Goal: Task Accomplishment & Management: Complete application form

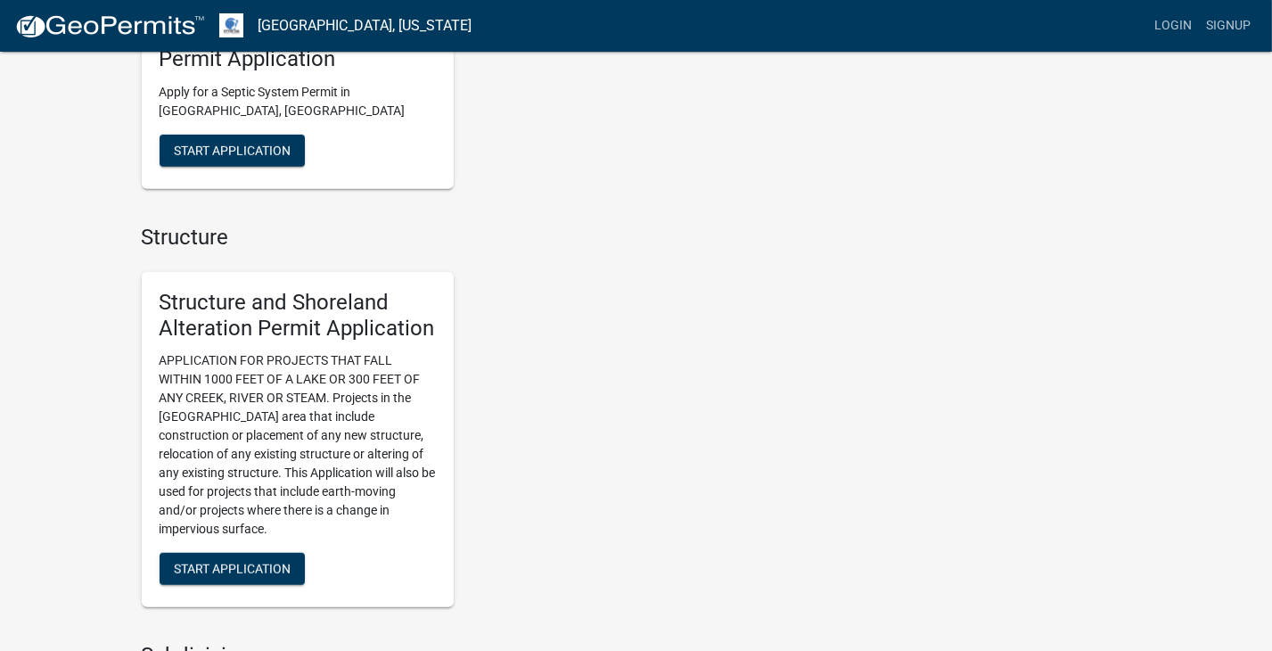
scroll to position [1070, 0]
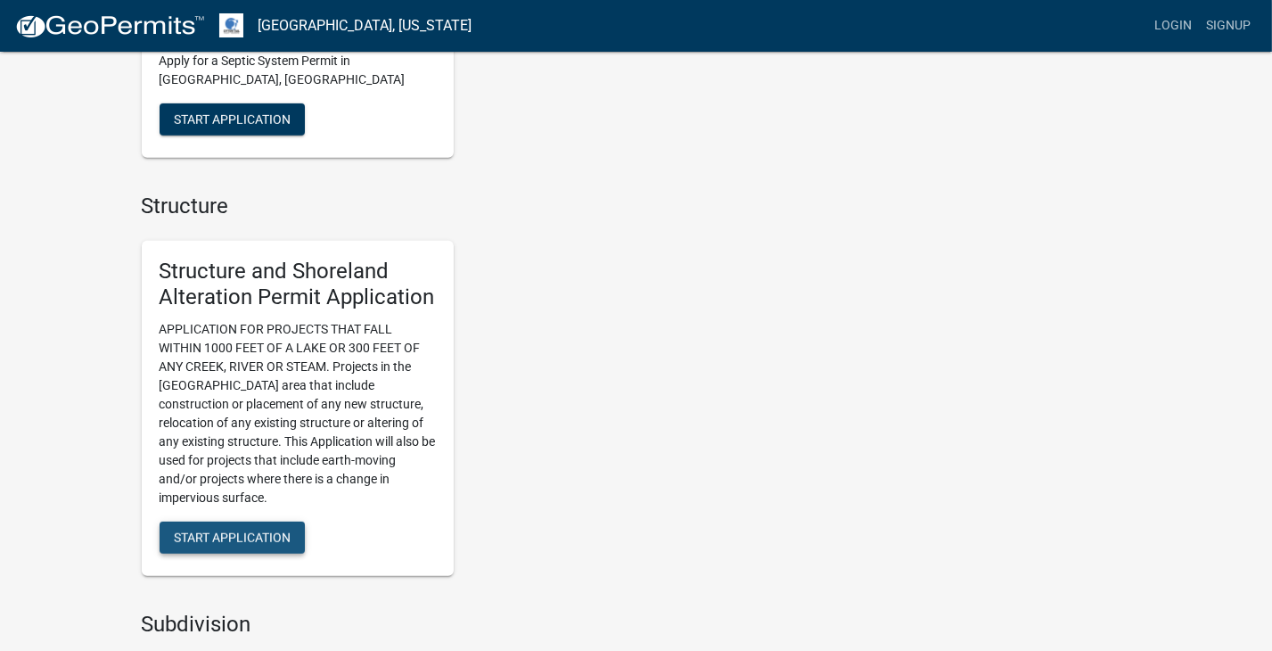
click at [269, 539] on span "Start Application" at bounding box center [232, 537] width 117 height 14
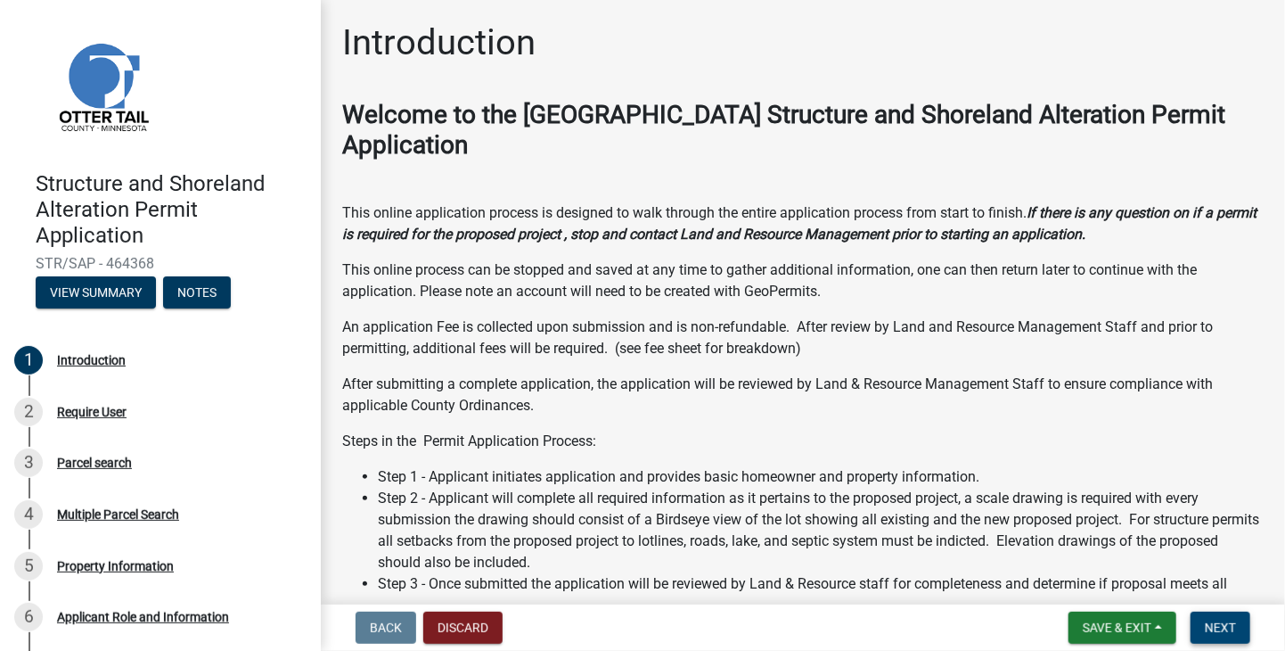
click at [1230, 630] on span "Next" at bounding box center [1220, 627] width 31 height 14
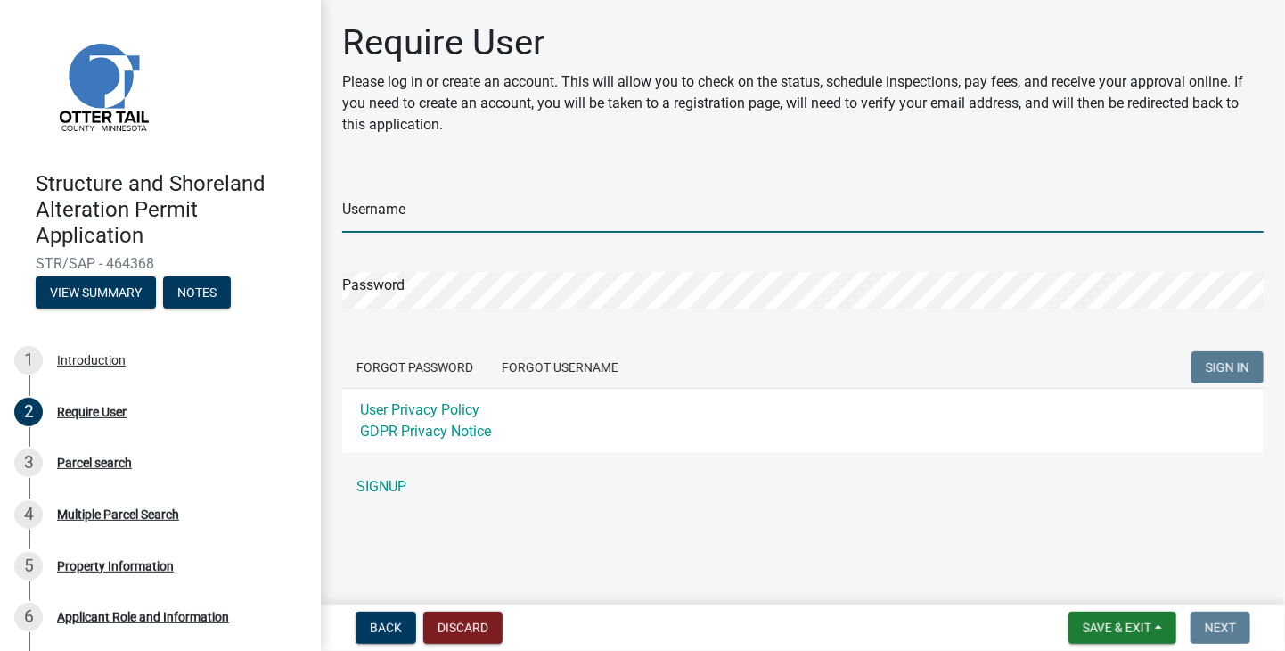
click at [402, 206] on input "Username" at bounding box center [803, 214] width 922 height 37
type input "[EMAIL_ADDRESS][DOMAIN_NAME]"
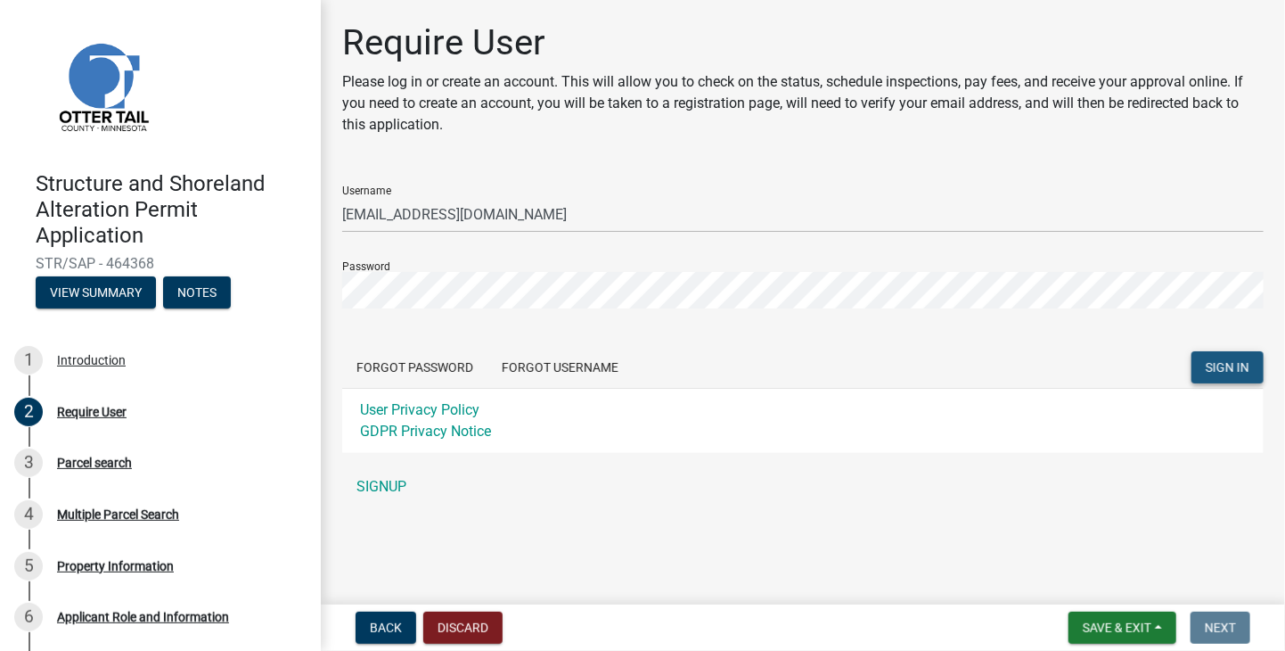
click at [1234, 368] on span "SIGN IN" at bounding box center [1228, 367] width 44 height 14
click at [424, 372] on button "Forgot Password" at bounding box center [414, 367] width 145 height 32
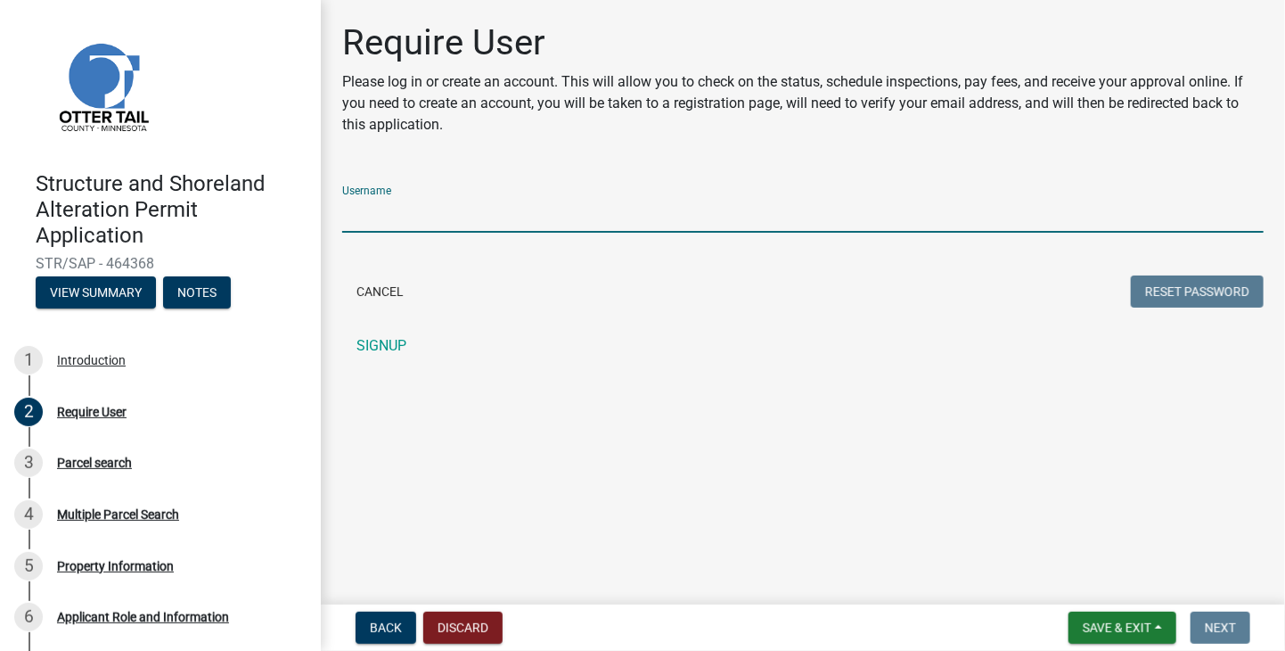
click at [426, 215] on input "Username" at bounding box center [803, 214] width 922 height 37
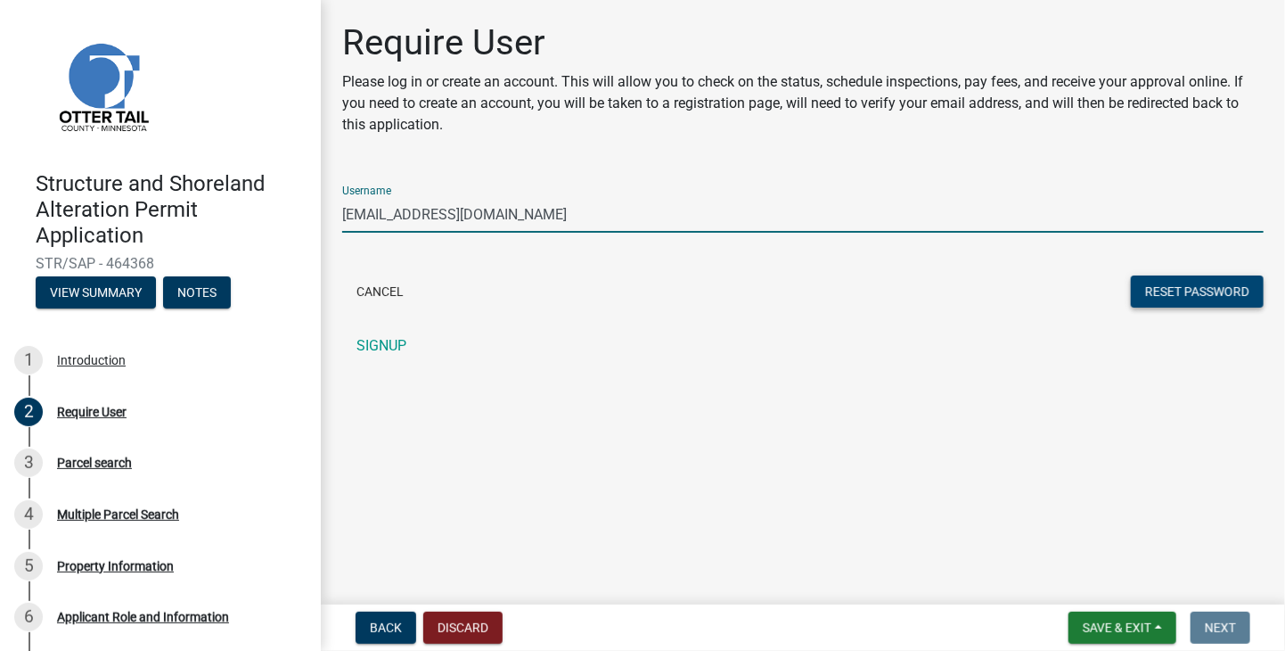
type input "info@bladowbeachresort.com"
click at [1221, 299] on button "Reset Password" at bounding box center [1197, 291] width 133 height 32
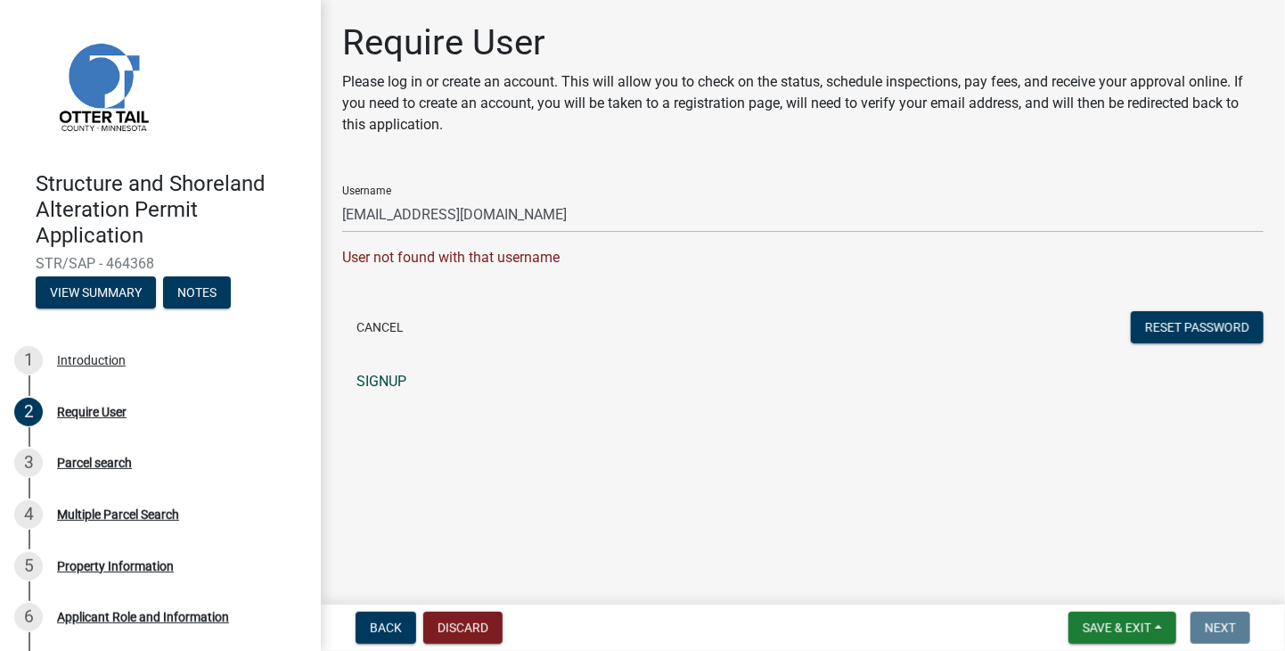
click at [367, 386] on link "SIGNUP" at bounding box center [803, 382] width 922 height 36
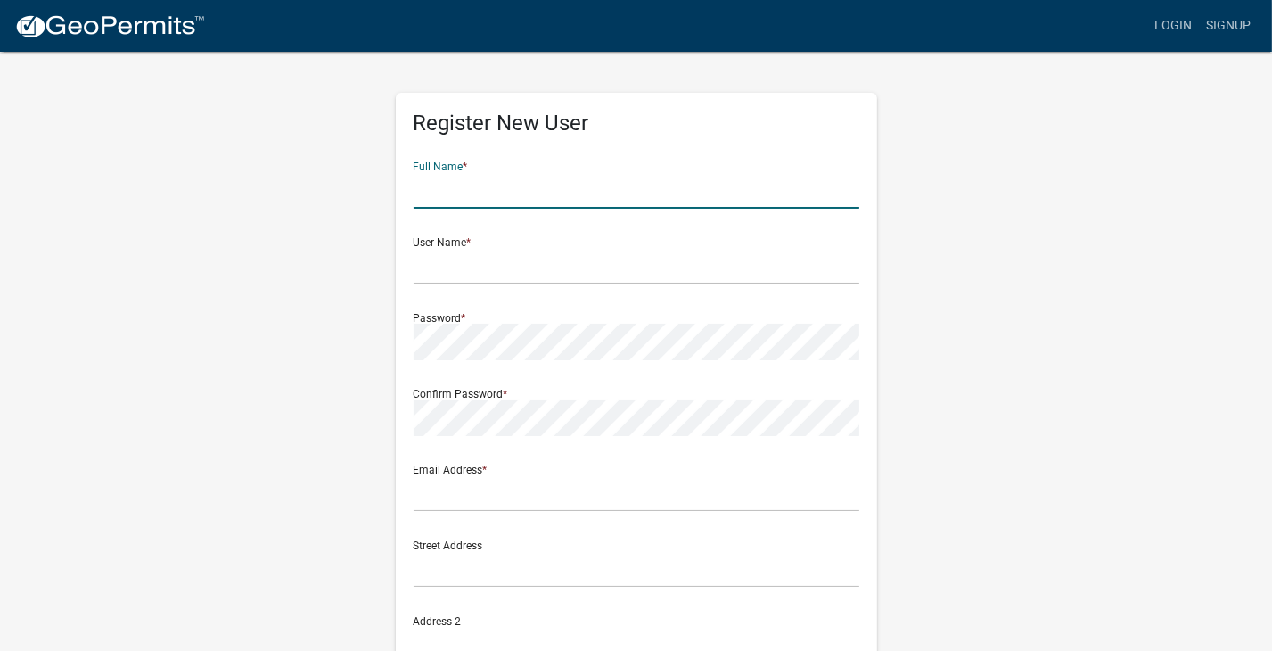
click at [490, 198] on input "text" at bounding box center [637, 190] width 446 height 37
type input "Jeremy Bladow"
type input "info@bladowbeachresort.com"
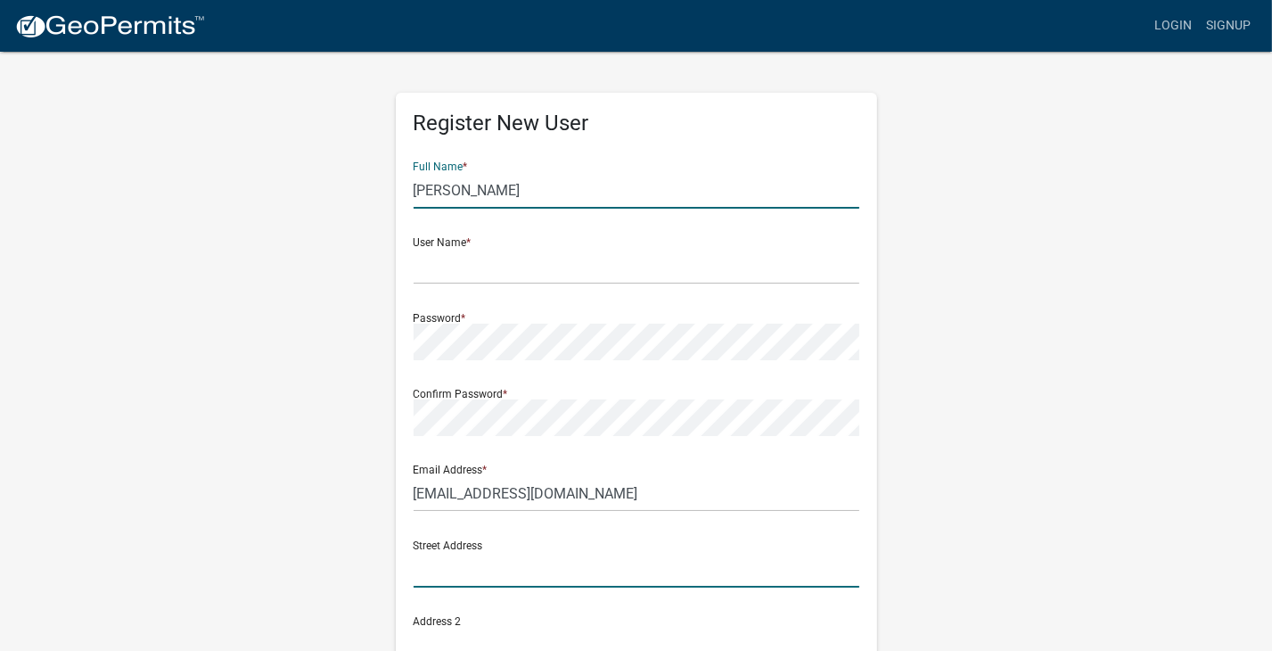
type input "36052 Rush Lake Loop"
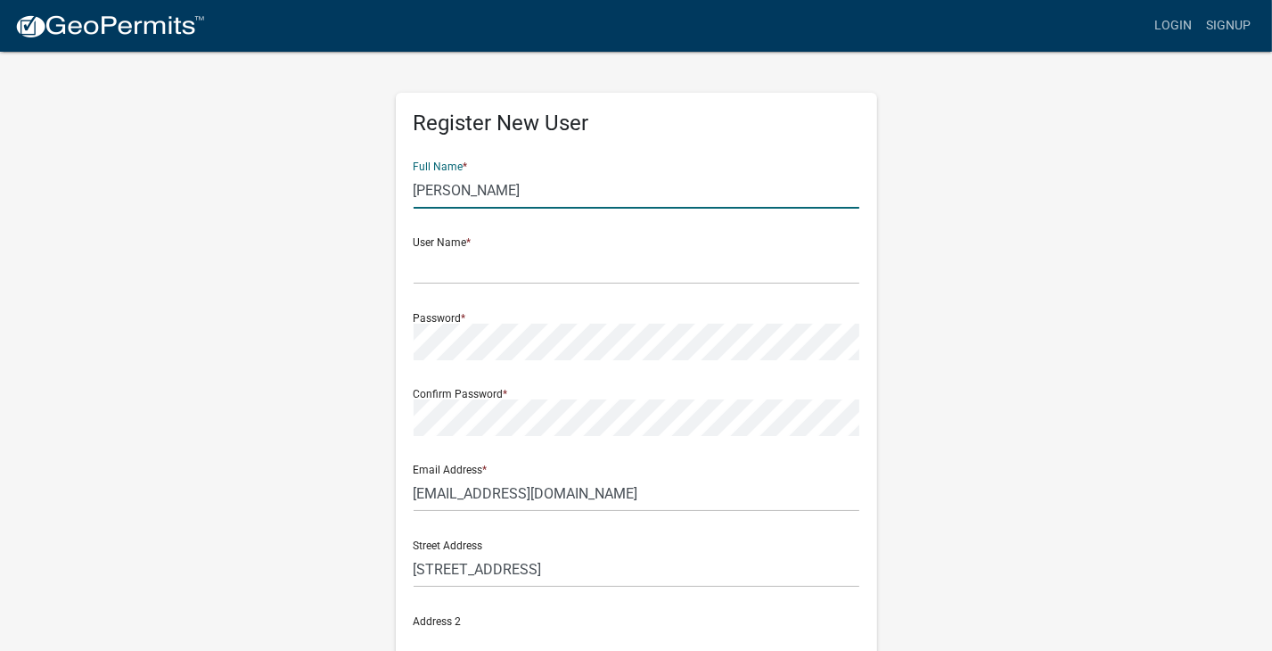
type input "Ottertail"
type input "MN"
type input "56571"
type input "2187705994"
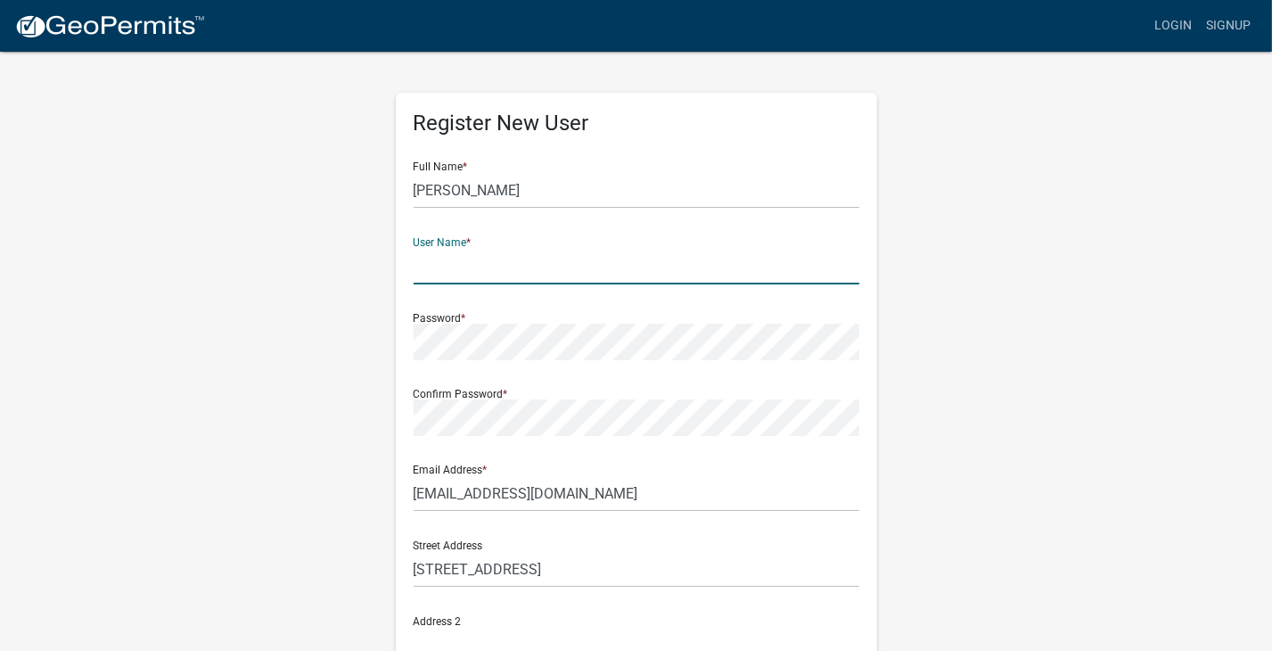
click at [481, 270] on input "text" at bounding box center [637, 266] width 446 height 37
type input "jabladow"
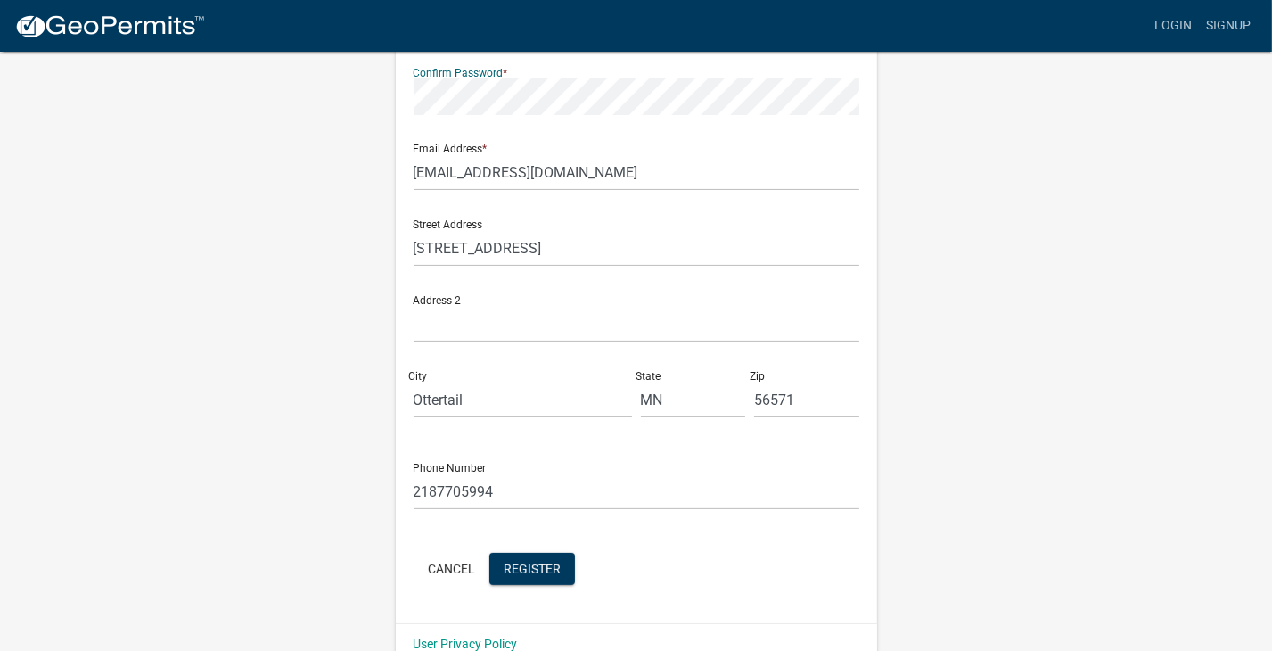
scroll to position [352, 0]
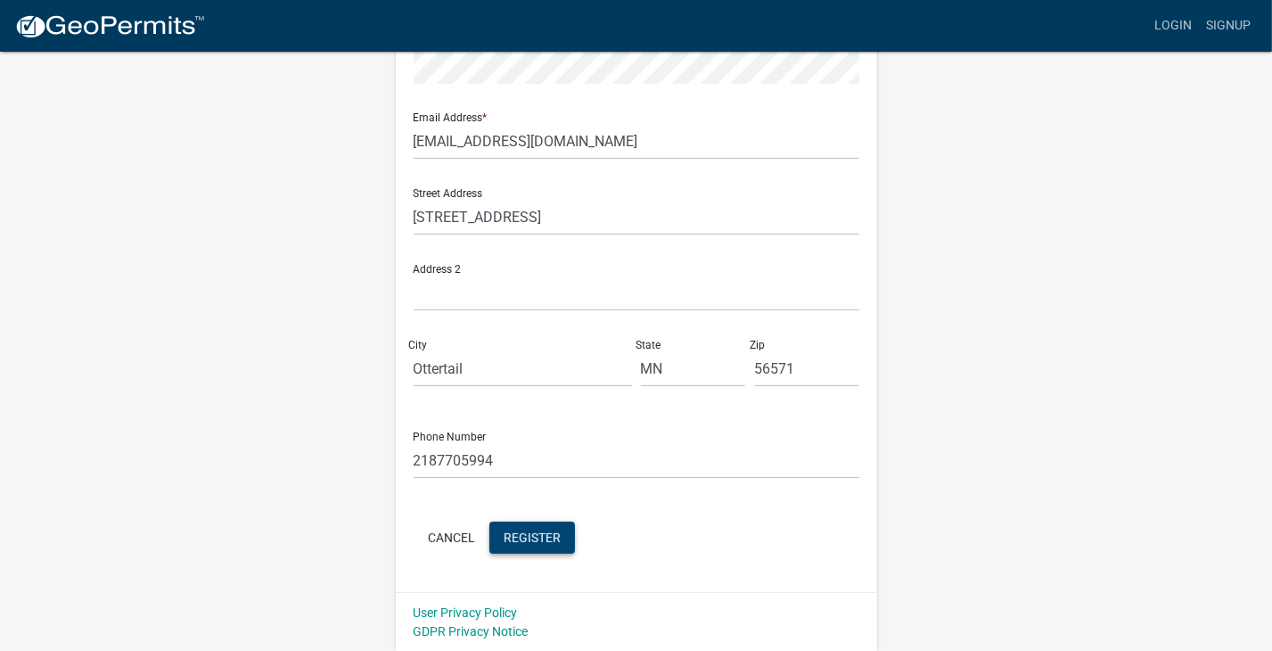
click at [513, 537] on span "Register" at bounding box center [532, 536] width 57 height 14
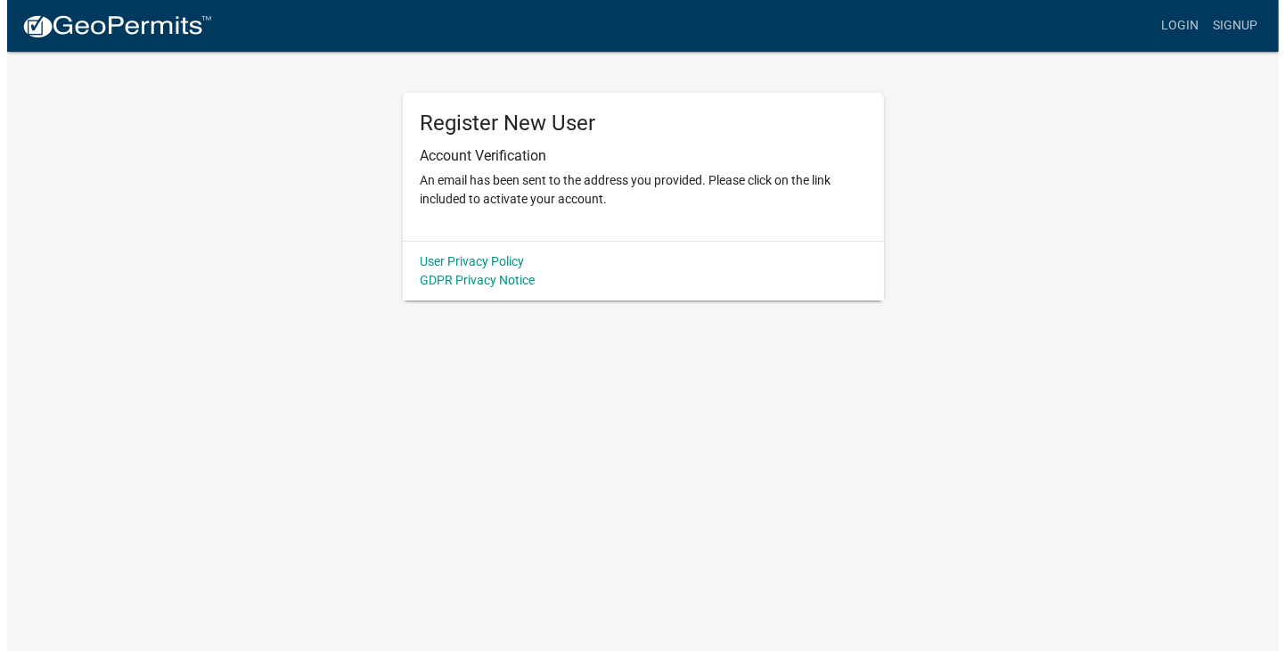
scroll to position [0, 0]
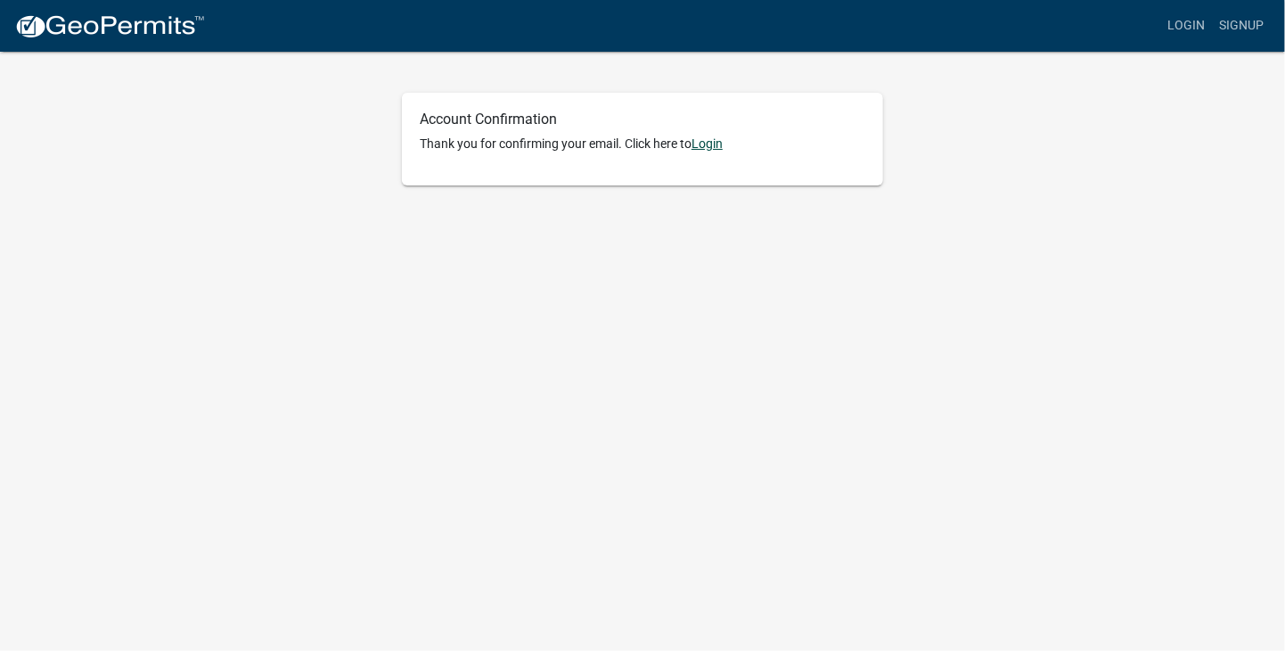
click at [710, 144] on link "Login" at bounding box center [707, 143] width 31 height 14
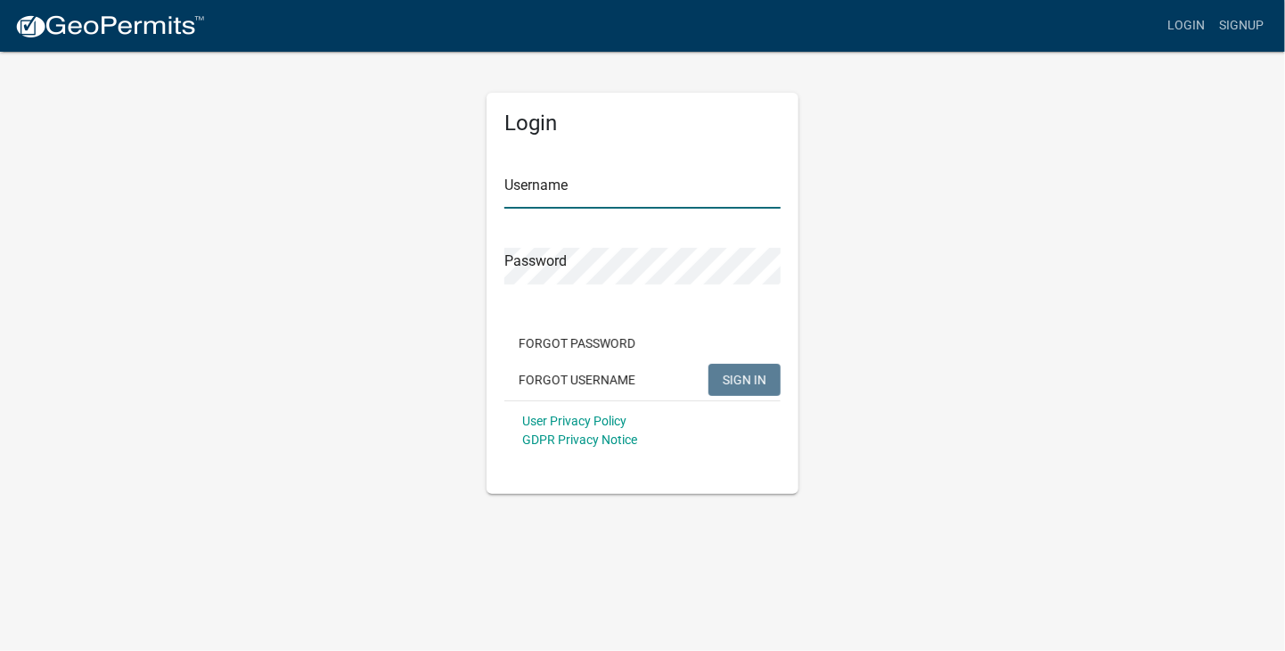
click at [634, 183] on input "Username" at bounding box center [642, 190] width 276 height 37
type input "jabladow"
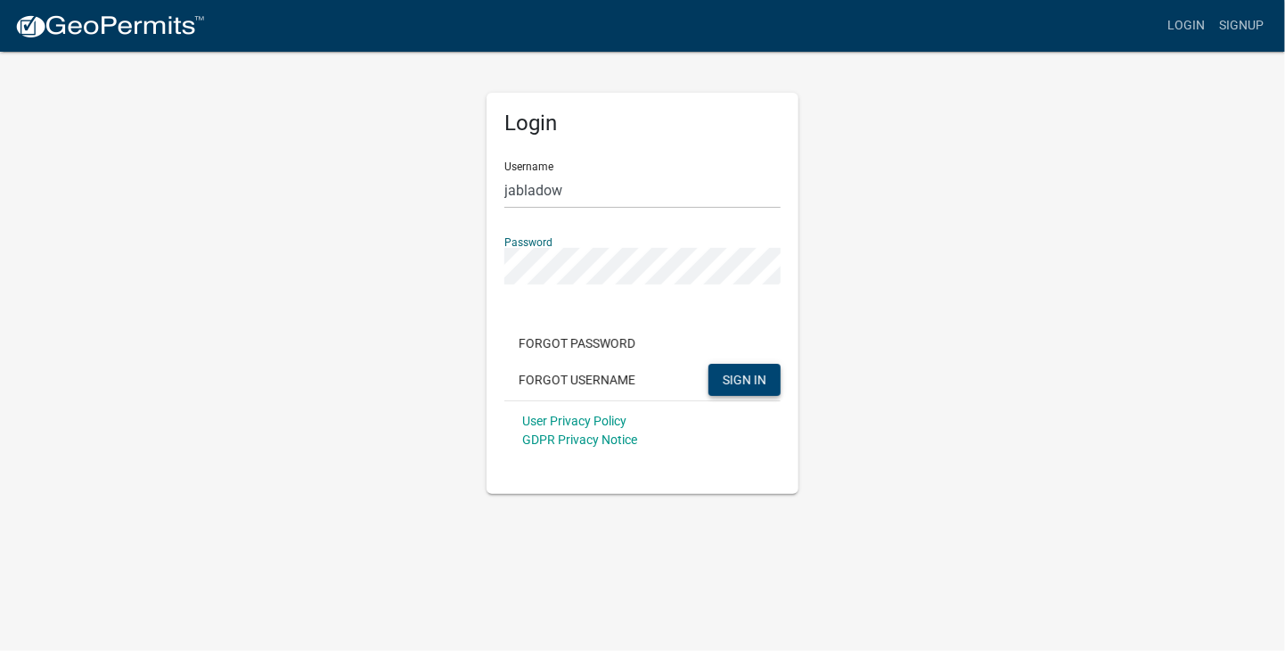
click at [746, 380] on span "SIGN IN" at bounding box center [745, 379] width 44 height 14
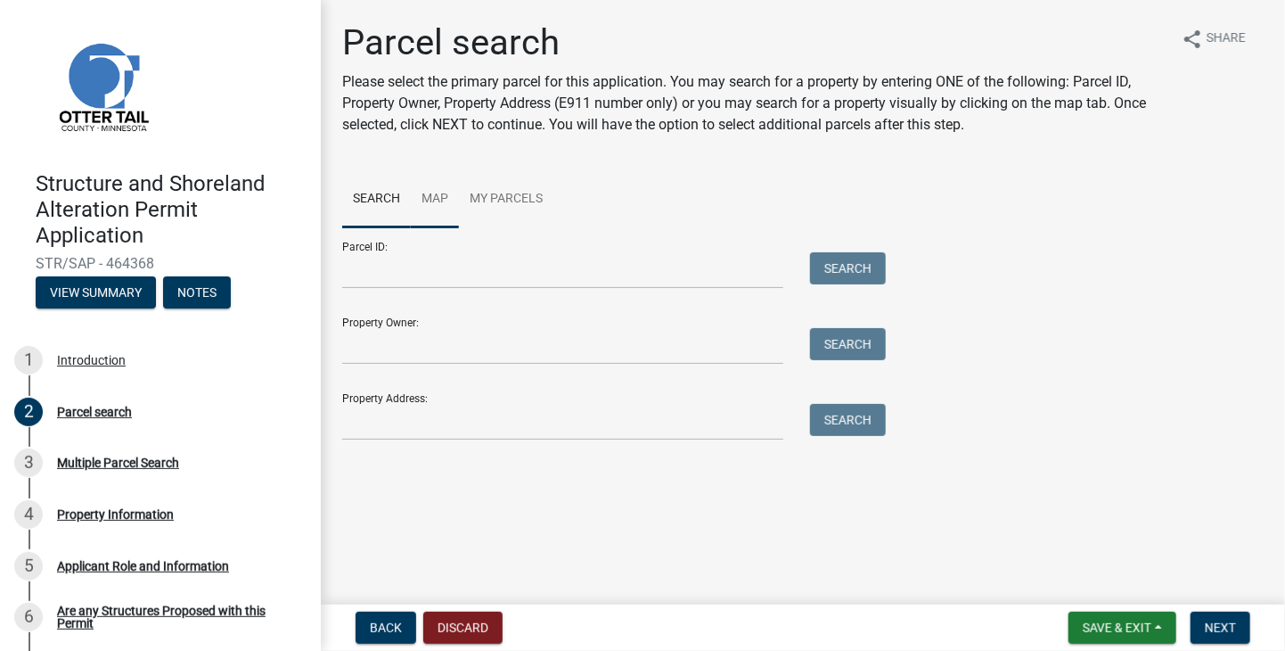
click at [431, 195] on link "Map" at bounding box center [435, 199] width 48 height 57
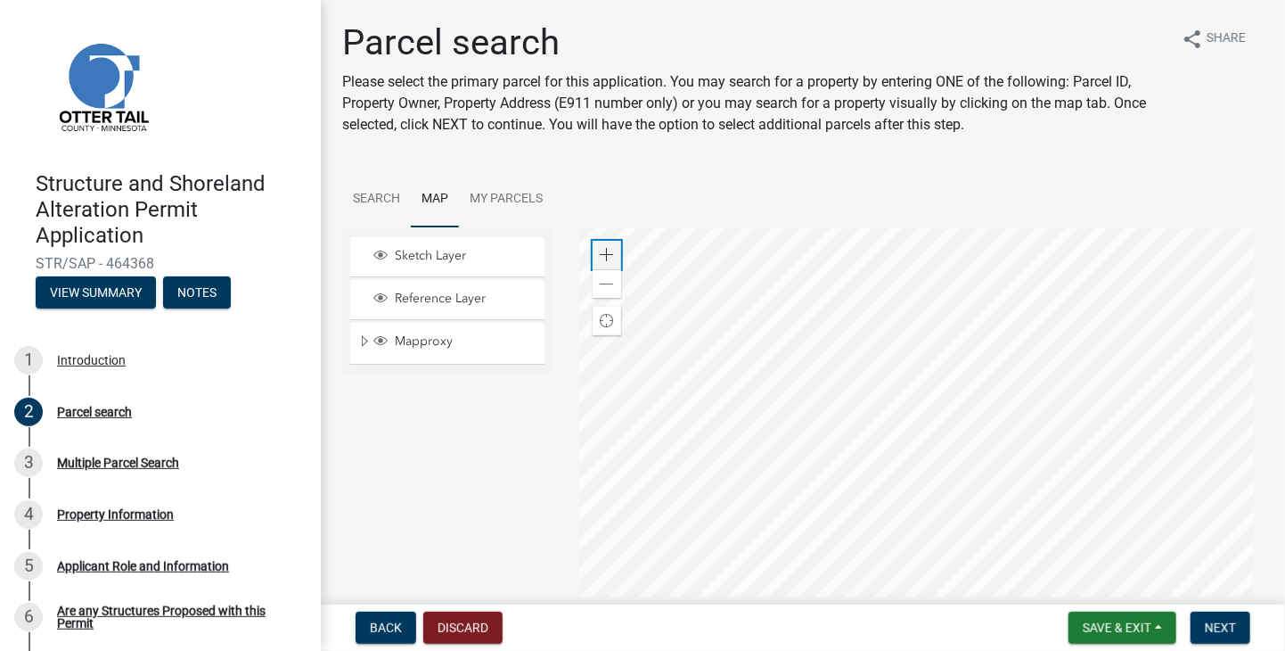
click at [600, 256] on span at bounding box center [607, 255] width 14 height 14
click at [944, 415] on div at bounding box center [921, 450] width 685 height 446
click at [859, 436] on div at bounding box center [921, 450] width 685 height 446
click at [604, 253] on span at bounding box center [607, 255] width 14 height 14
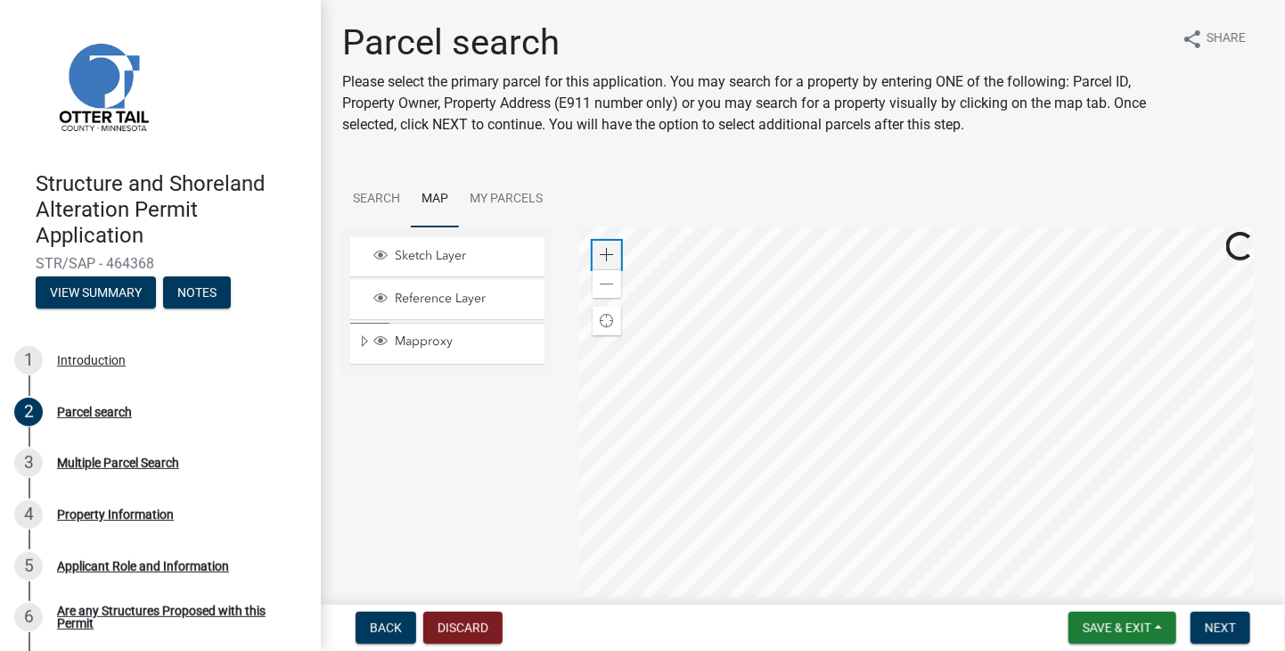
click at [604, 253] on span at bounding box center [607, 255] width 14 height 14
click at [863, 398] on div at bounding box center [921, 450] width 685 height 446
click at [603, 253] on span at bounding box center [607, 255] width 14 height 14
click at [887, 443] on div at bounding box center [921, 450] width 685 height 446
click at [600, 255] on span at bounding box center [607, 255] width 14 height 14
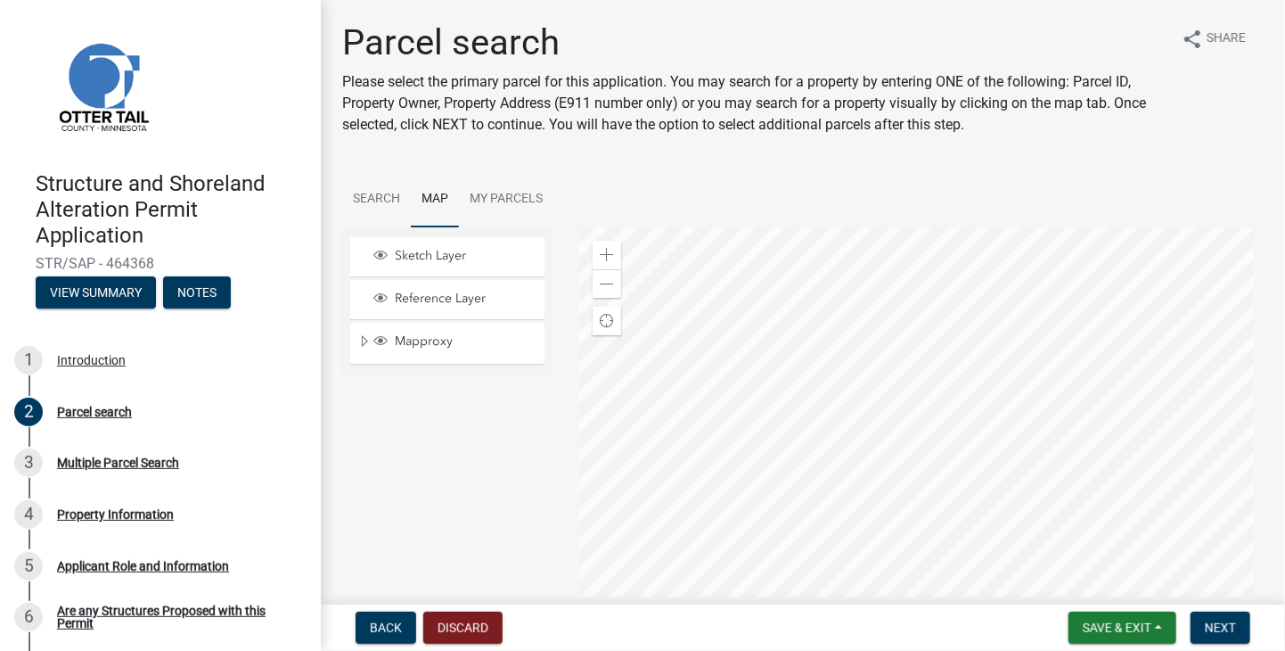
click at [939, 407] on div at bounding box center [921, 450] width 685 height 446
click at [603, 253] on span at bounding box center [607, 255] width 14 height 14
click at [835, 293] on div at bounding box center [921, 450] width 685 height 446
click at [851, 355] on div at bounding box center [921, 450] width 685 height 446
click at [606, 253] on span at bounding box center [607, 255] width 14 height 14
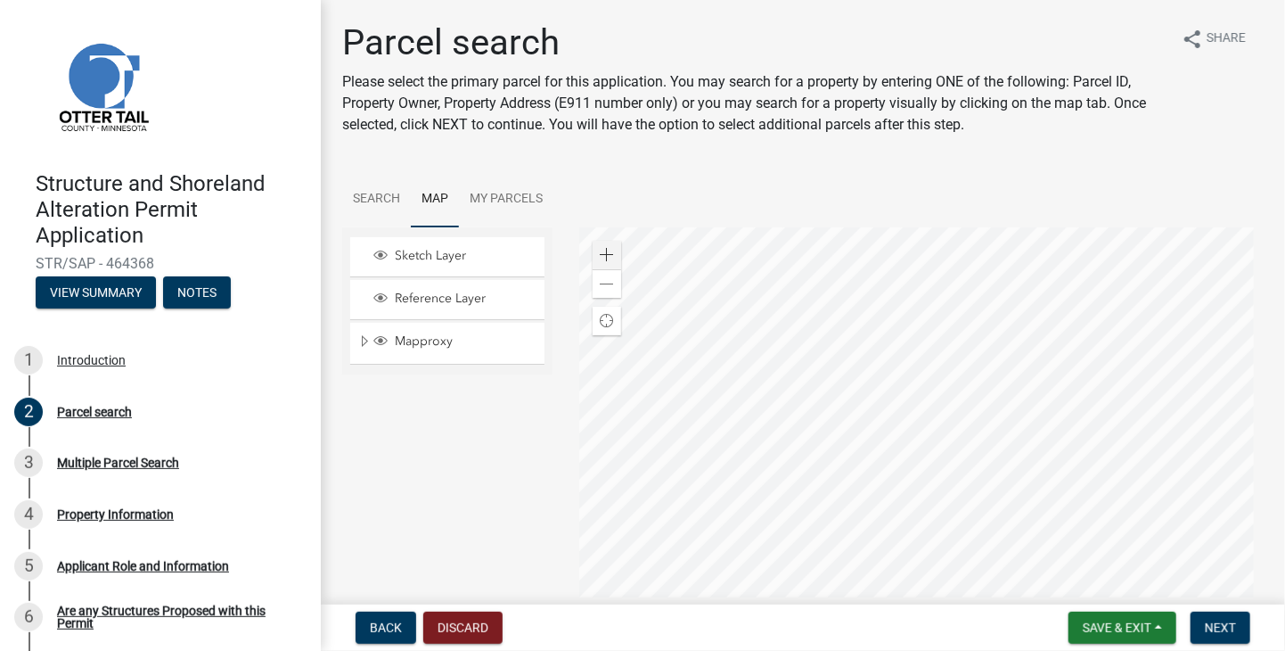
click at [727, 357] on div at bounding box center [921, 450] width 685 height 446
click at [729, 359] on div at bounding box center [921, 450] width 685 height 446
click at [1214, 630] on span "Next" at bounding box center [1220, 627] width 31 height 14
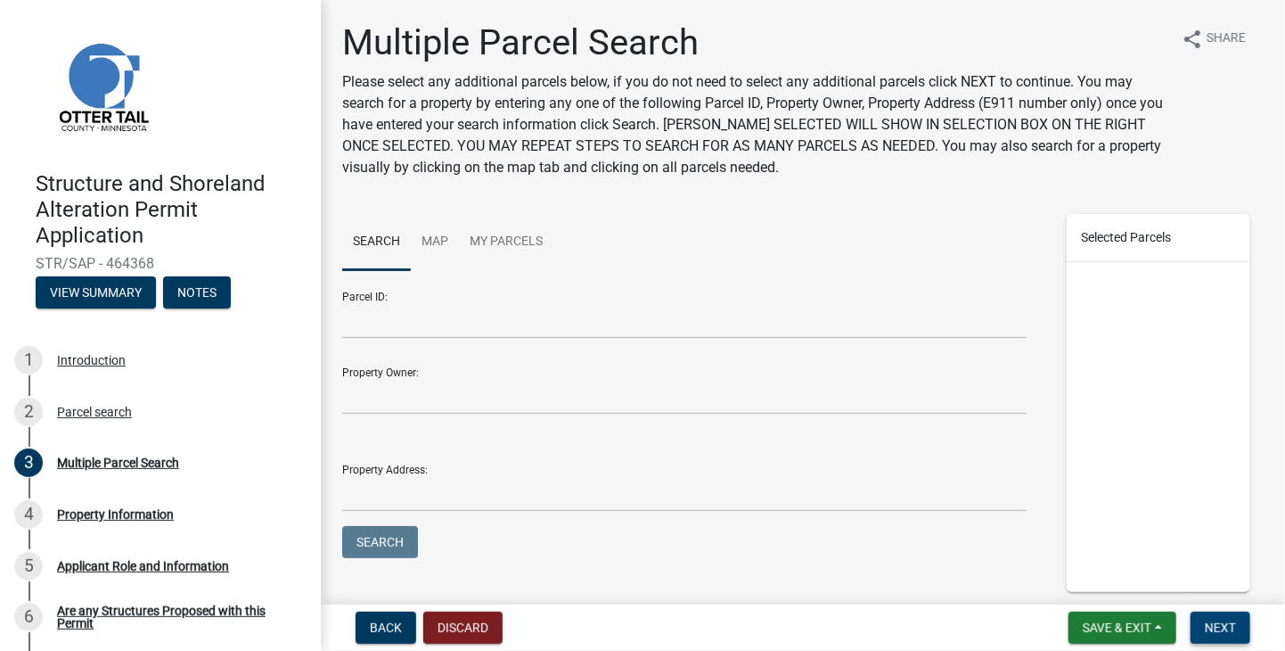
click at [1219, 625] on span "Next" at bounding box center [1220, 627] width 31 height 14
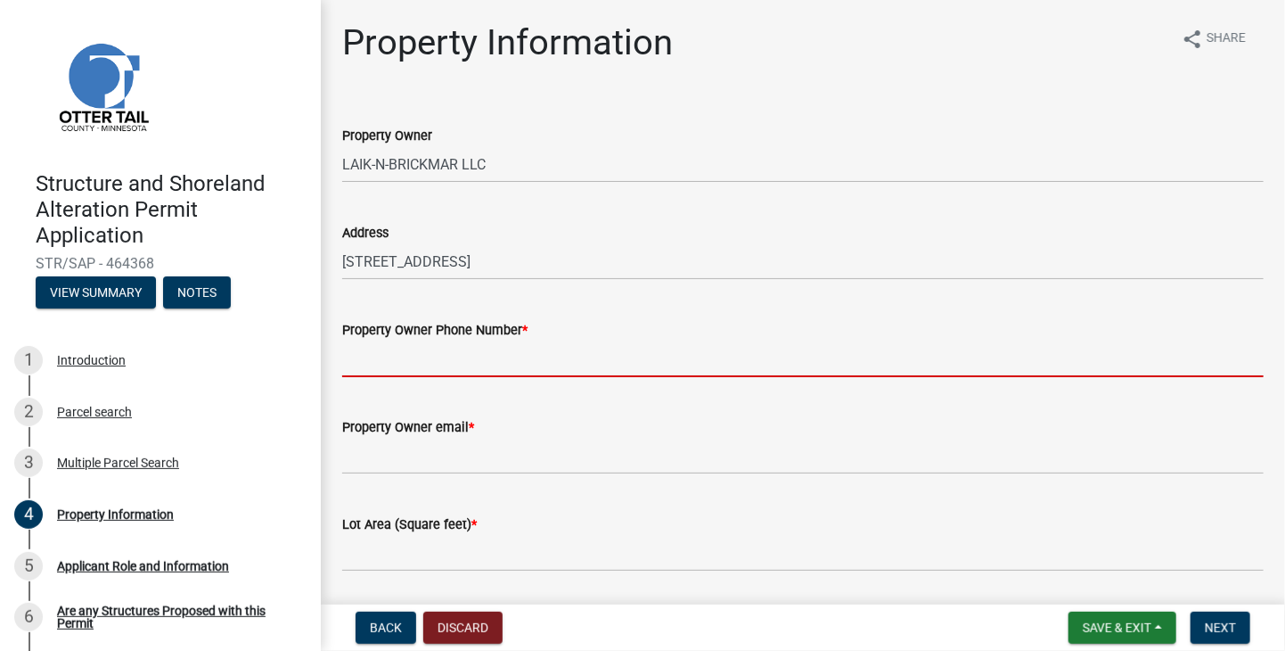
click at [408, 356] on input "Property Owner Phone Number *" at bounding box center [803, 358] width 922 height 37
type input "2187705994"
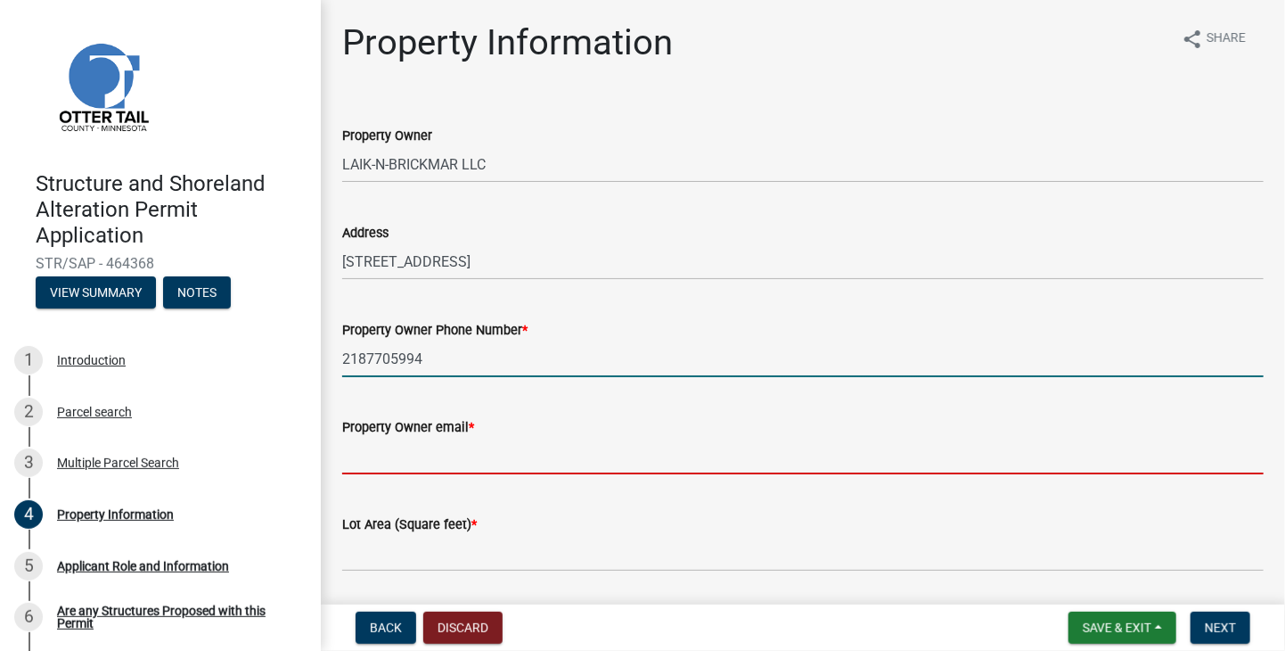
type input "info@bladowbeachresort.com"
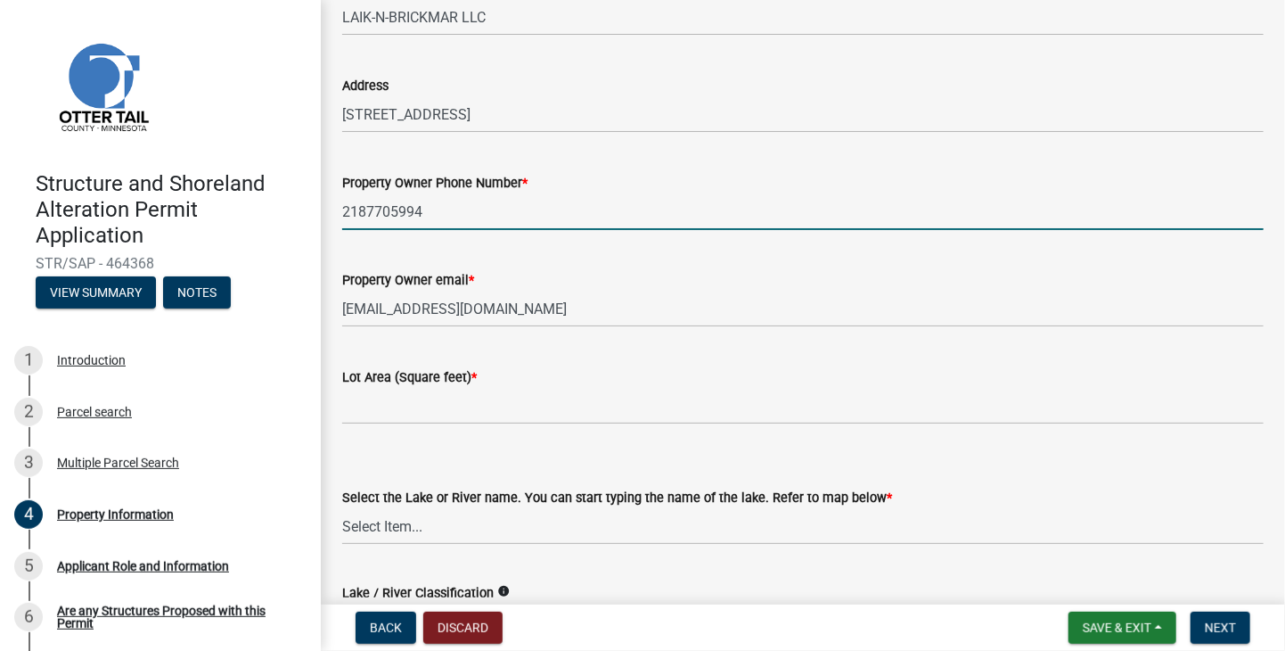
scroll to position [178, 0]
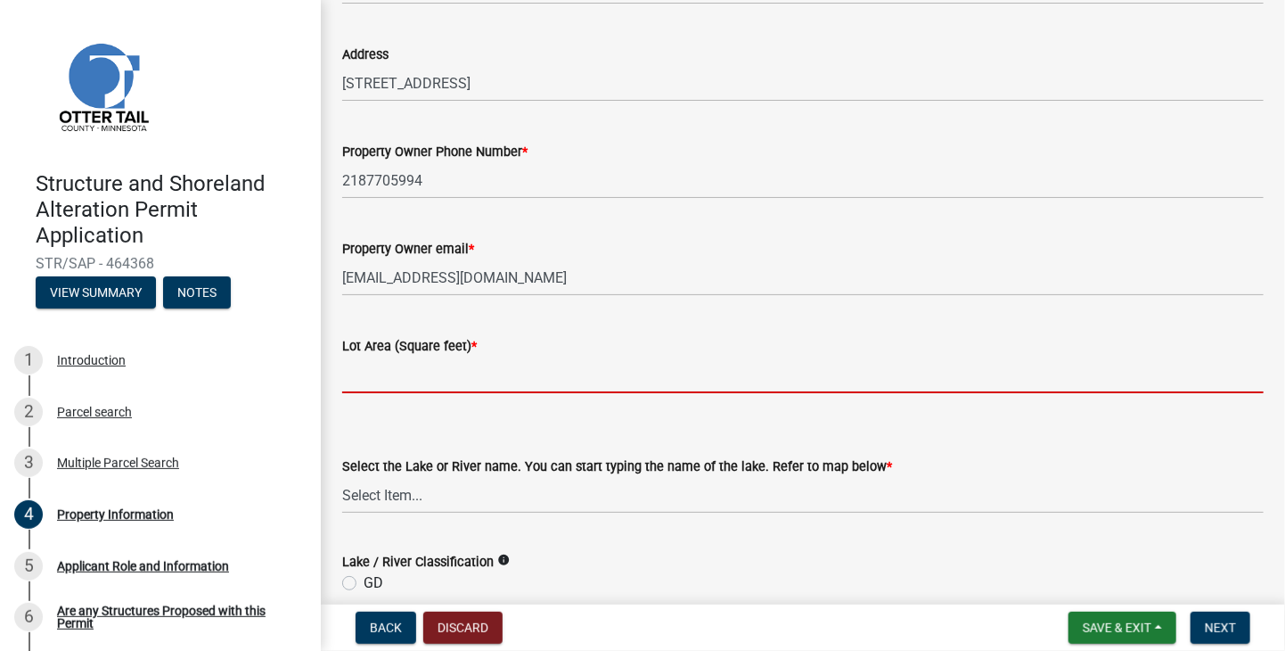
click at [430, 373] on input "text" at bounding box center [803, 375] width 922 height 37
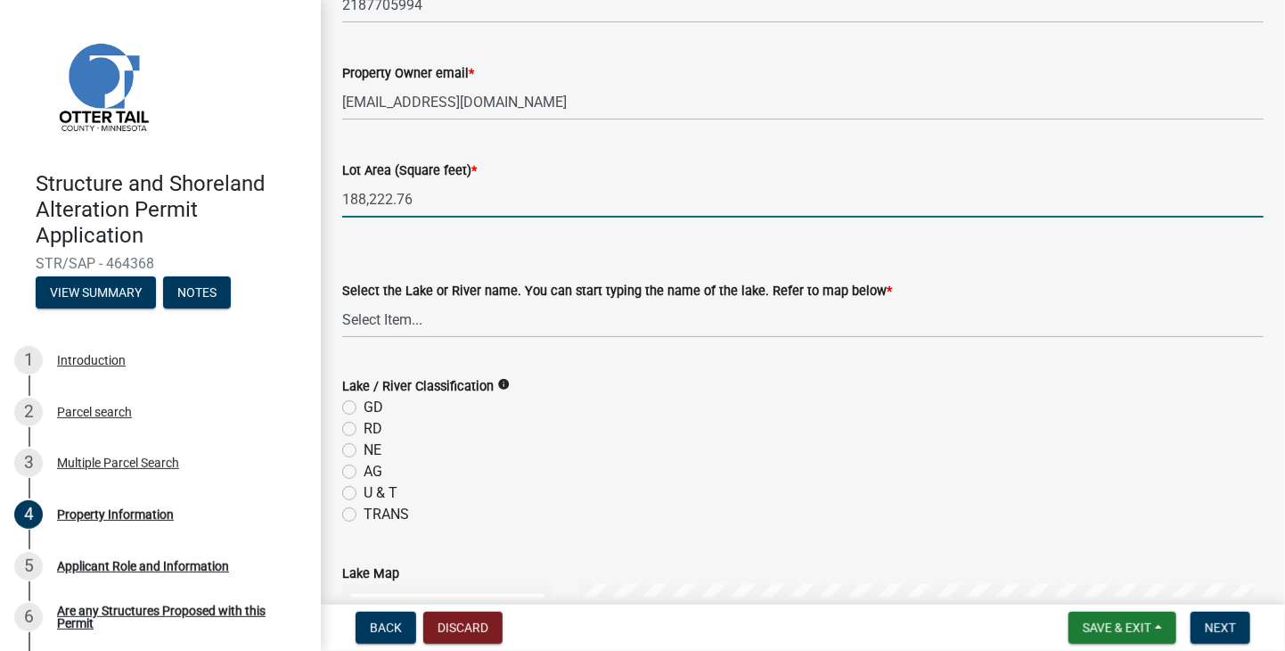
scroll to position [357, 0]
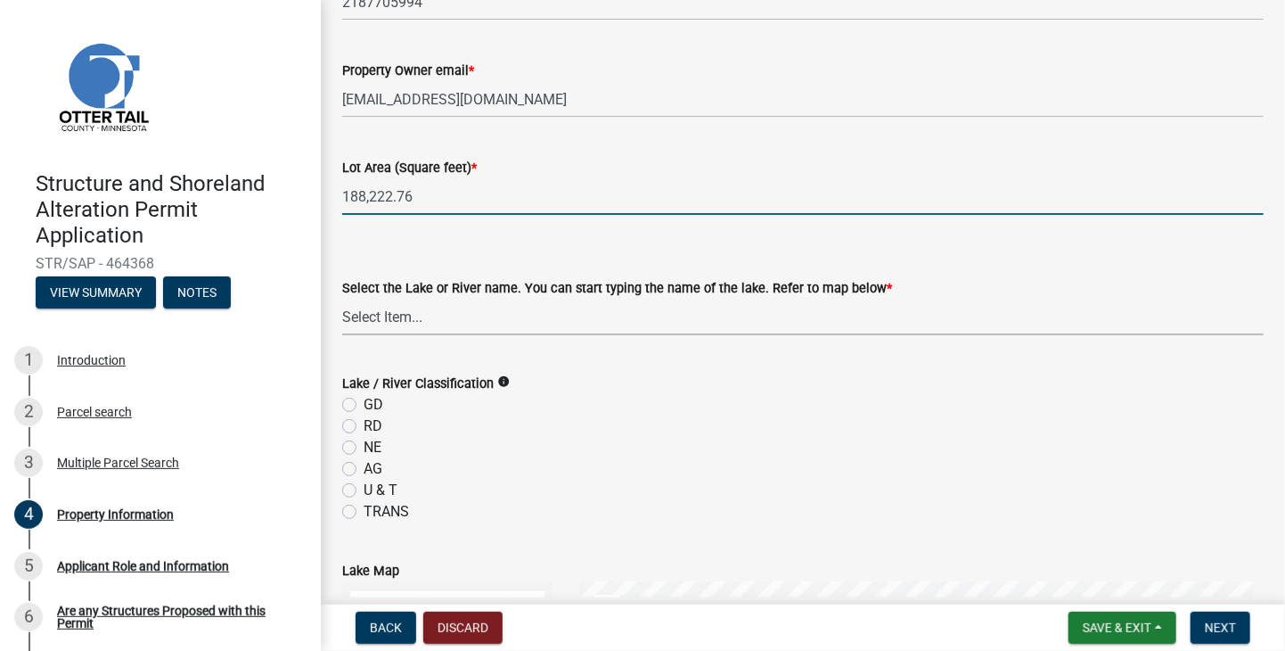
click at [406, 321] on select "Select Item... None Adley 56-031 Albert 56-118 Alfred 56-600 Alice 56-244 Alice…" at bounding box center [803, 317] width 922 height 37
type input "188222.76"
click at [342, 299] on select "Select Item... None Adley 56-031 Albert 56-118 Alfred 56-600 Alice 56-244 Alice…" at bounding box center [803, 317] width 922 height 37
select select "bd934fa0-696e-47b9-a90f-8e33276cc410"
click at [429, 322] on select "Select Item... None Adley 56-031 Albert 56-118 Alfred 56-600 Alice 56-244 Alice…" at bounding box center [803, 317] width 922 height 37
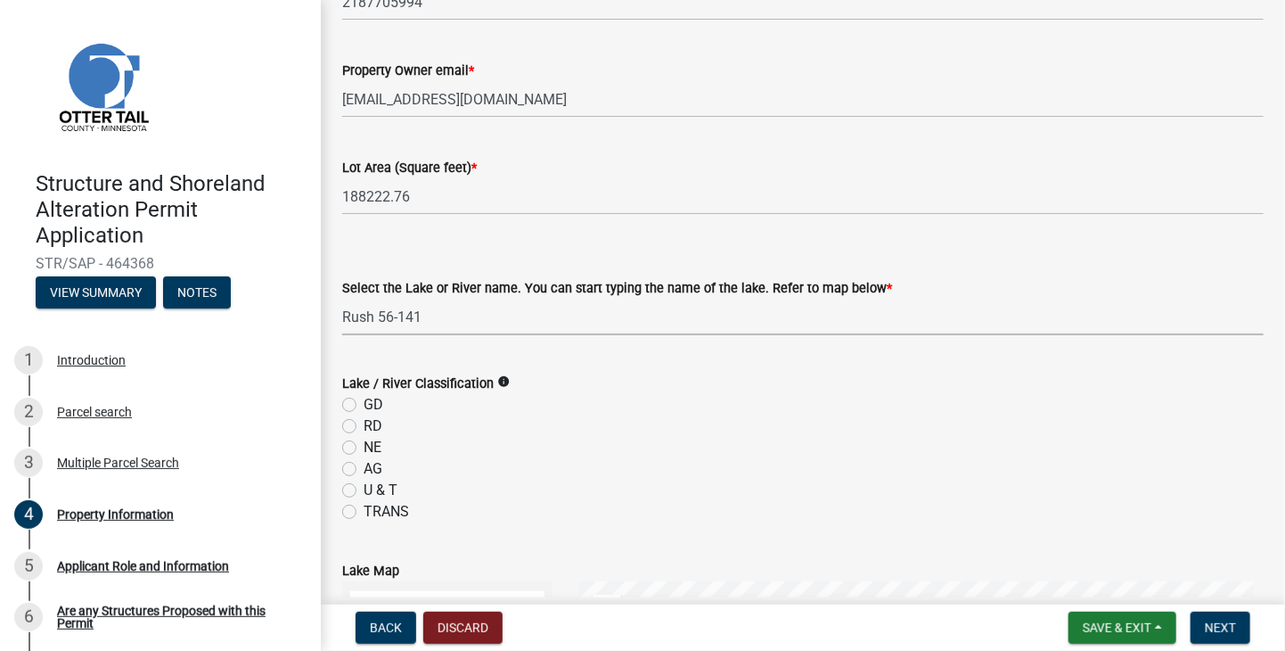
click at [342, 299] on select "Select Item... None Adley 56-031 Albert 56-118 Alfred 56-600 Alice 56-244 Alice…" at bounding box center [803, 317] width 922 height 37
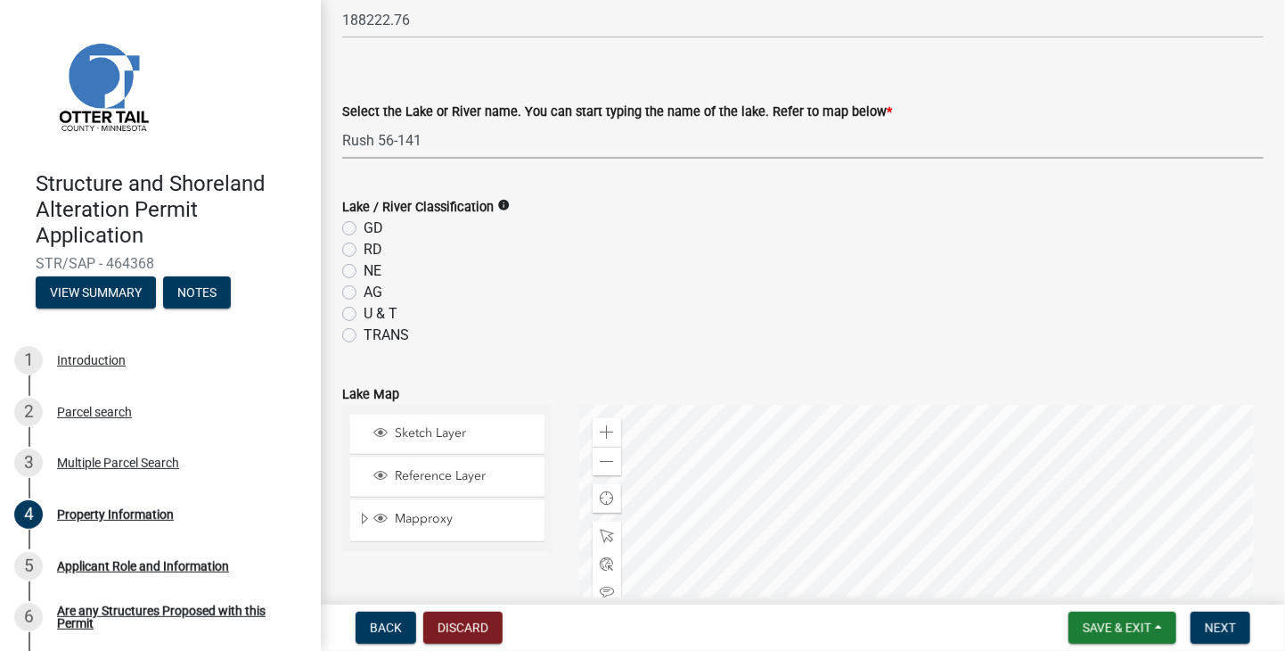
scroll to position [535, 0]
click at [501, 203] on icon "info" at bounding box center [503, 203] width 12 height 12
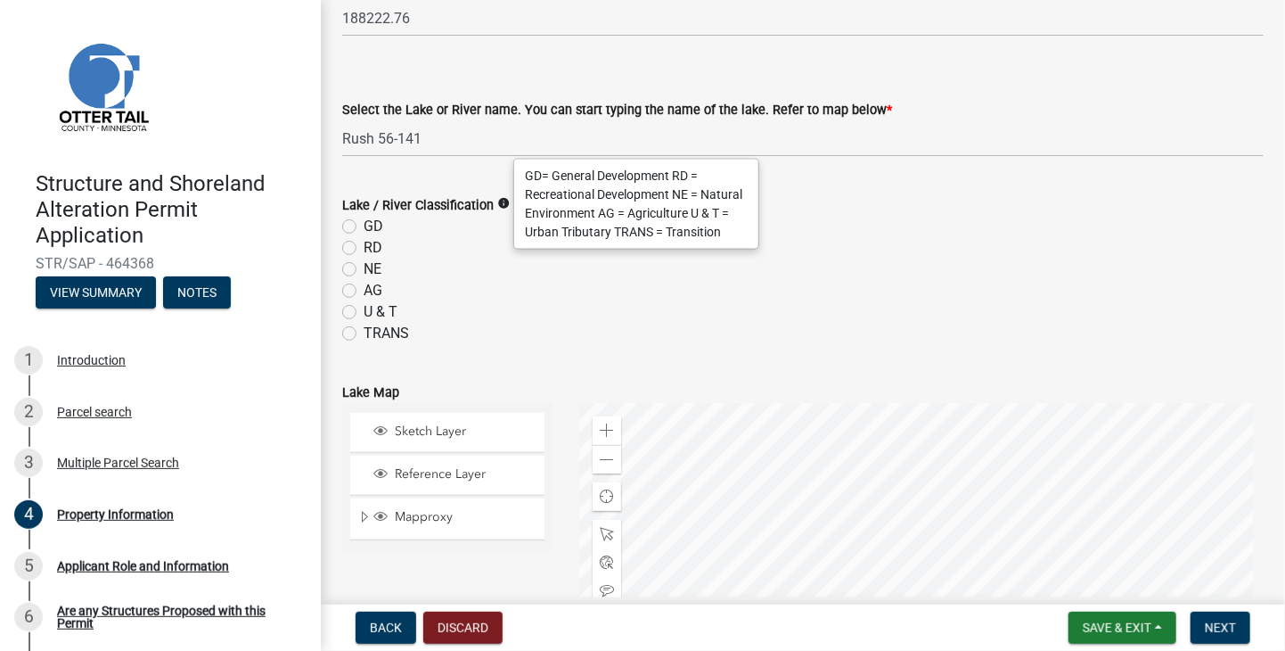
click at [364, 247] on label "RD" at bounding box center [373, 247] width 19 height 21
click at [364, 247] on input "RD" at bounding box center [370, 243] width 12 height 12
radio input "true"
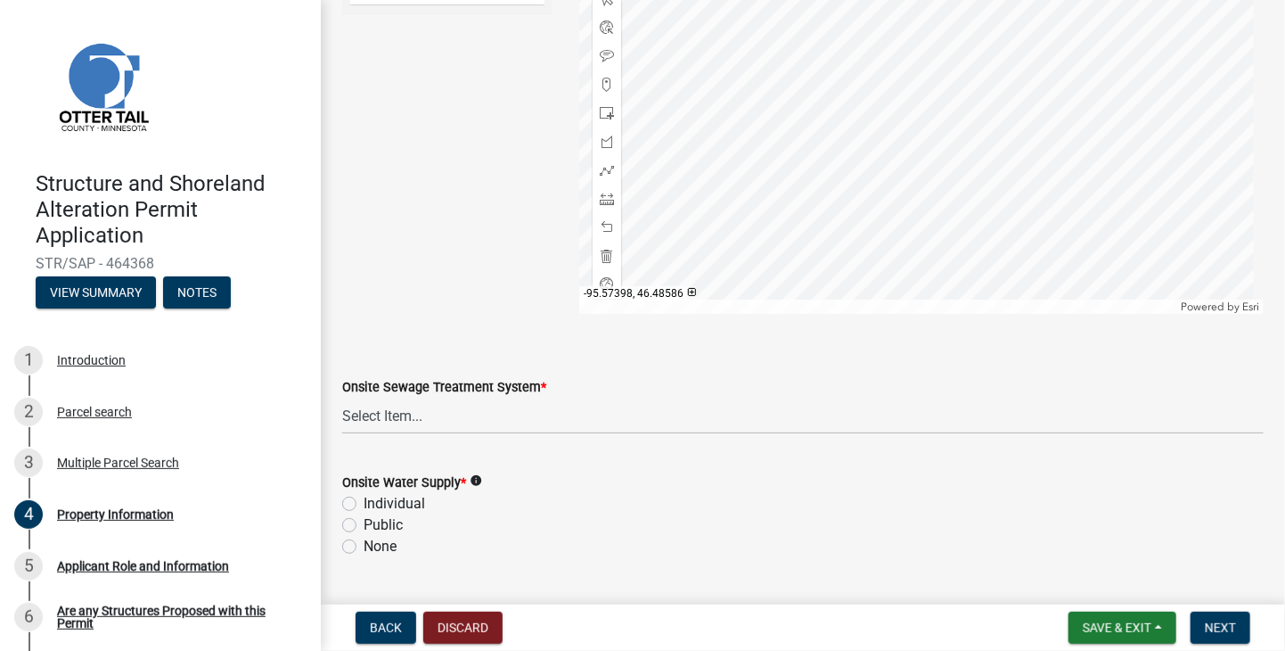
scroll to position [1159, 0]
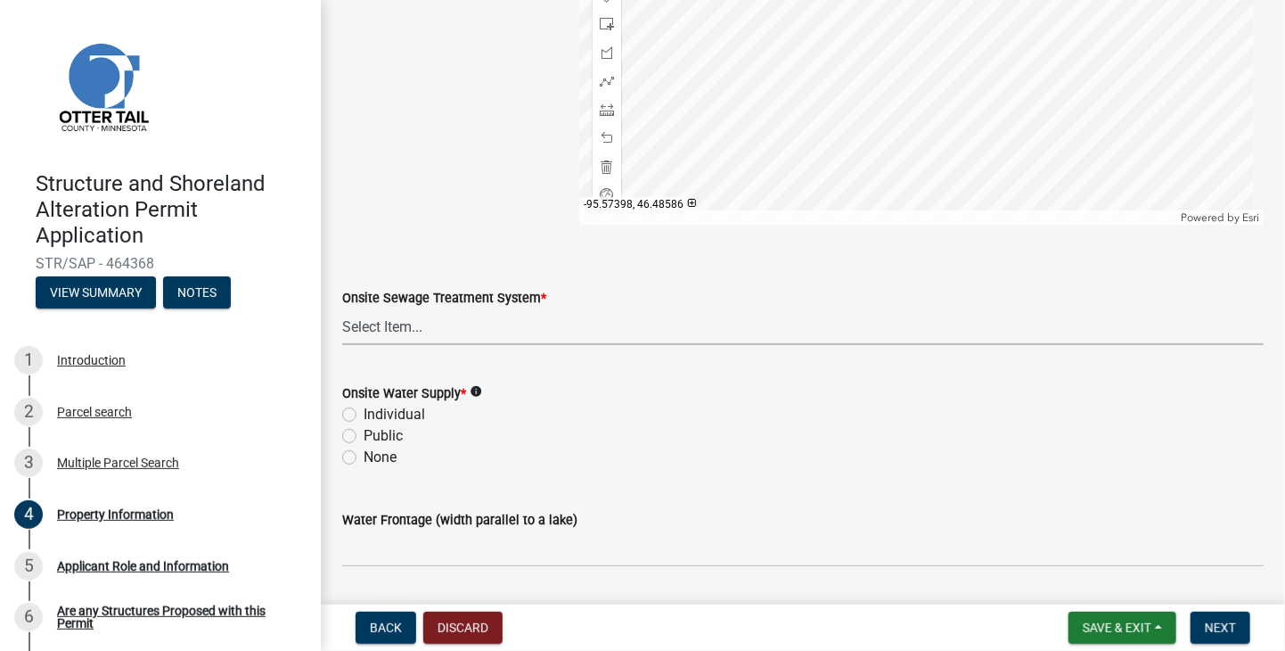
click at [406, 332] on select "Select Item... L&R Certificate of Compliance within 5yrs Compliance Inspection …" at bounding box center [803, 326] width 922 height 37
click at [342, 308] on select "Select Item... L&R Certificate of Compliance within 5yrs Compliance Inspection …" at bounding box center [803, 326] width 922 height 37
select select "9f52d7c9-96dd-4370-b810-ce091165f7c2"
click at [364, 432] on label "Public" at bounding box center [383, 435] width 39 height 21
click at [364, 432] on input "Public" at bounding box center [370, 431] width 12 height 12
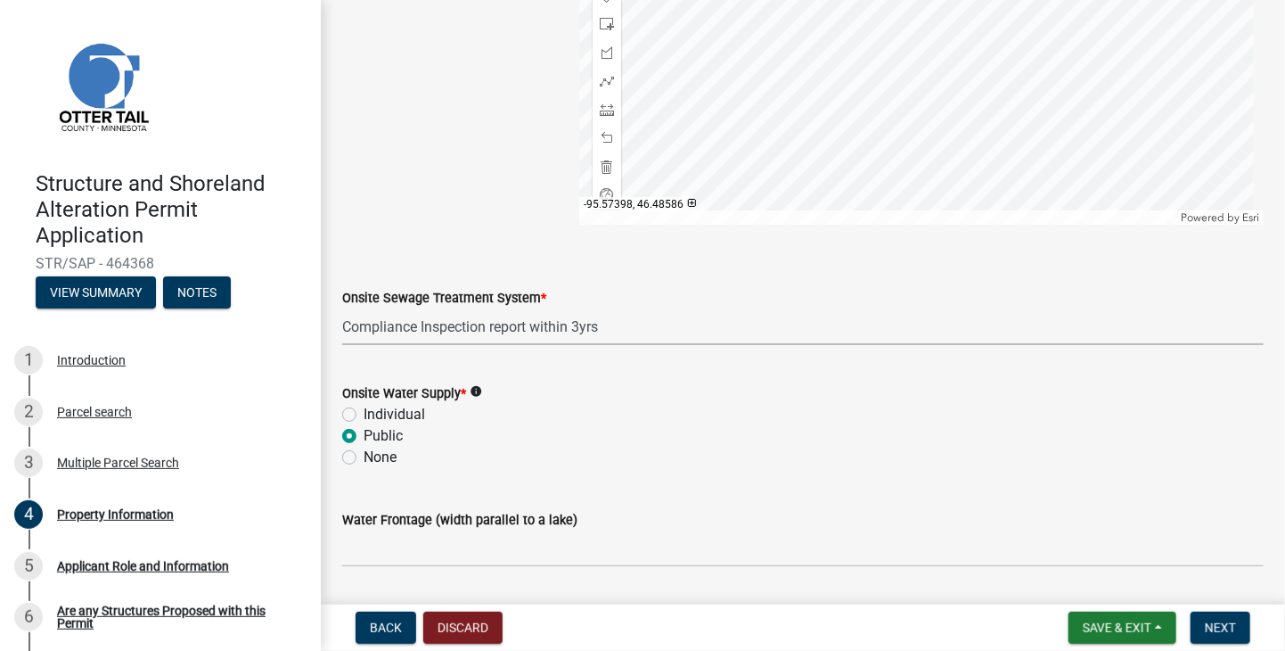
radio input "true"
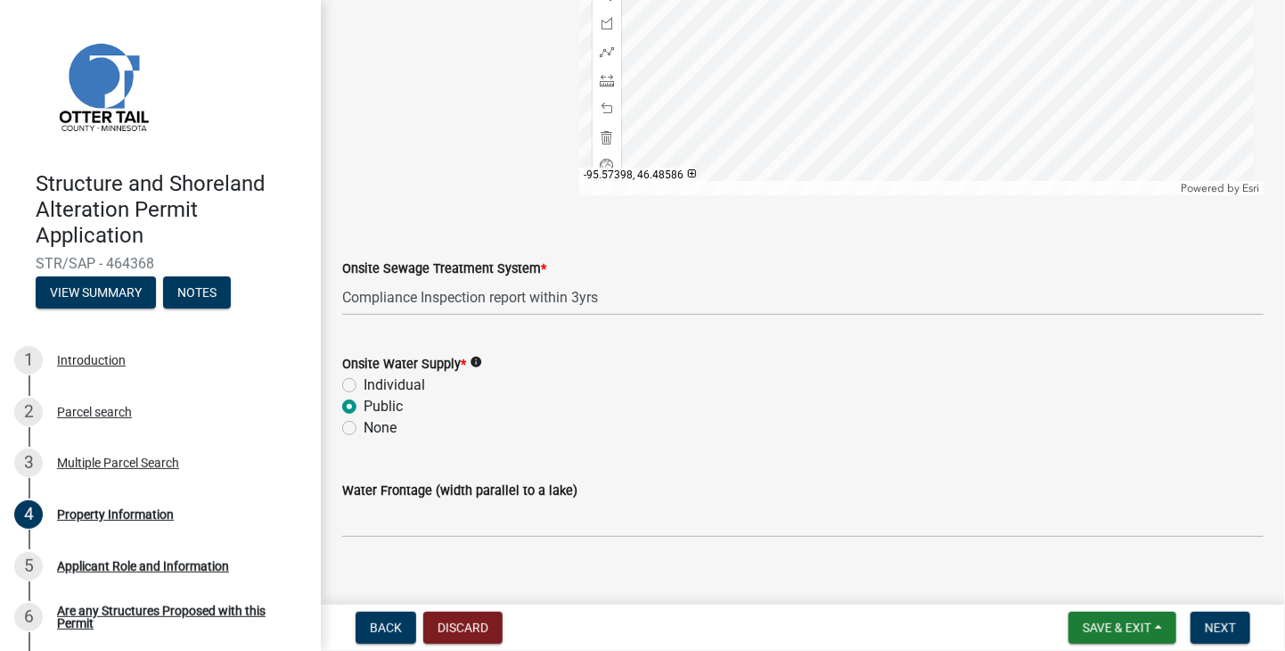
scroll to position [1212, 0]
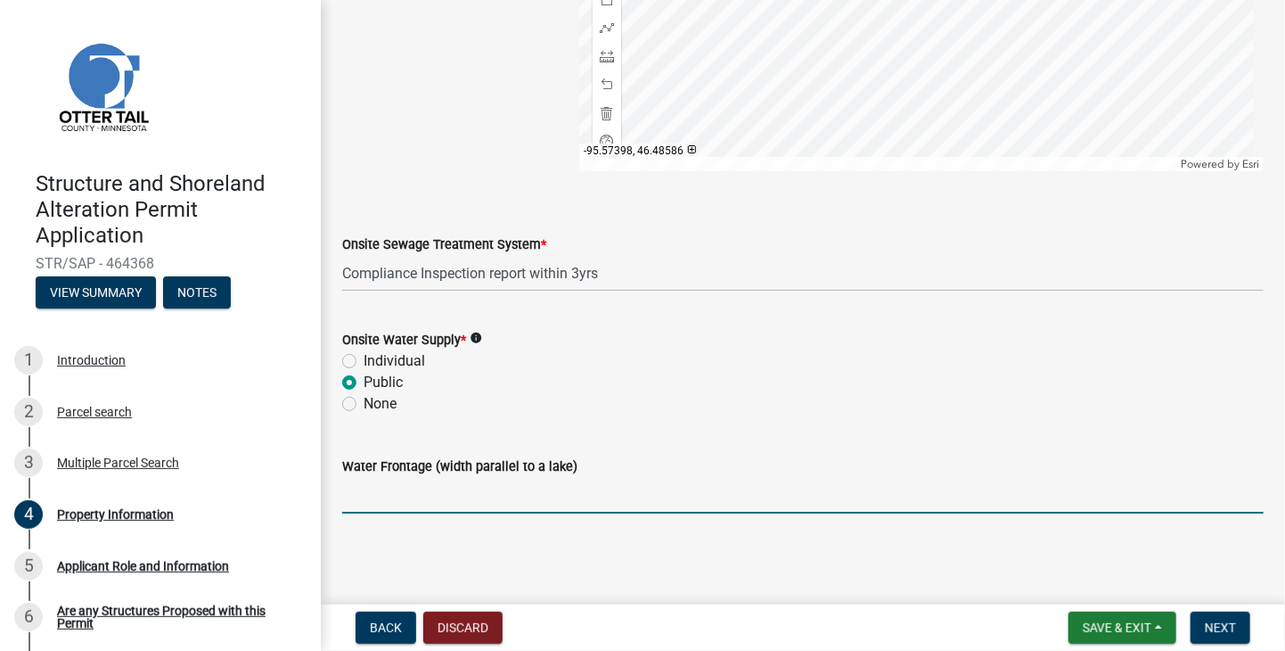
click at [389, 505] on input "Water Frontage (width parallel to a lake)" at bounding box center [803, 495] width 922 height 37
type input "389'"
click at [1235, 633] on span "Next" at bounding box center [1220, 627] width 31 height 14
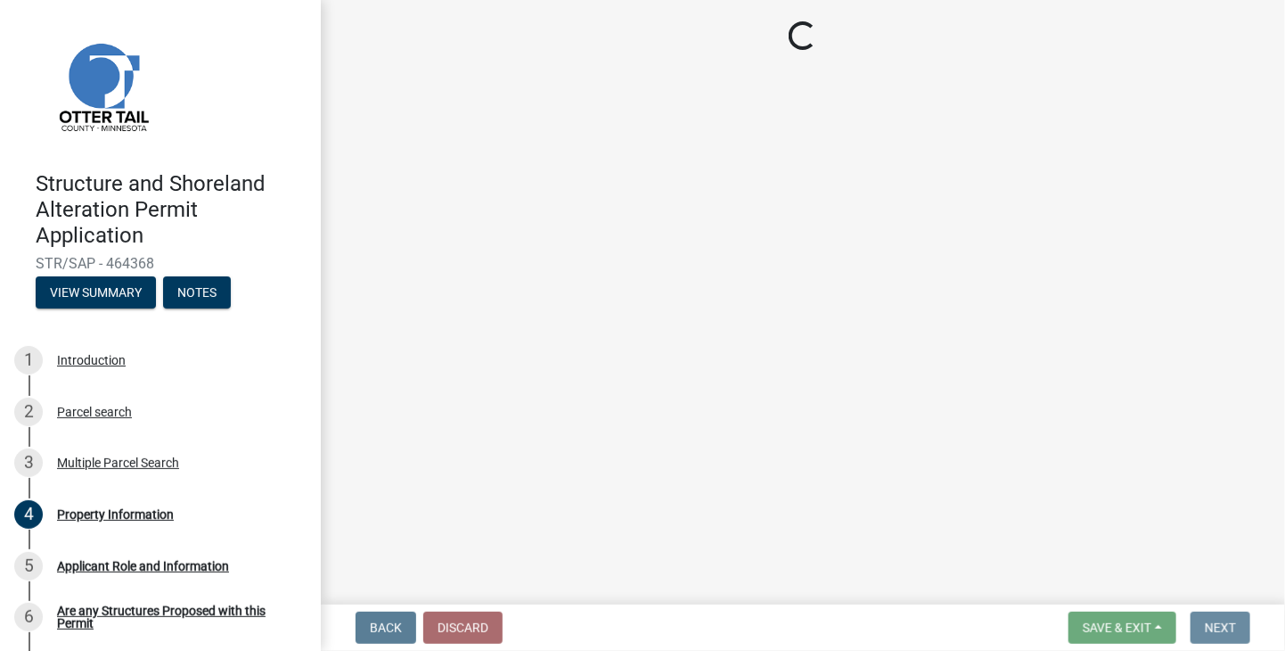
scroll to position [0, 0]
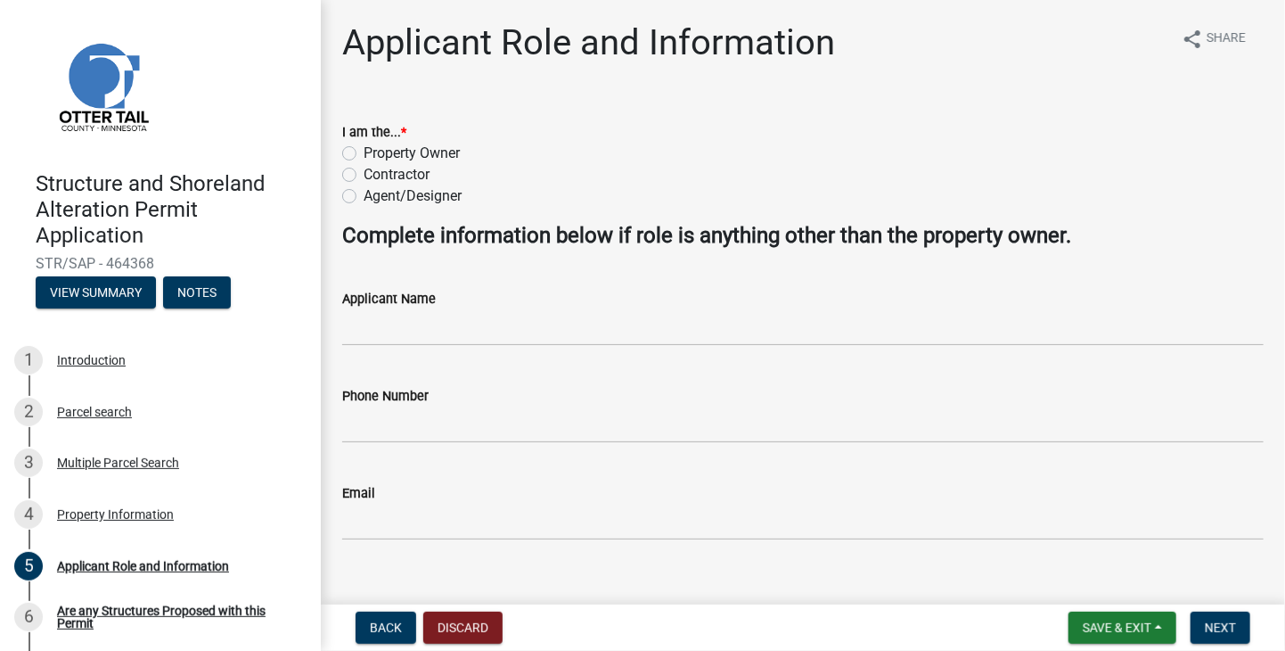
click at [364, 152] on label "Property Owner" at bounding box center [412, 153] width 96 height 21
click at [364, 152] on input "Property Owner" at bounding box center [370, 149] width 12 height 12
radio input "true"
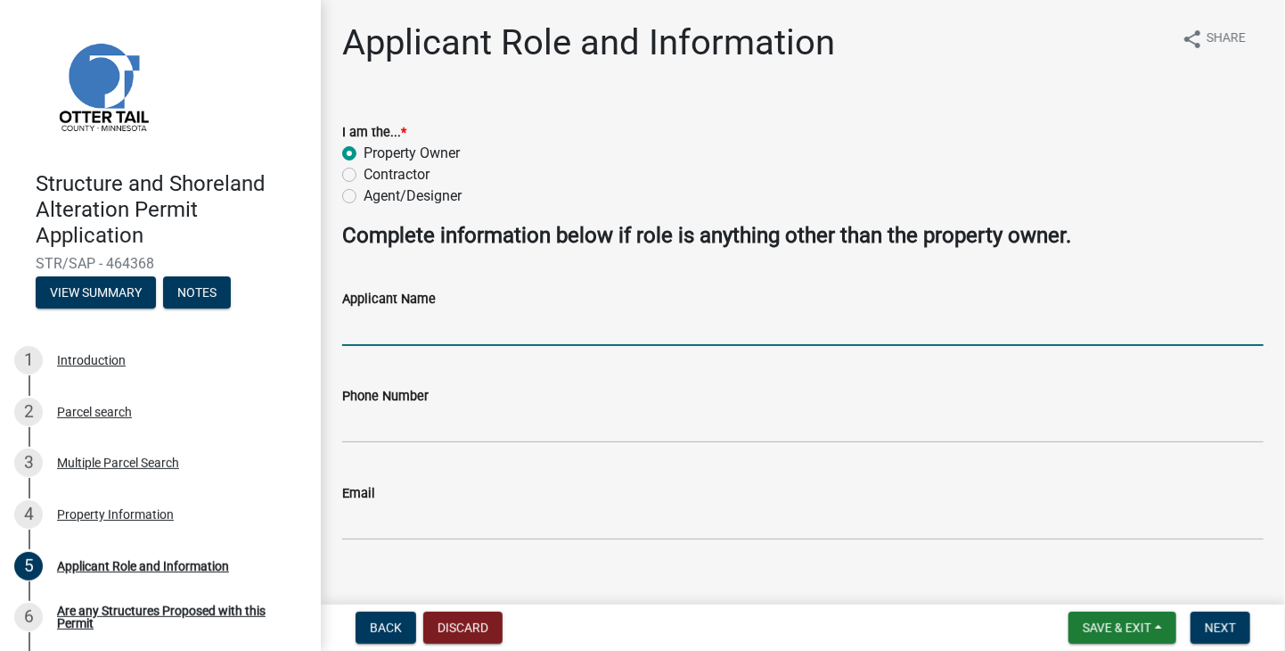
click at [396, 328] on input "Applicant Name" at bounding box center [803, 327] width 922 height 37
type input "Jeremy Bladow"
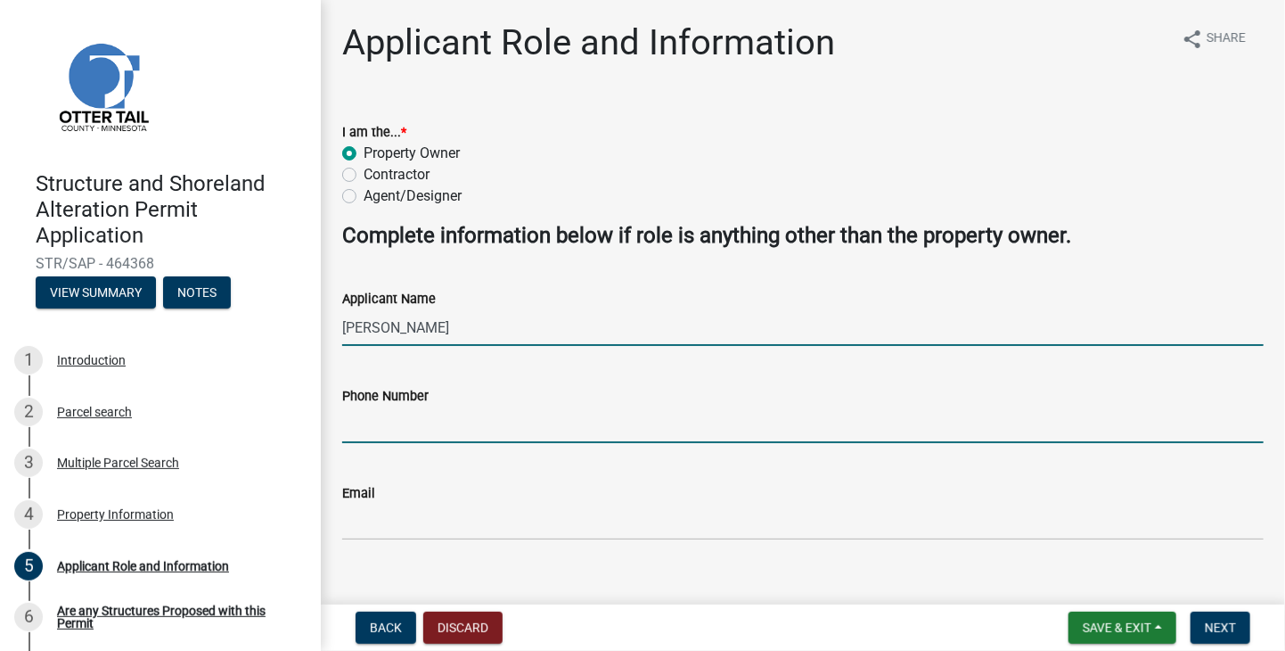
type input "2187705994"
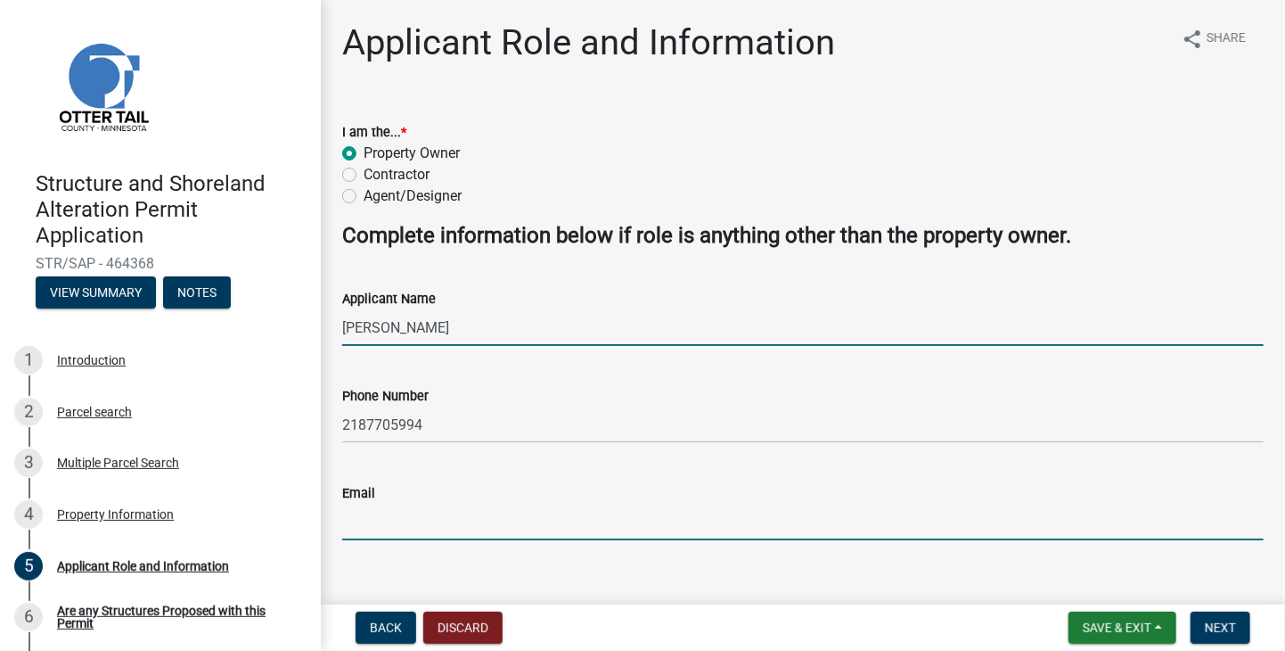
type input "info@bladowbeachresort.com"
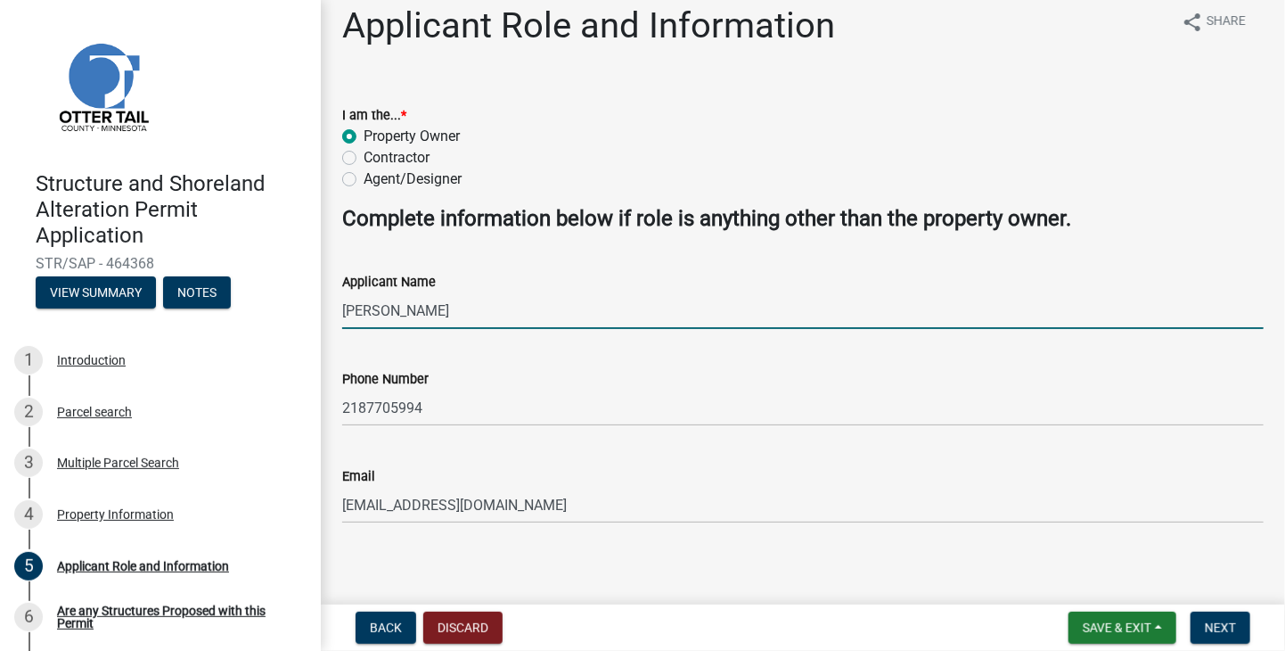
scroll to position [26, 0]
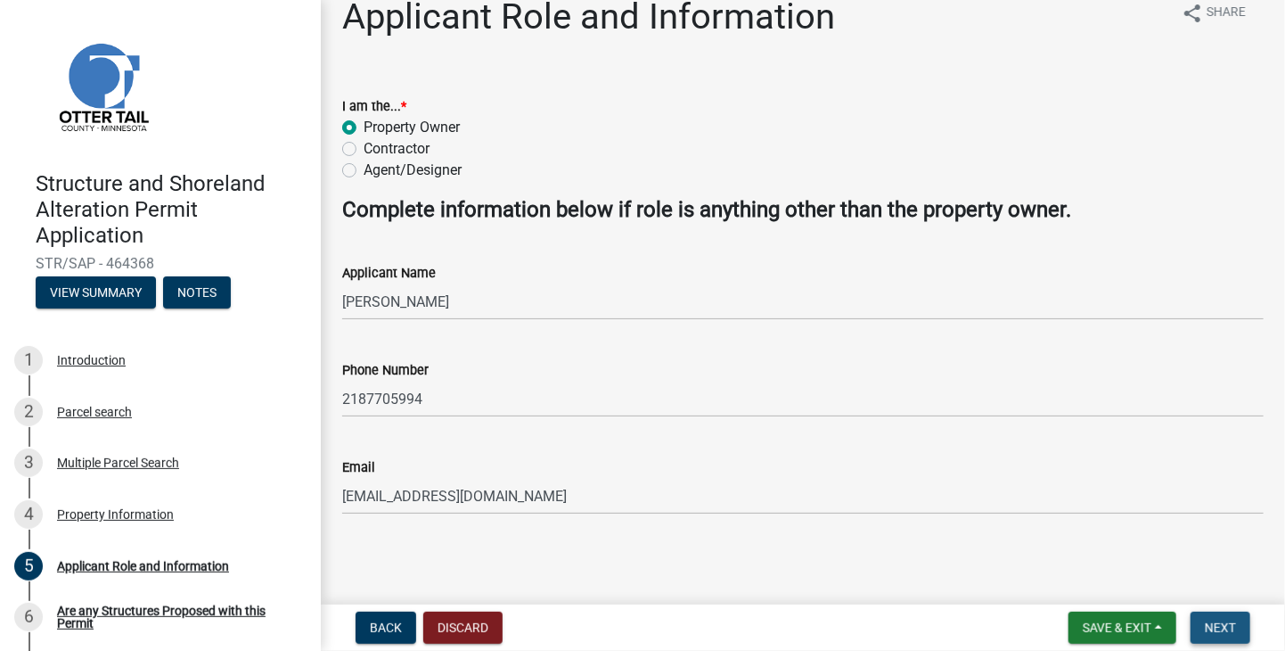
click at [1222, 632] on span "Next" at bounding box center [1220, 627] width 31 height 14
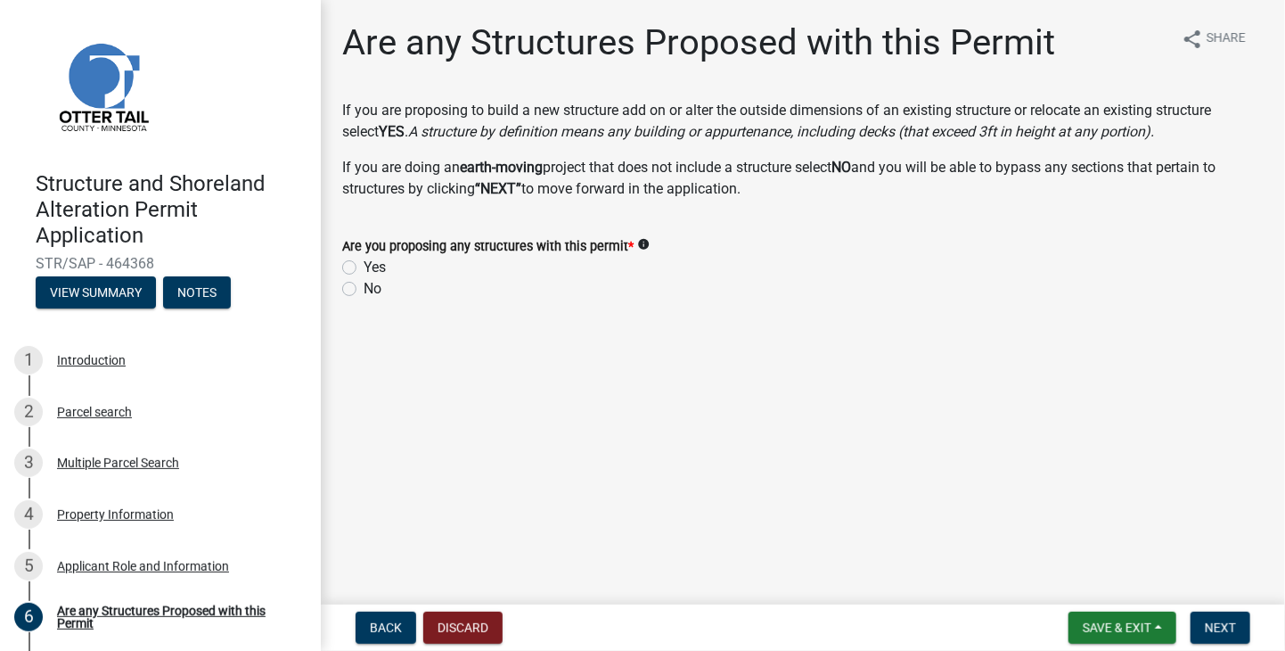
click at [364, 268] on label "Yes" at bounding box center [375, 267] width 22 height 21
click at [364, 268] on input "Yes" at bounding box center [370, 263] width 12 height 12
radio input "true"
click at [1215, 627] on span "Next" at bounding box center [1220, 627] width 31 height 14
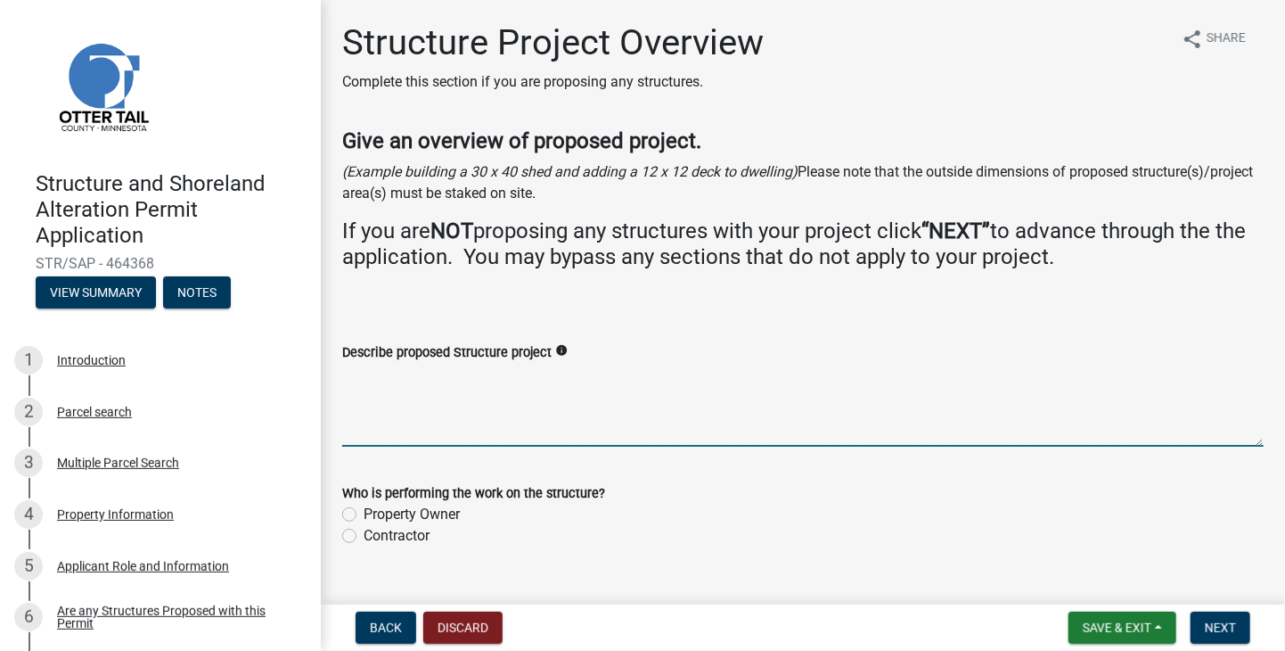
click at [375, 375] on textarea "Describe proposed Structure project" at bounding box center [803, 405] width 922 height 84
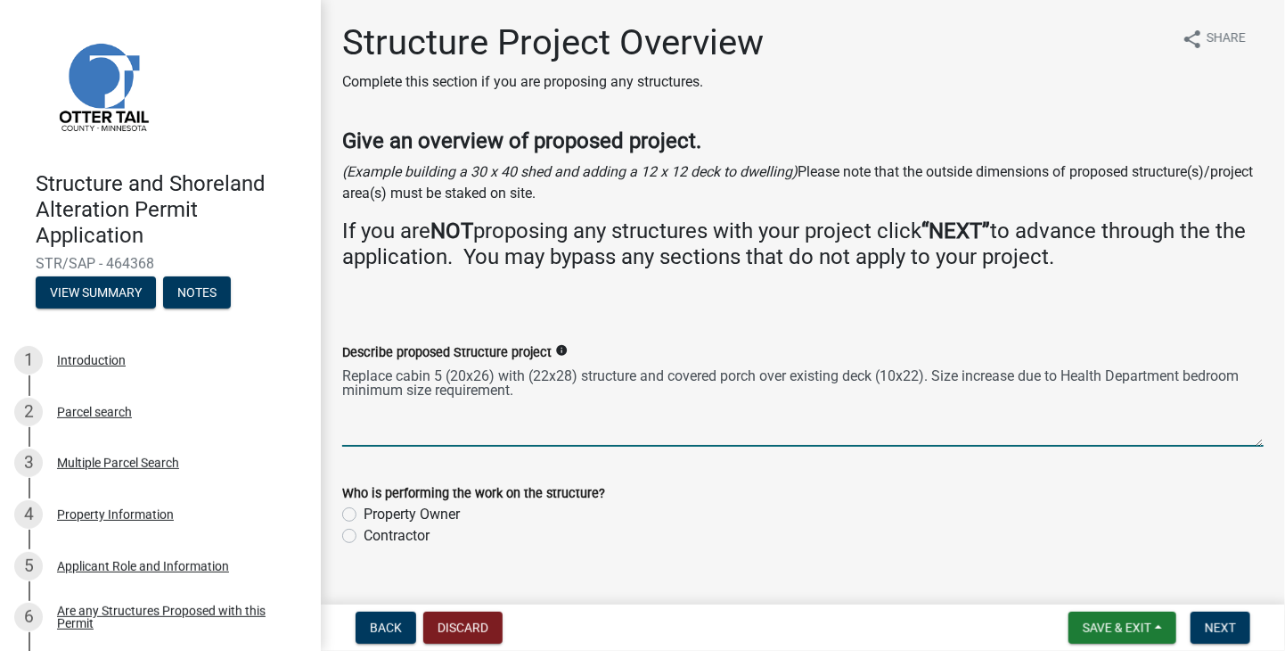
type textarea "Replace cabin 5 (20x26) with (22x28) structure and covered porch over existing …"
click at [364, 514] on label "Property Owner" at bounding box center [412, 514] width 96 height 21
click at [364, 514] on input "Property Owner" at bounding box center [370, 510] width 12 height 12
radio input "true"
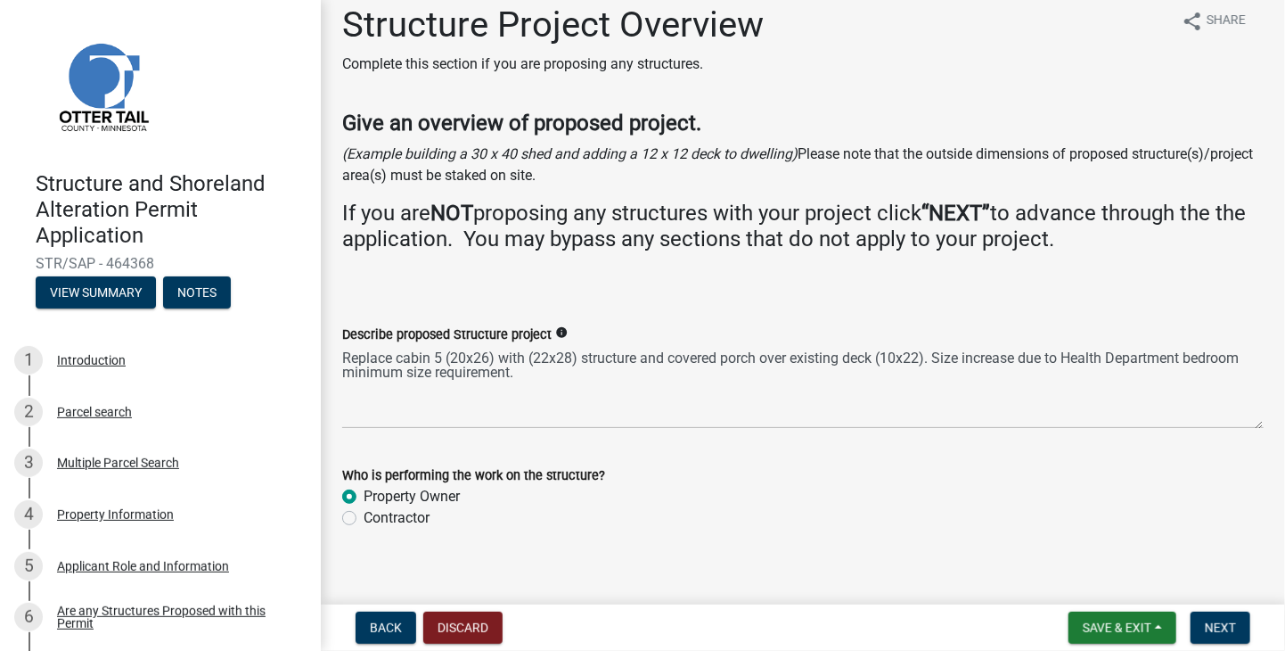
scroll to position [35, 0]
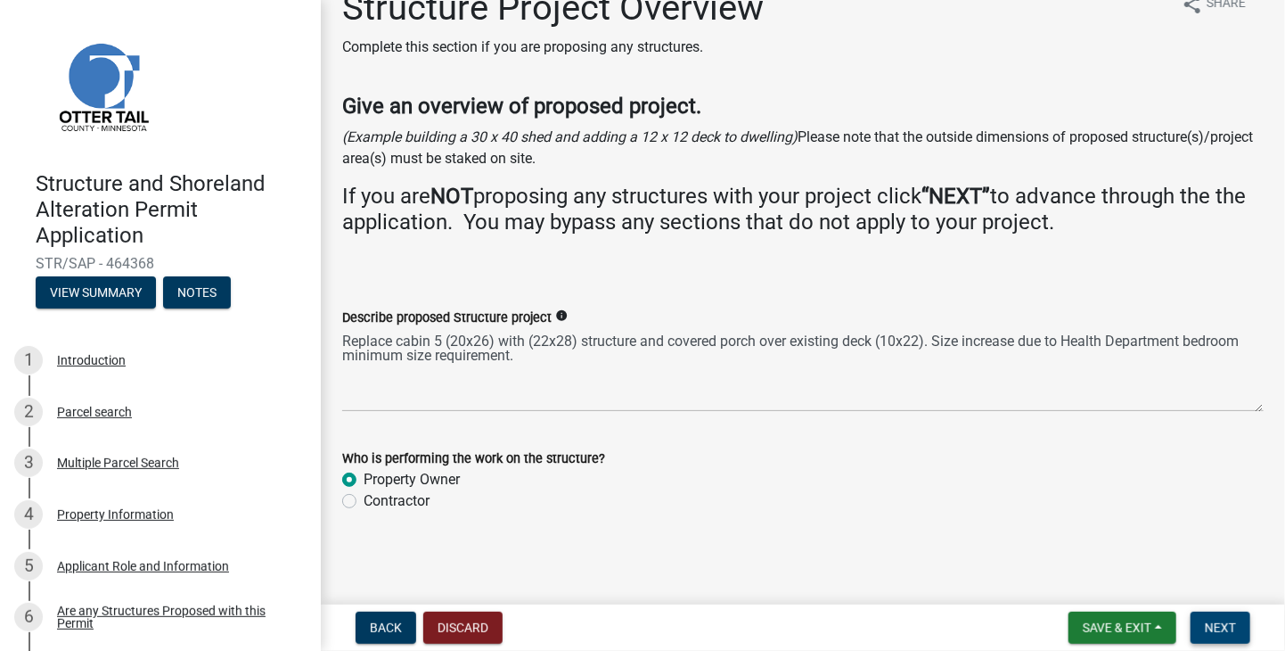
click at [1231, 630] on span "Next" at bounding box center [1220, 627] width 31 height 14
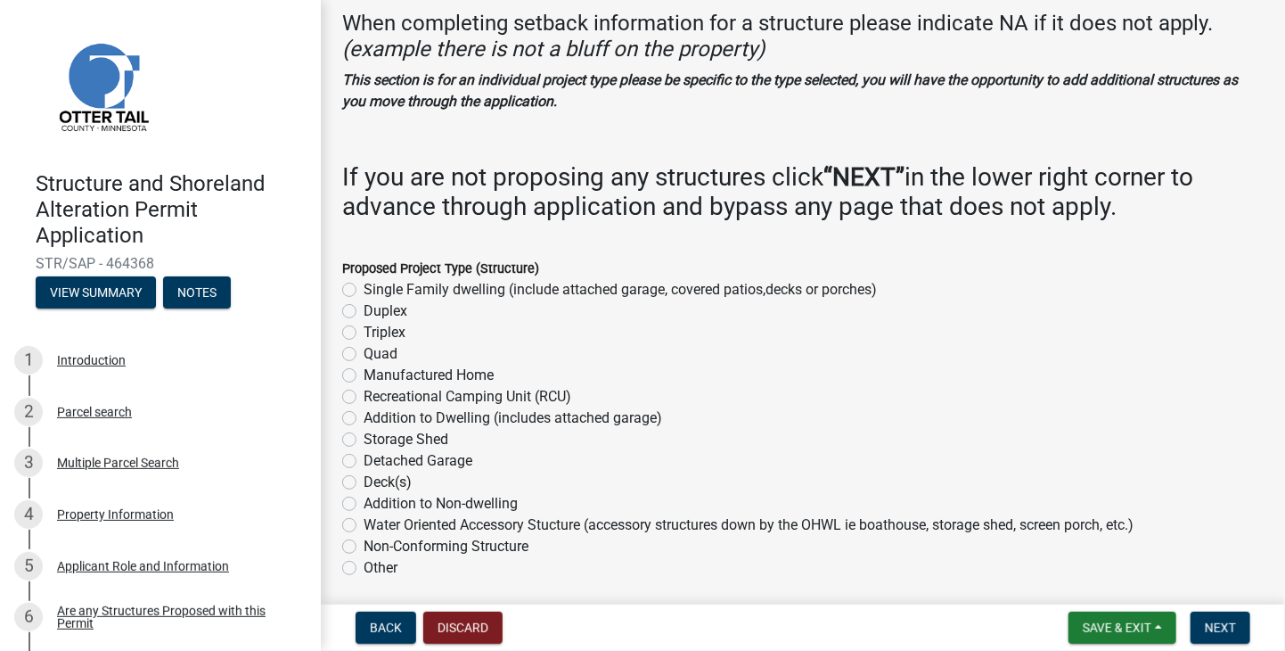
scroll to position [0, 0]
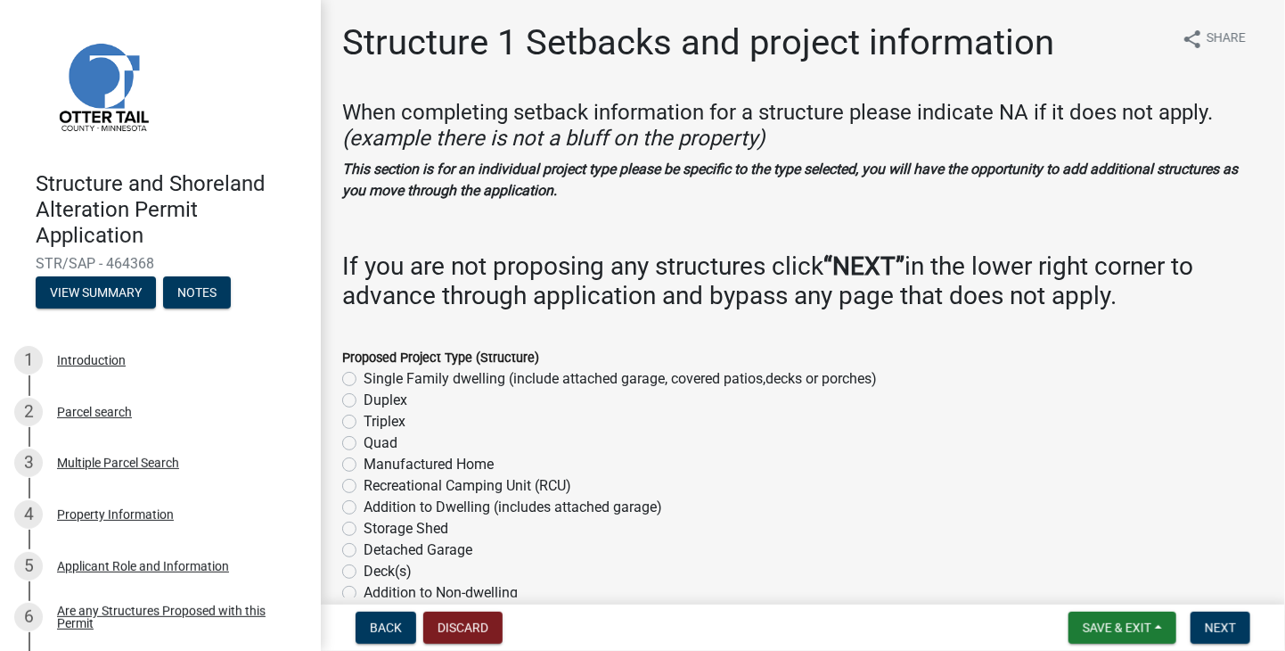
click at [364, 375] on label "Single Family dwelling (include attached garage, covered patios,decks or porche…" at bounding box center [620, 378] width 513 height 21
click at [364, 375] on input "Single Family dwelling (include attached garage, covered patios,decks or porche…" at bounding box center [370, 374] width 12 height 12
radio input "true"
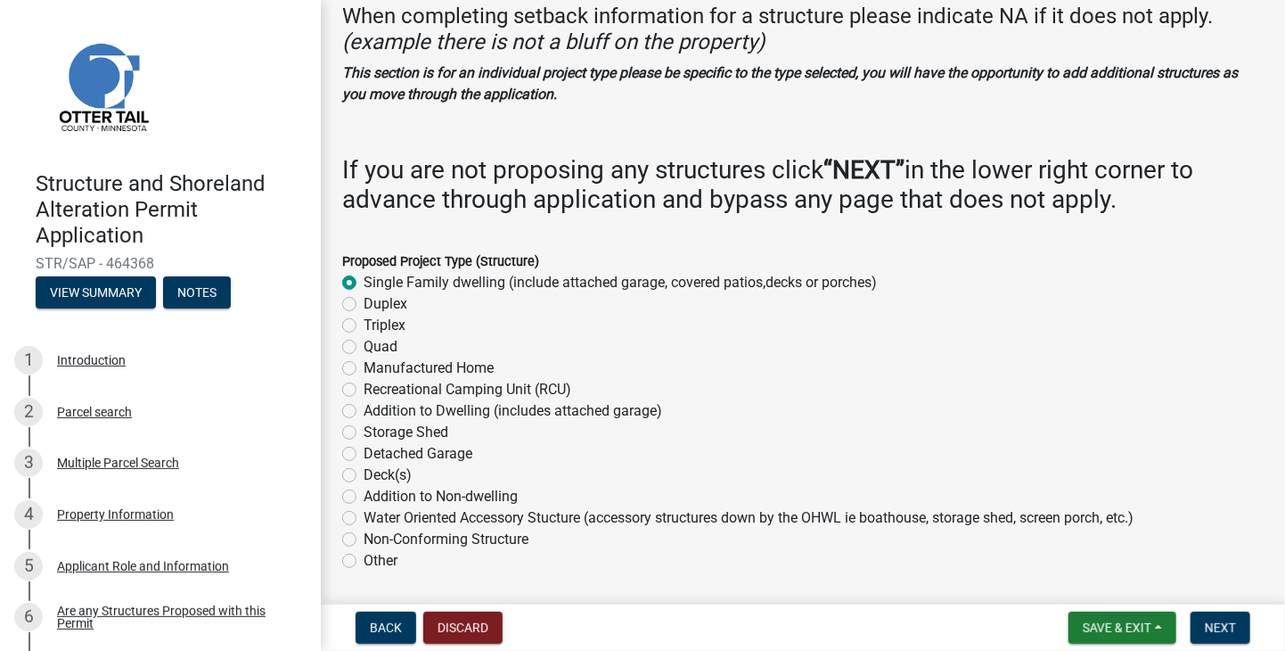
scroll to position [267, 0]
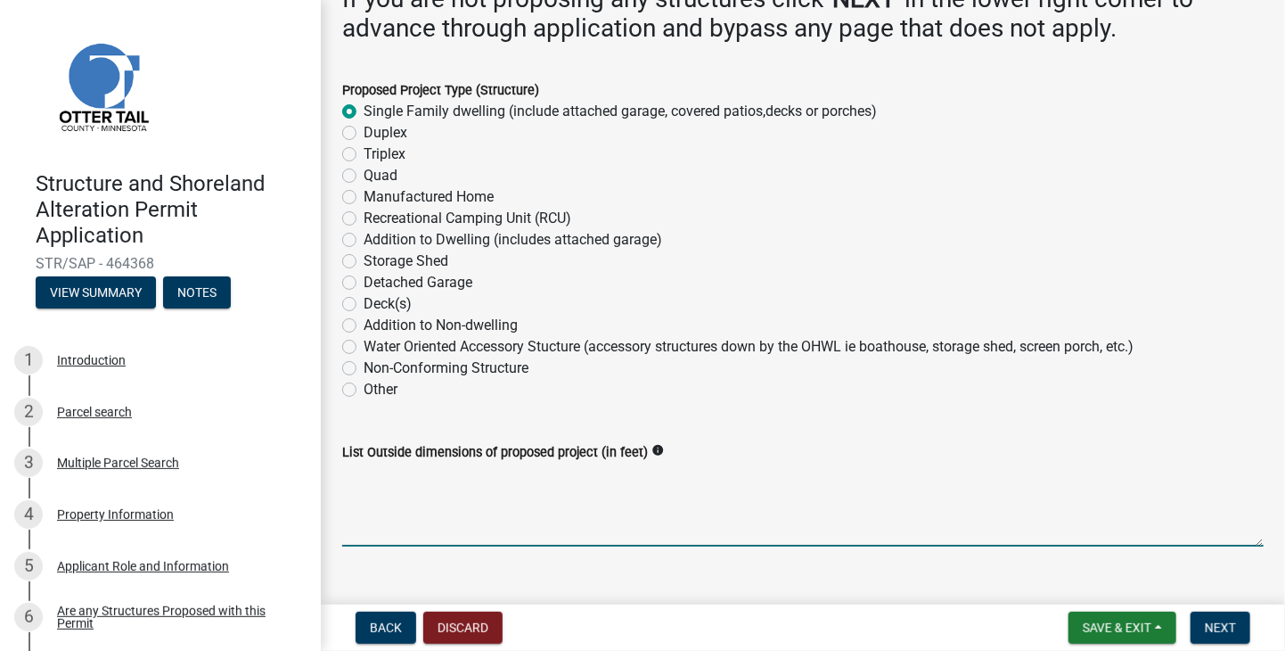
click at [441, 522] on textarea "List Outside dimensions of proposed project (in feet)" at bounding box center [803, 505] width 922 height 84
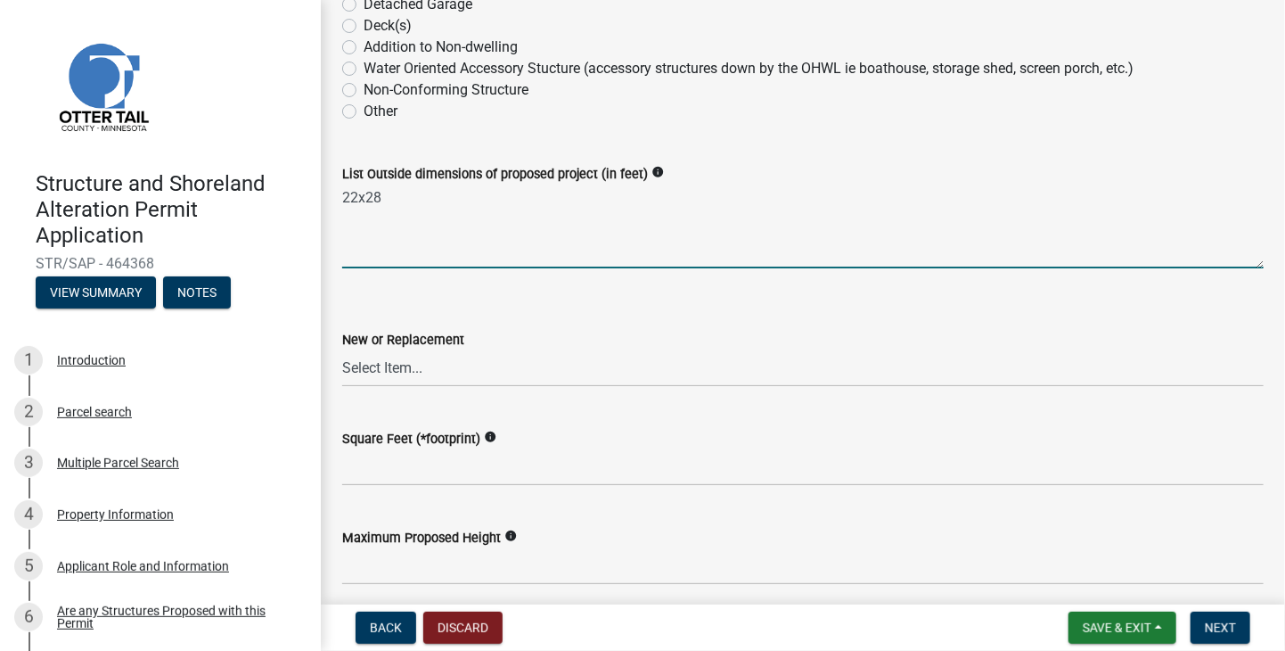
scroll to position [624, 0]
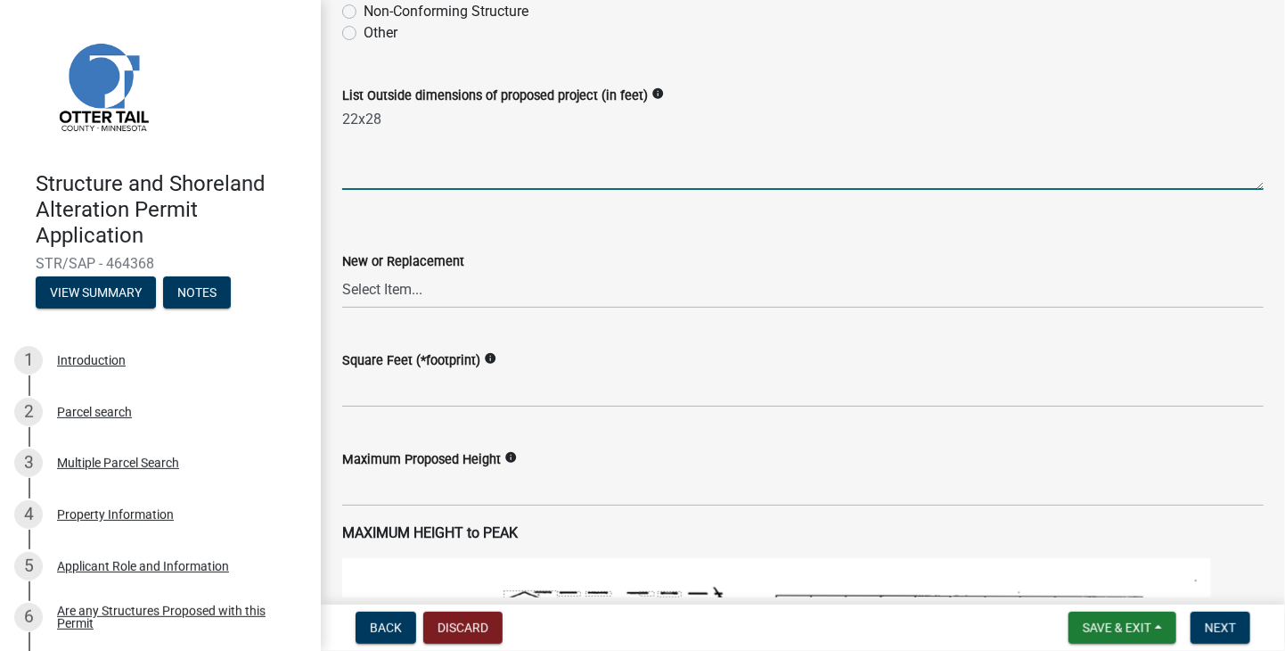
type textarea "22x28"
click at [421, 288] on select "Select Item... New Replacement" at bounding box center [803, 290] width 922 height 37
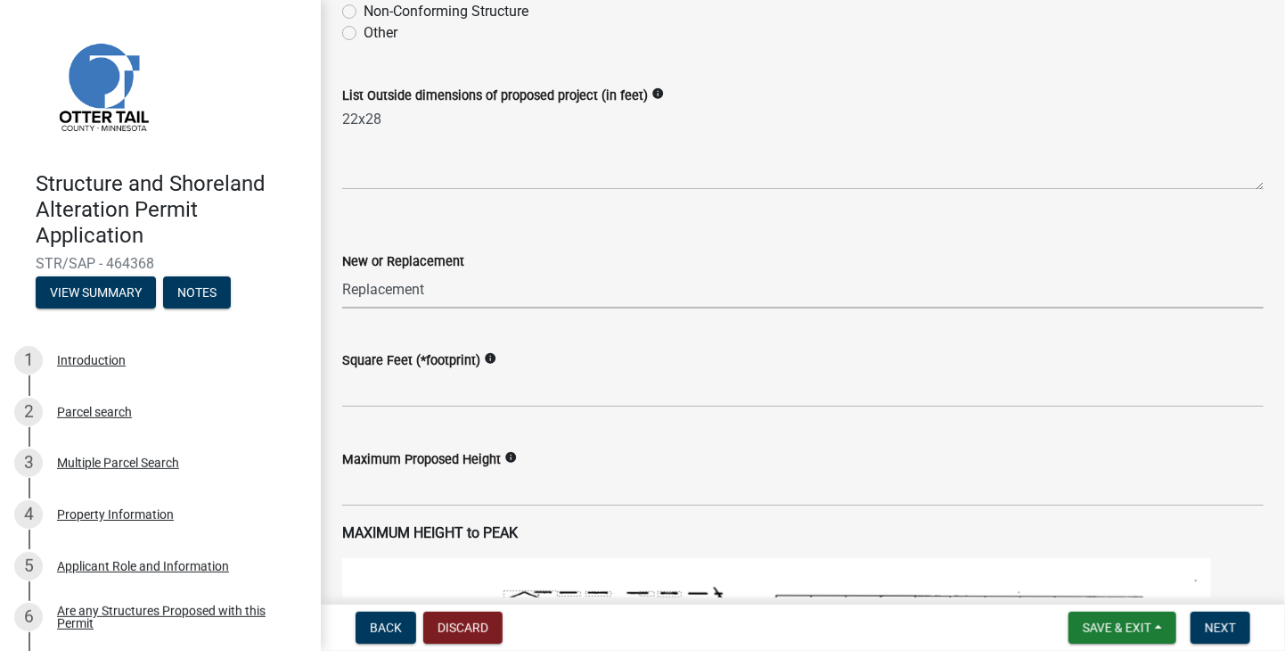
click at [342, 272] on select "Select Item... New Replacement" at bounding box center [803, 290] width 922 height 37
select select "a3cc236c-43aa-406a-8353-e0398d57c407"
click at [379, 397] on input "text" at bounding box center [803, 389] width 922 height 37
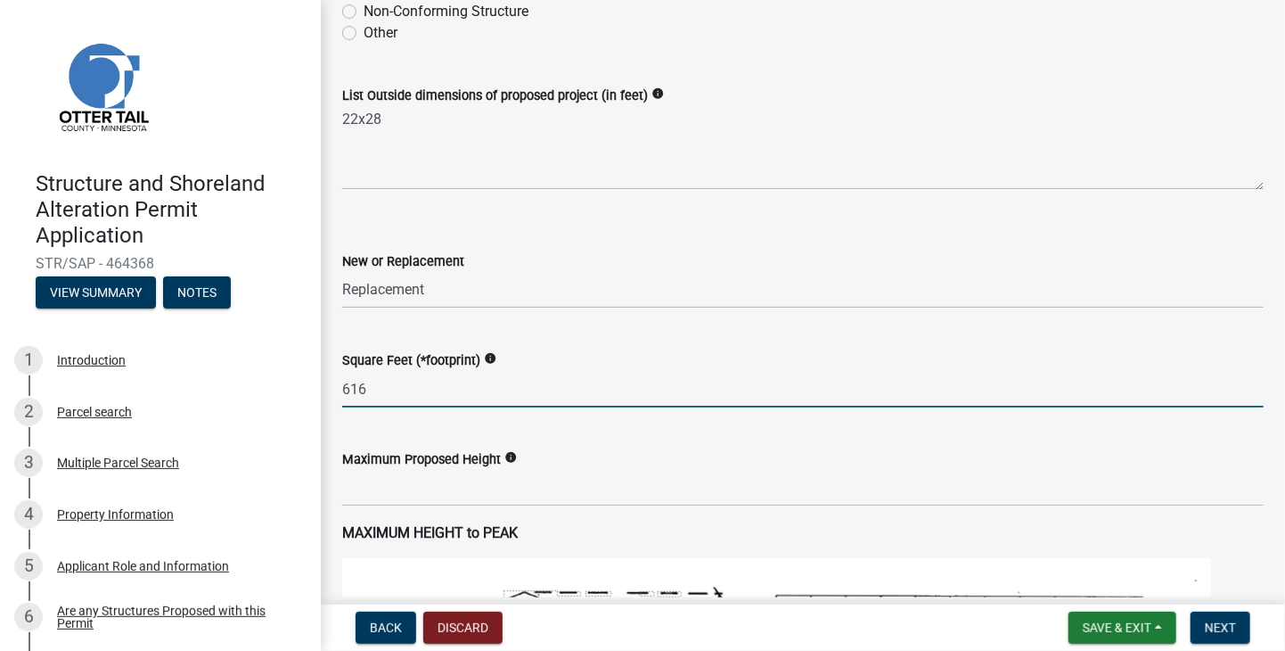
type input "616"
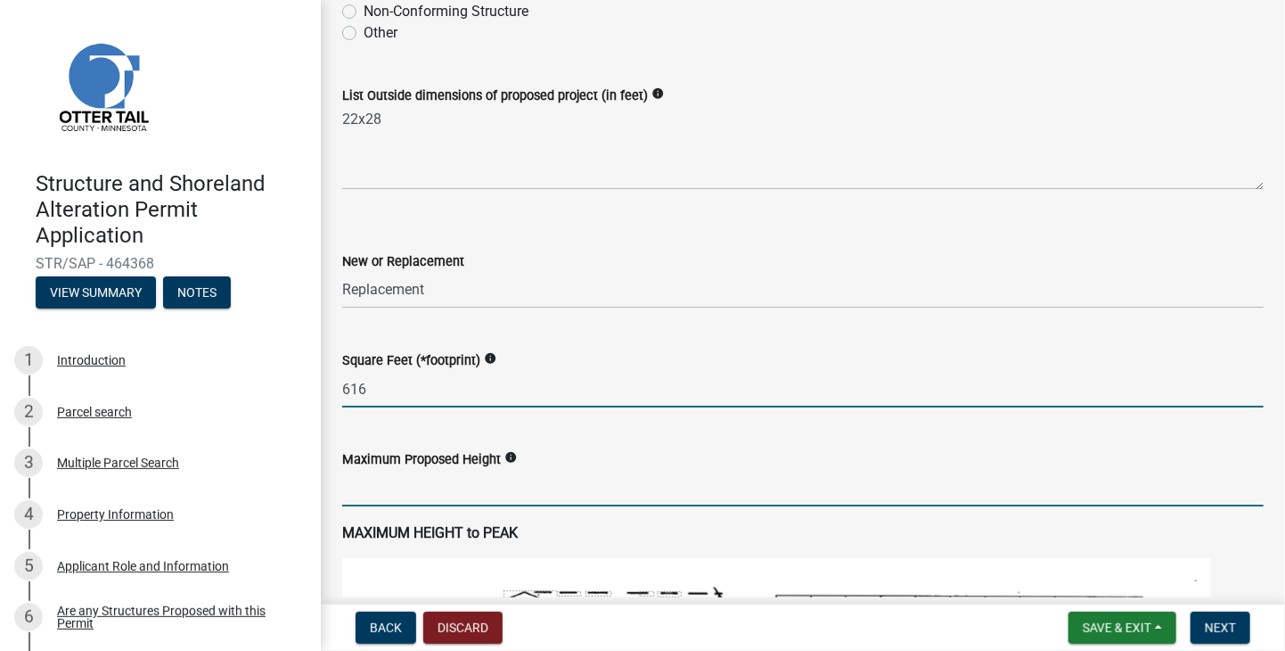
click at [371, 493] on input "text" at bounding box center [803, 488] width 922 height 37
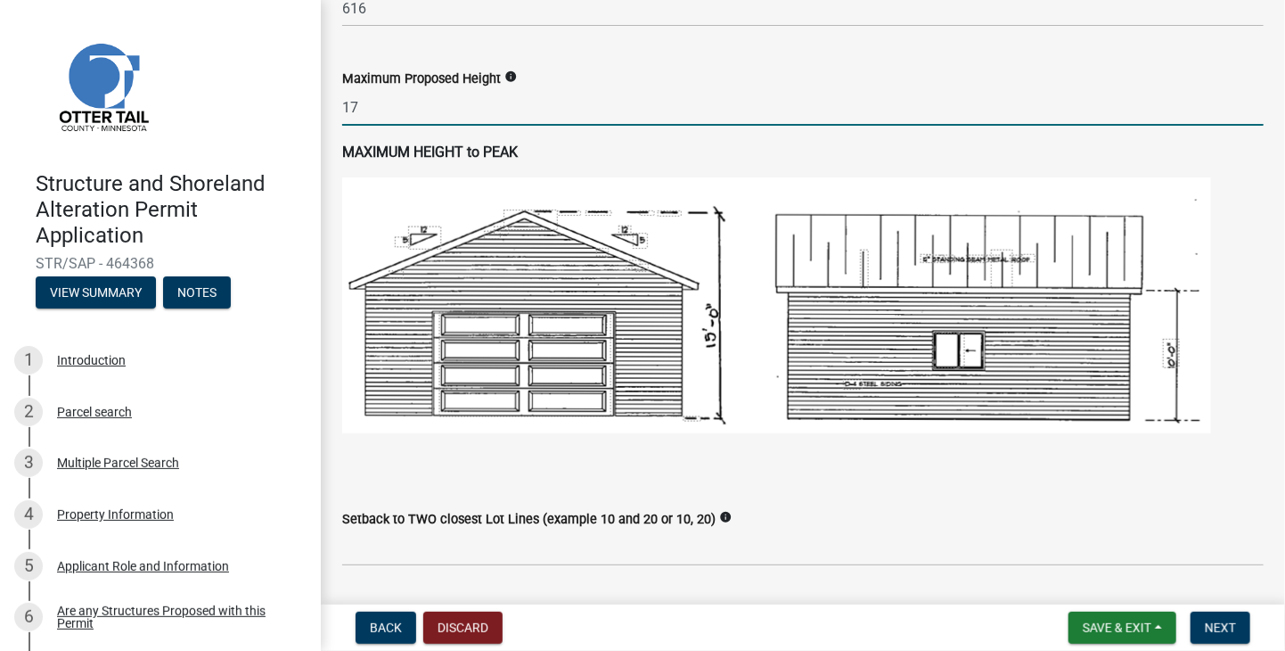
scroll to position [1070, 0]
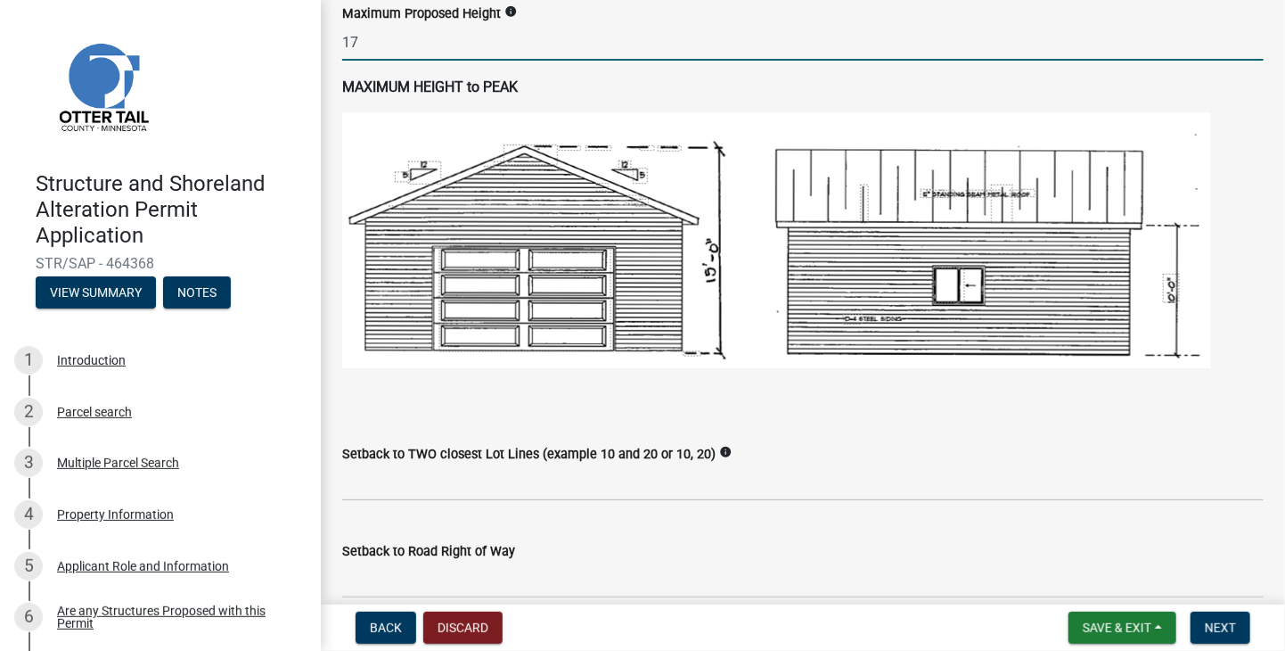
type input "17"
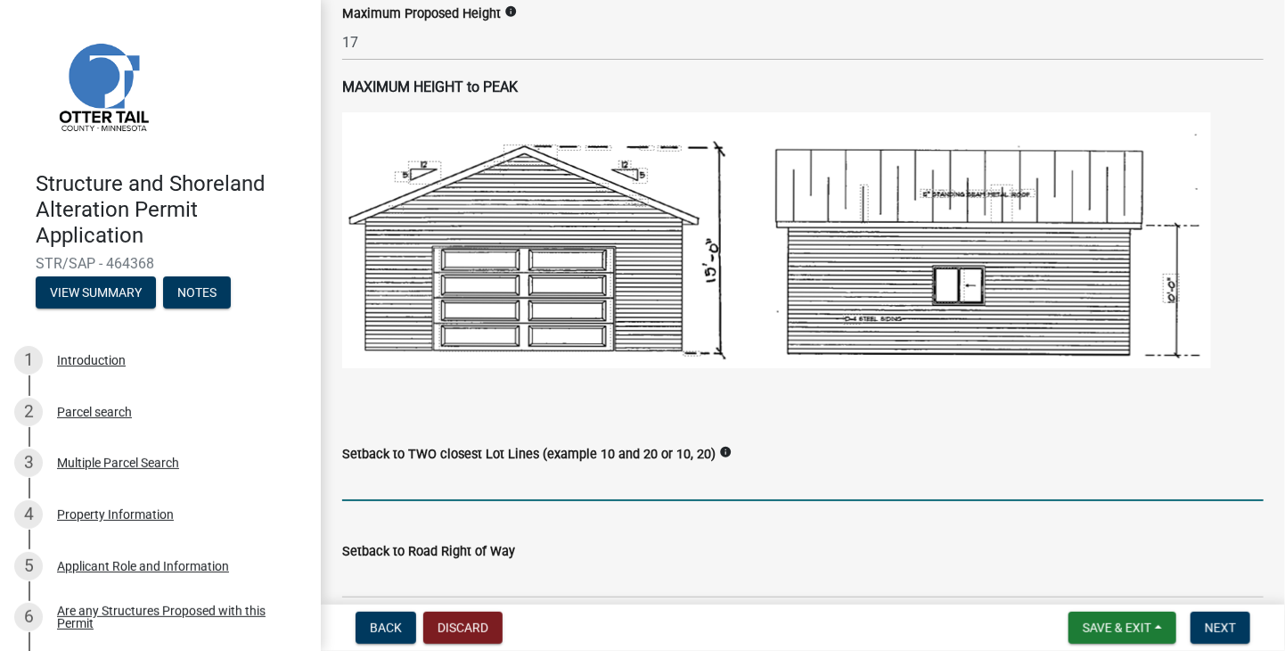
click at [393, 488] on input "Setback to TWO closest Lot Lines (example 10 and 20 or 10, 20)" at bounding box center [803, 482] width 922 height 37
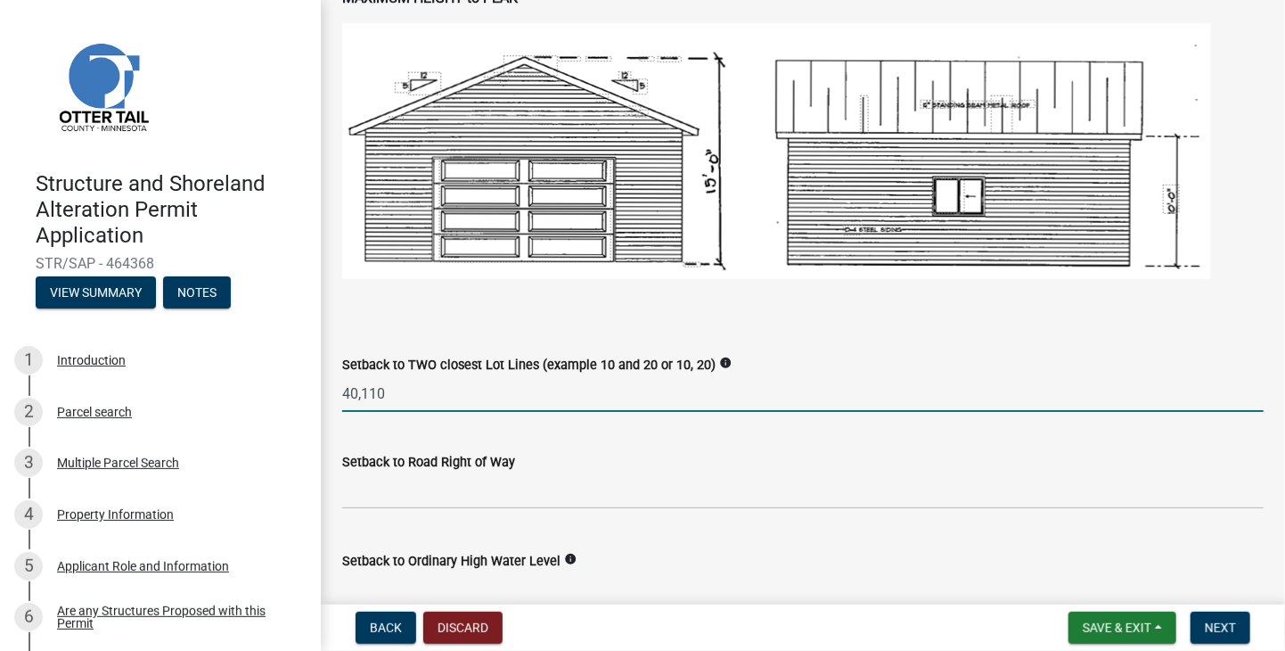
type input "40,110"
click at [393, 496] on input "text" at bounding box center [803, 490] width 922 height 37
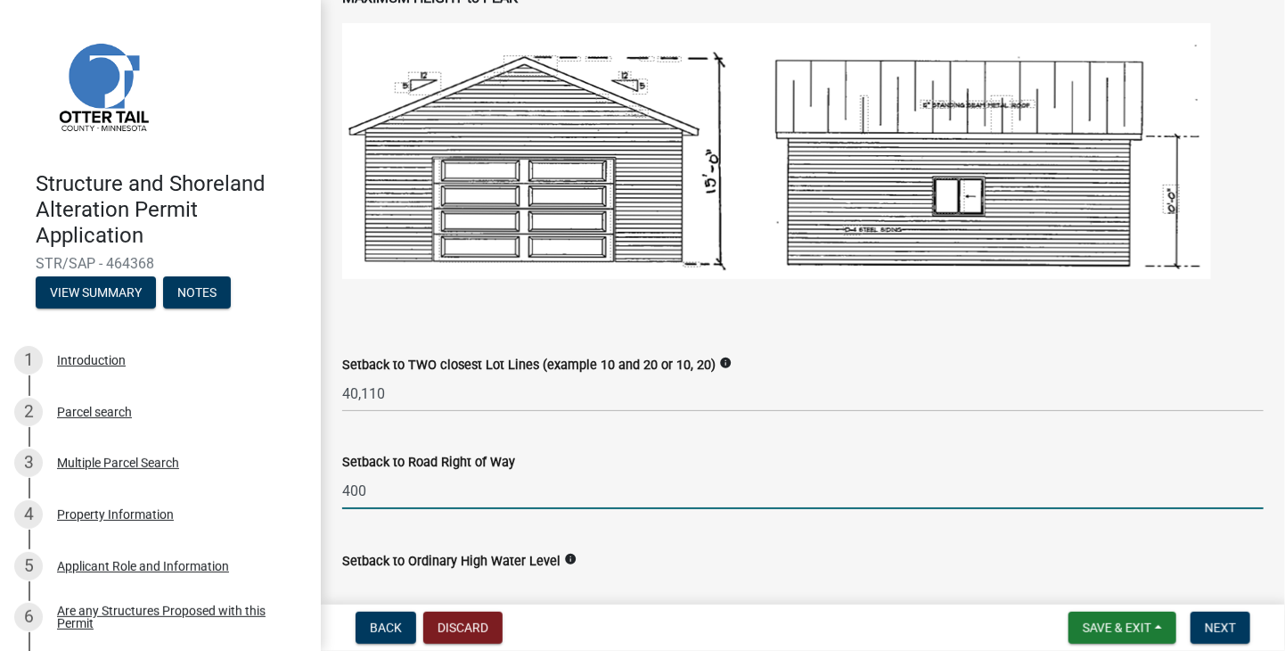
scroll to position [1248, 0]
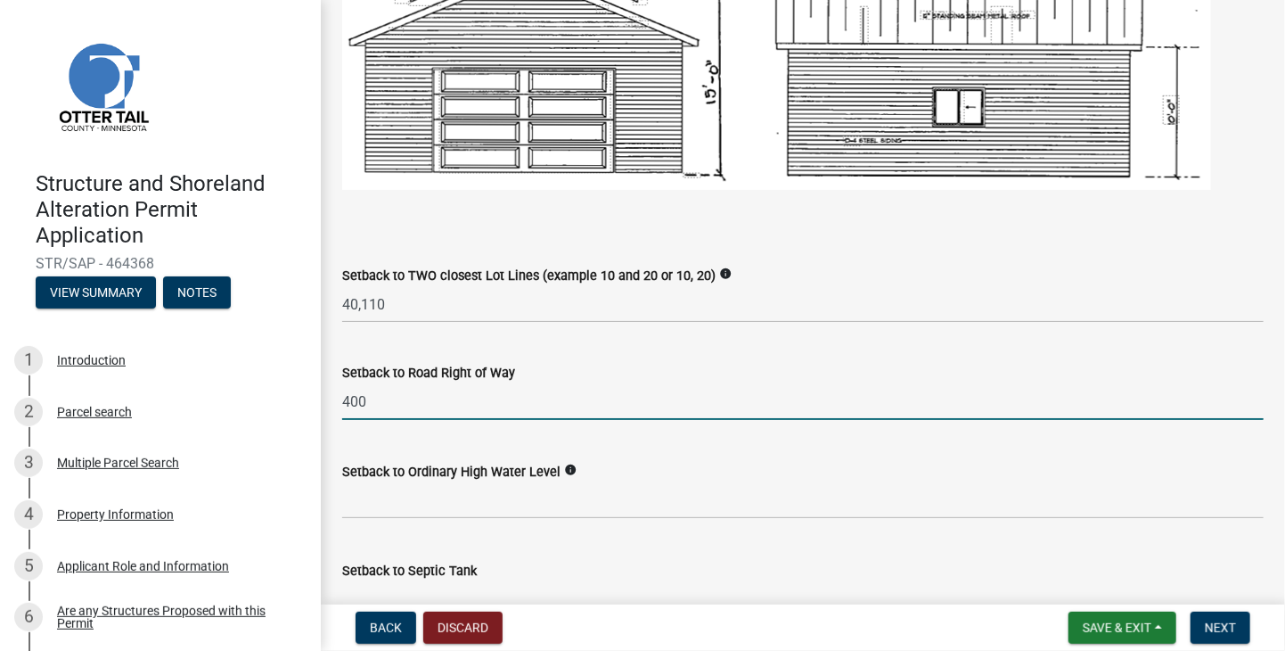
type input "400"
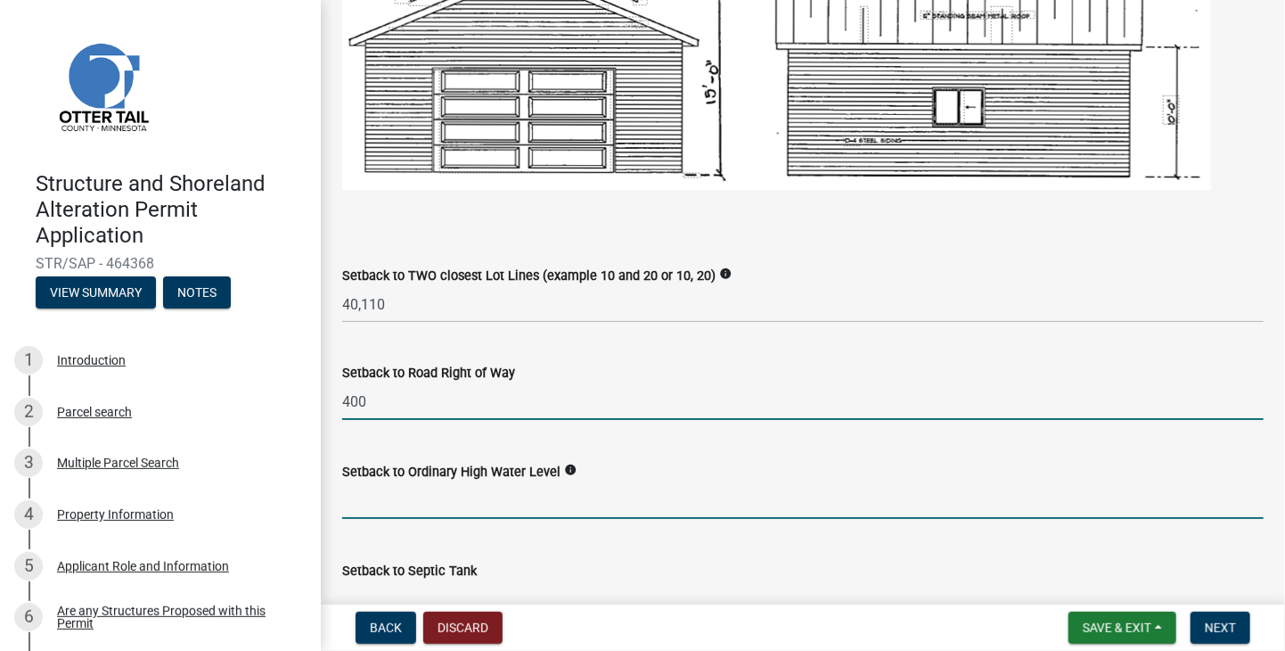
click at [406, 511] on input "text" at bounding box center [803, 500] width 922 height 37
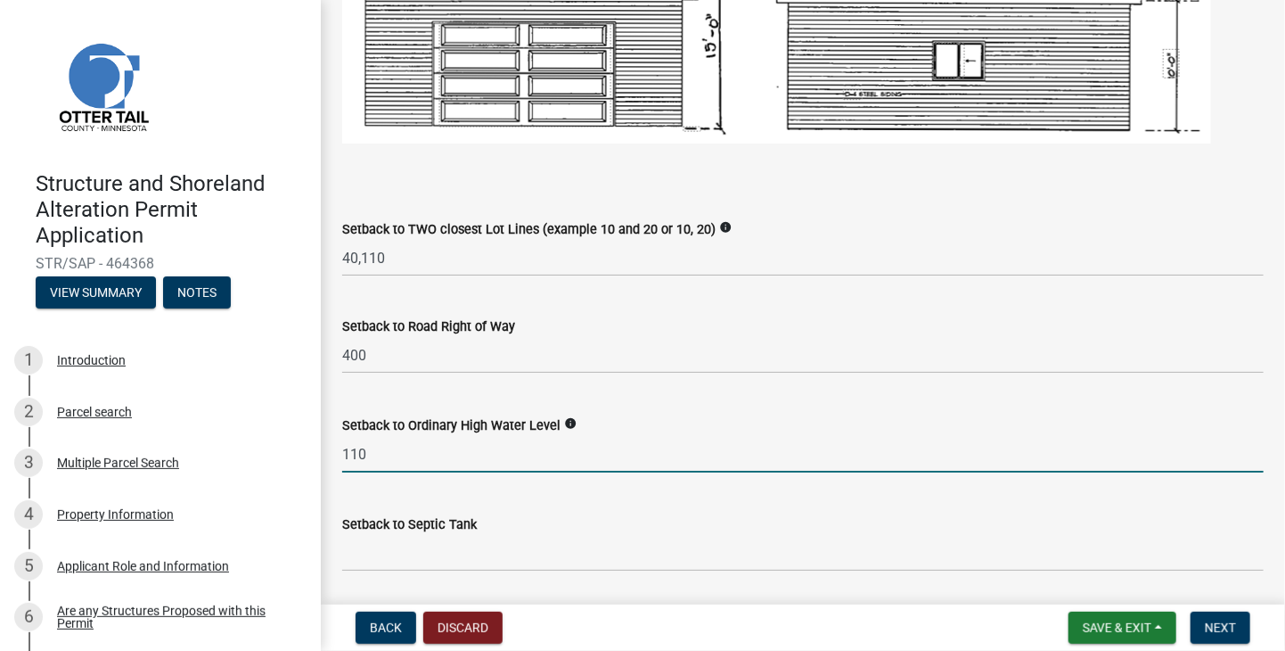
scroll to position [1337, 0]
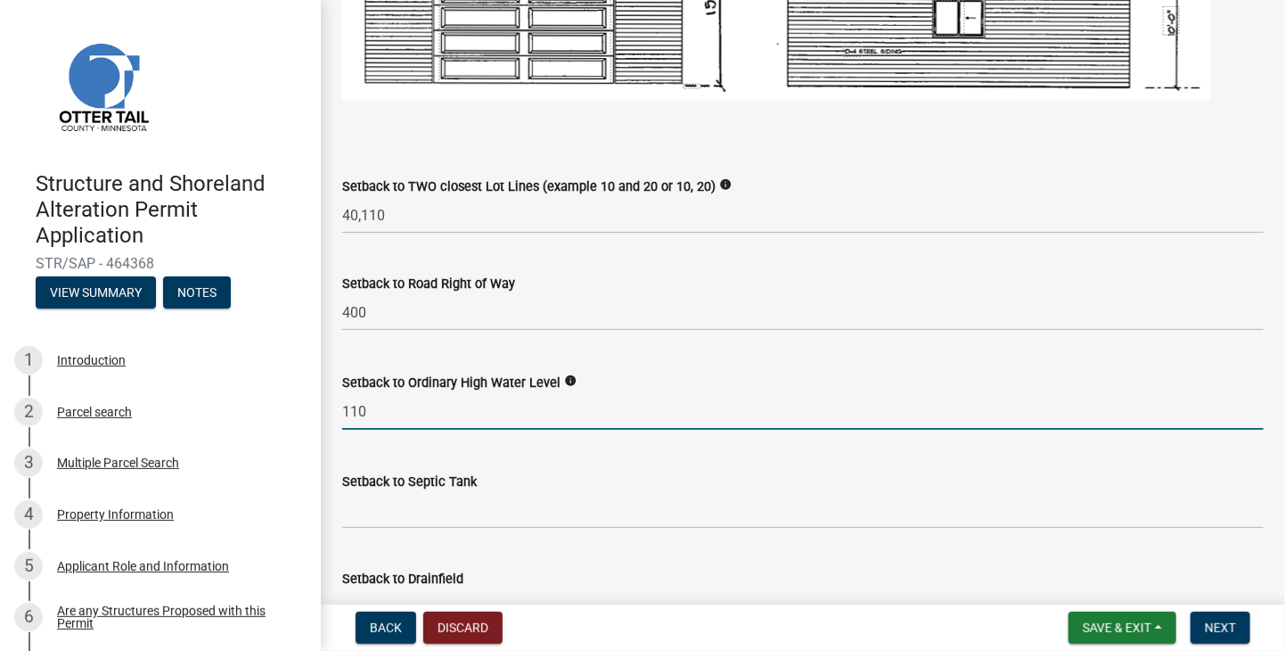
type input "110"
click at [398, 518] on input "Setback to Septic Tank" at bounding box center [803, 510] width 922 height 37
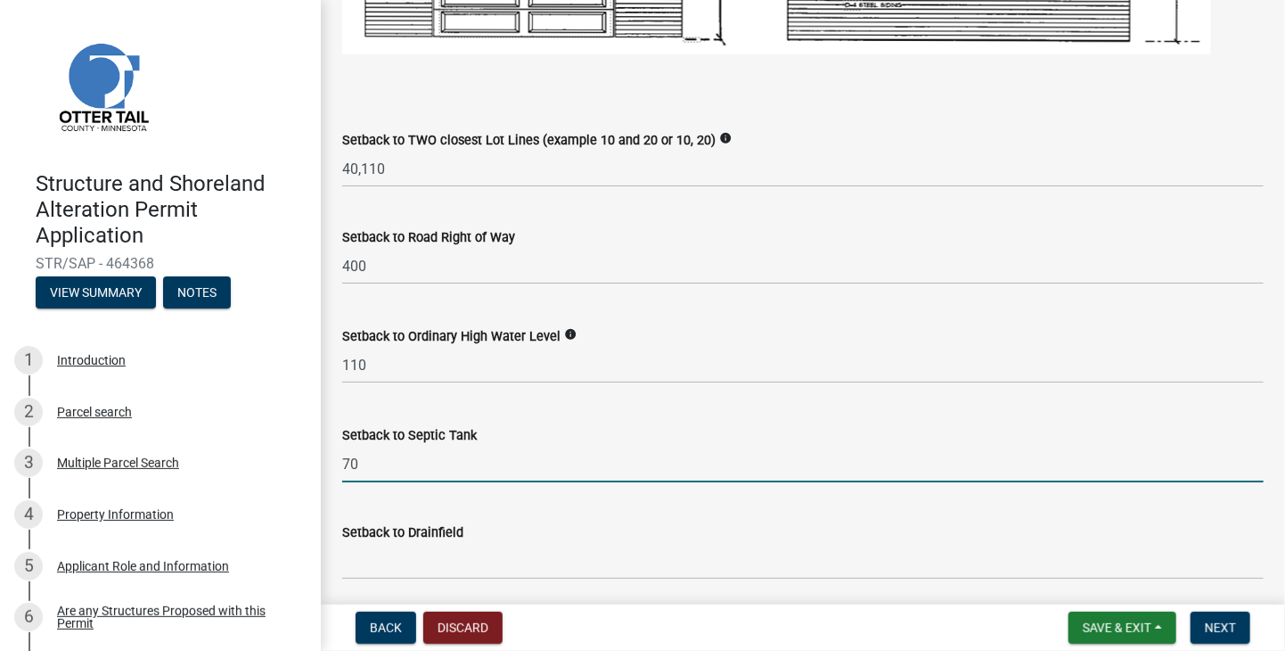
scroll to position [1426, 0]
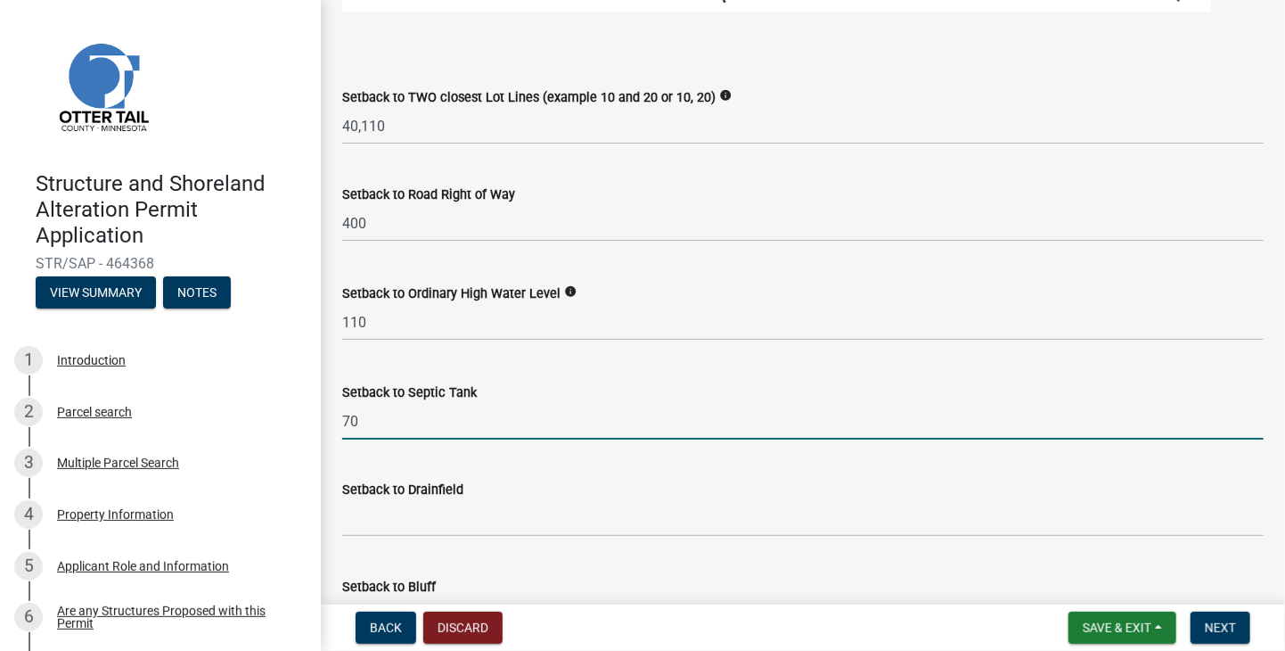
type input "70"
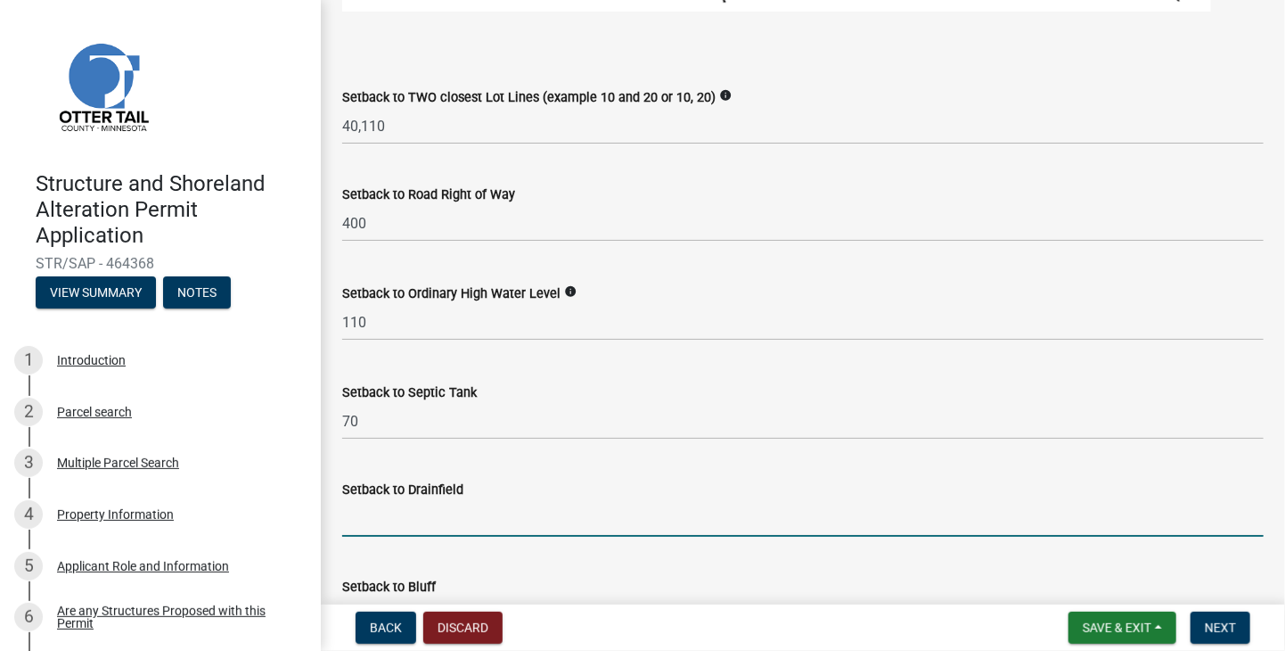
click at [405, 521] on input "Setback to Drainfield" at bounding box center [803, 518] width 922 height 37
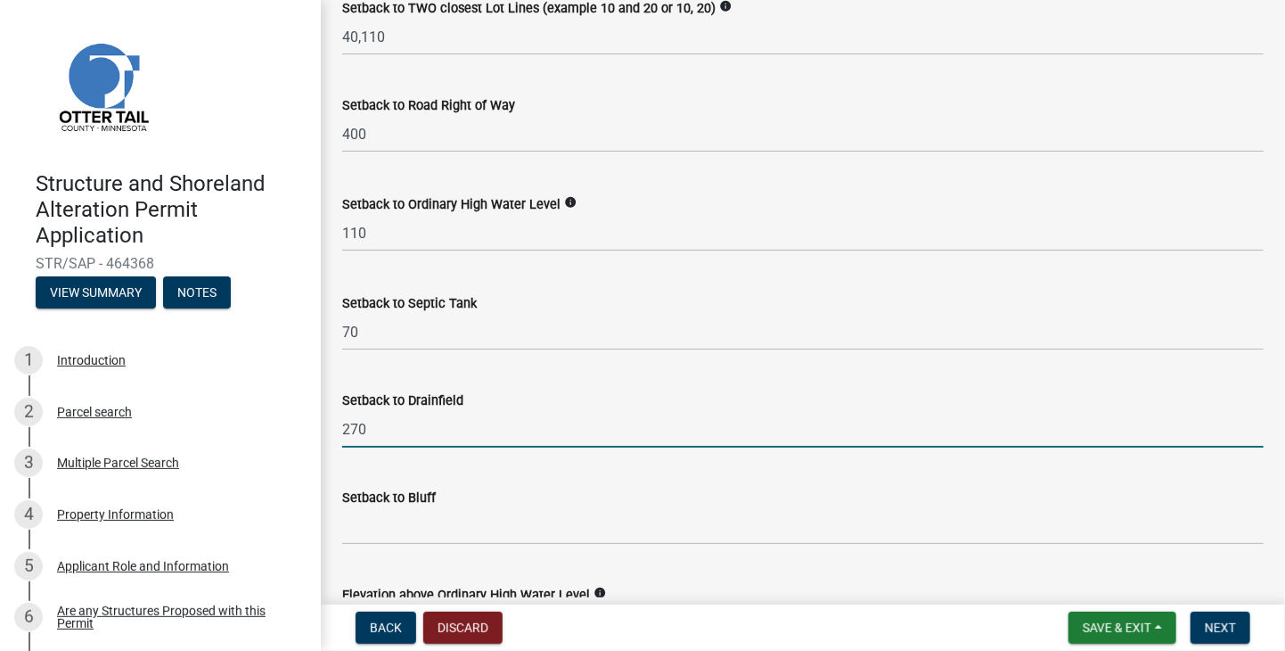
type input "270"
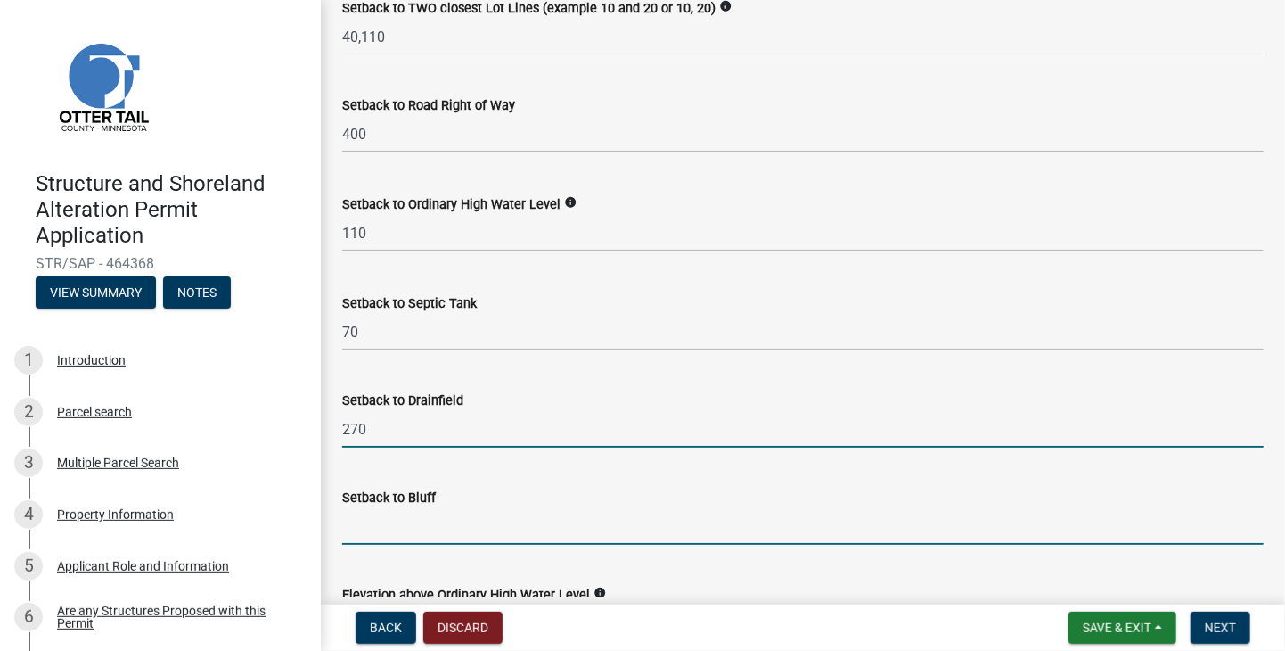
click at [455, 526] on input "Setback to Bluff" at bounding box center [803, 526] width 922 height 37
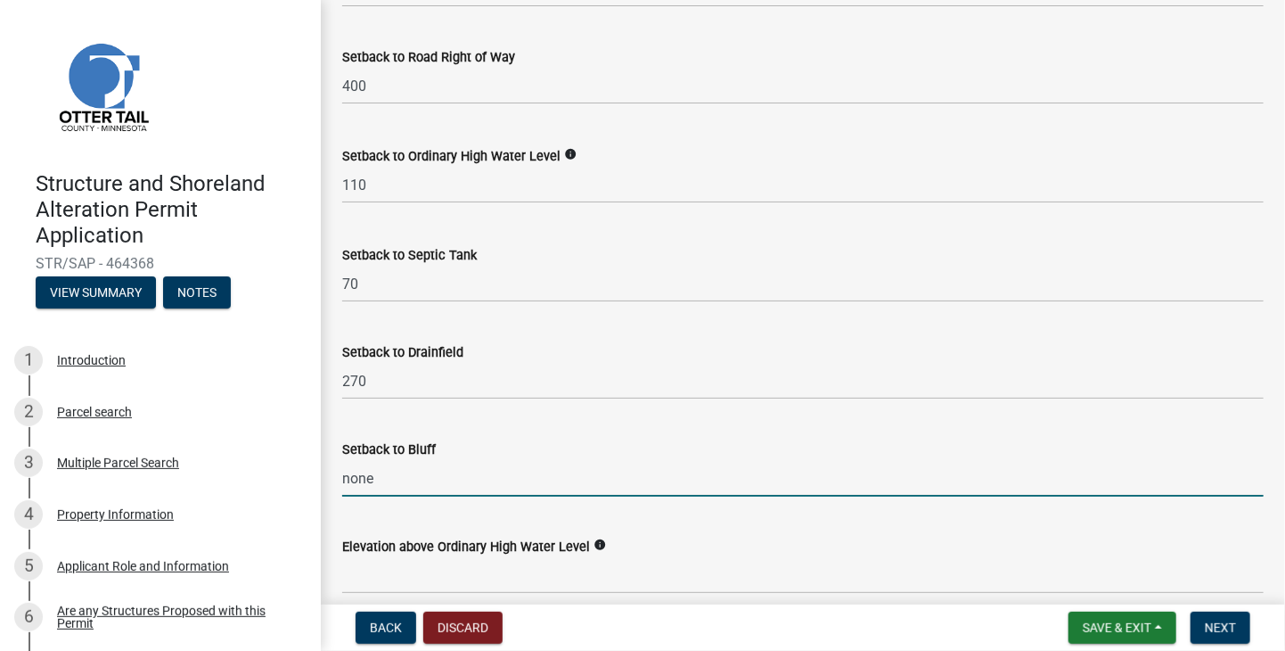
scroll to position [1604, 0]
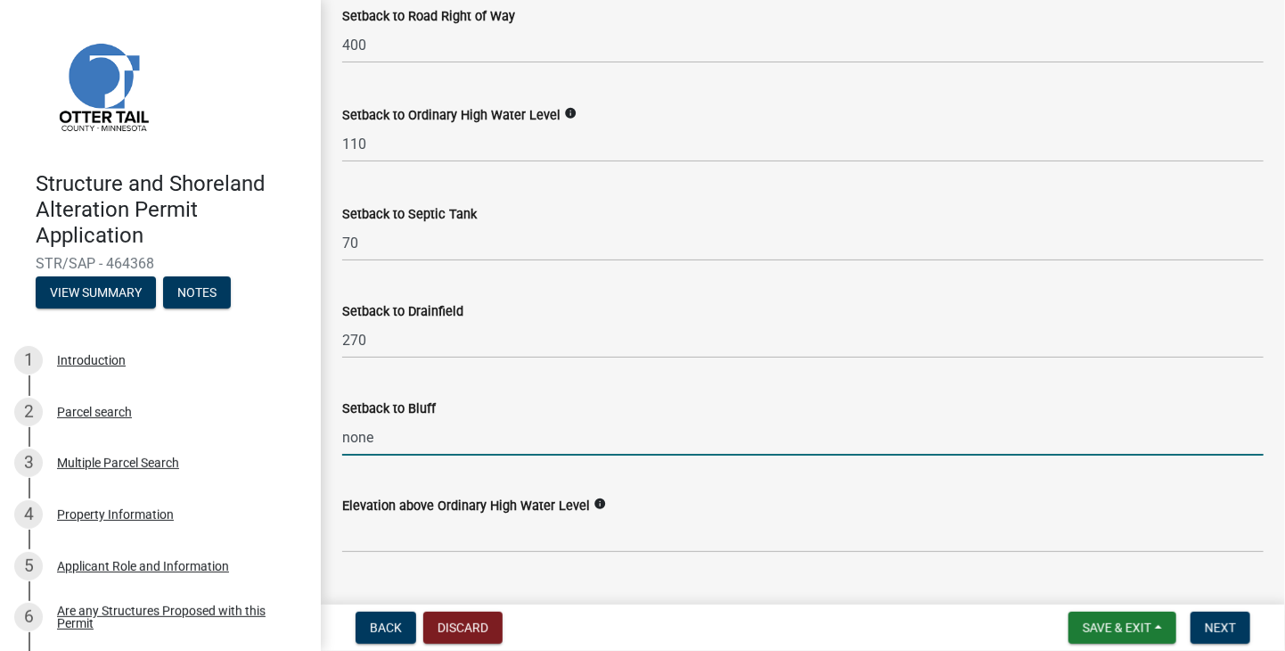
type input "none"
click at [388, 544] on input "text" at bounding box center [803, 534] width 922 height 37
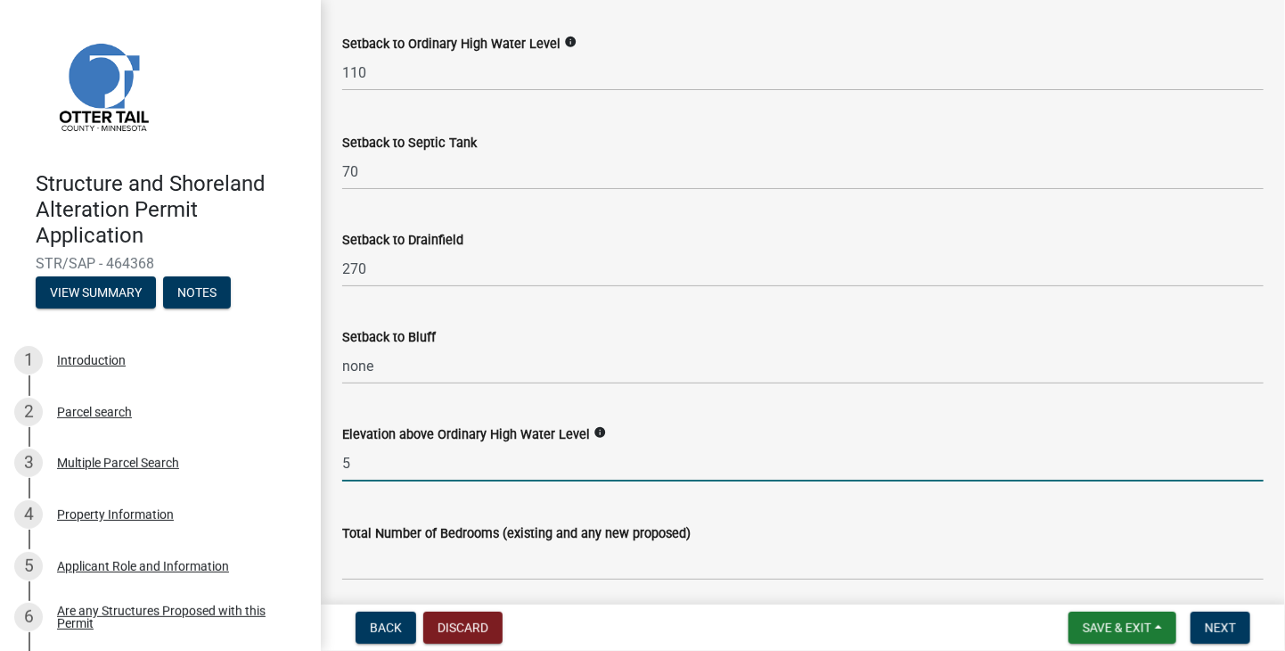
scroll to position [1783, 0]
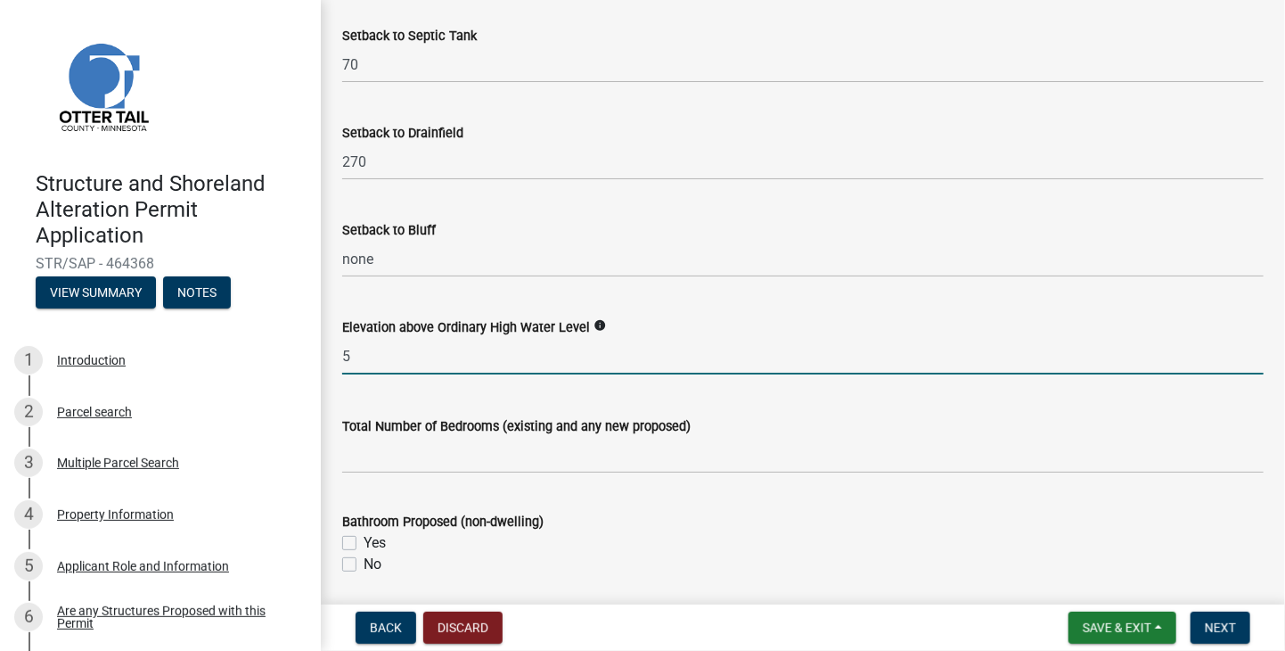
type input "5"
click at [378, 457] on input "text" at bounding box center [803, 455] width 922 height 37
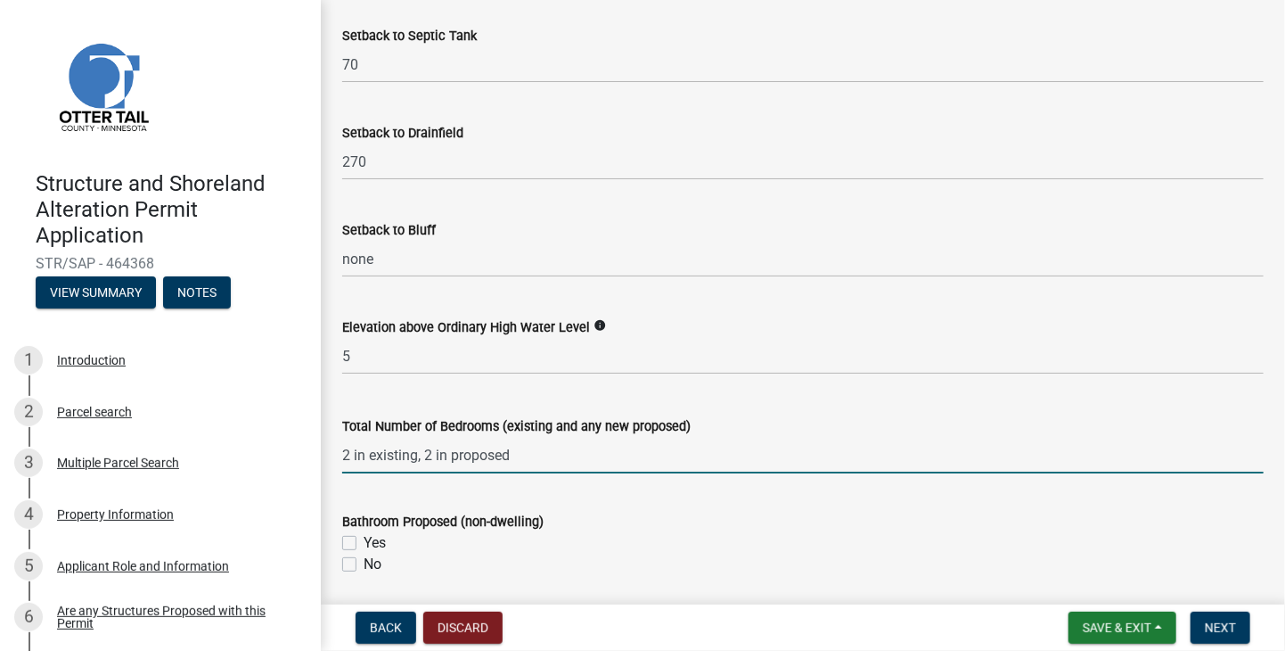
type input "22"
click at [364, 543] on label "Yes" at bounding box center [375, 542] width 22 height 21
click at [364, 543] on input "Yes" at bounding box center [370, 538] width 12 height 12
checkbox input "true"
checkbox input "false"
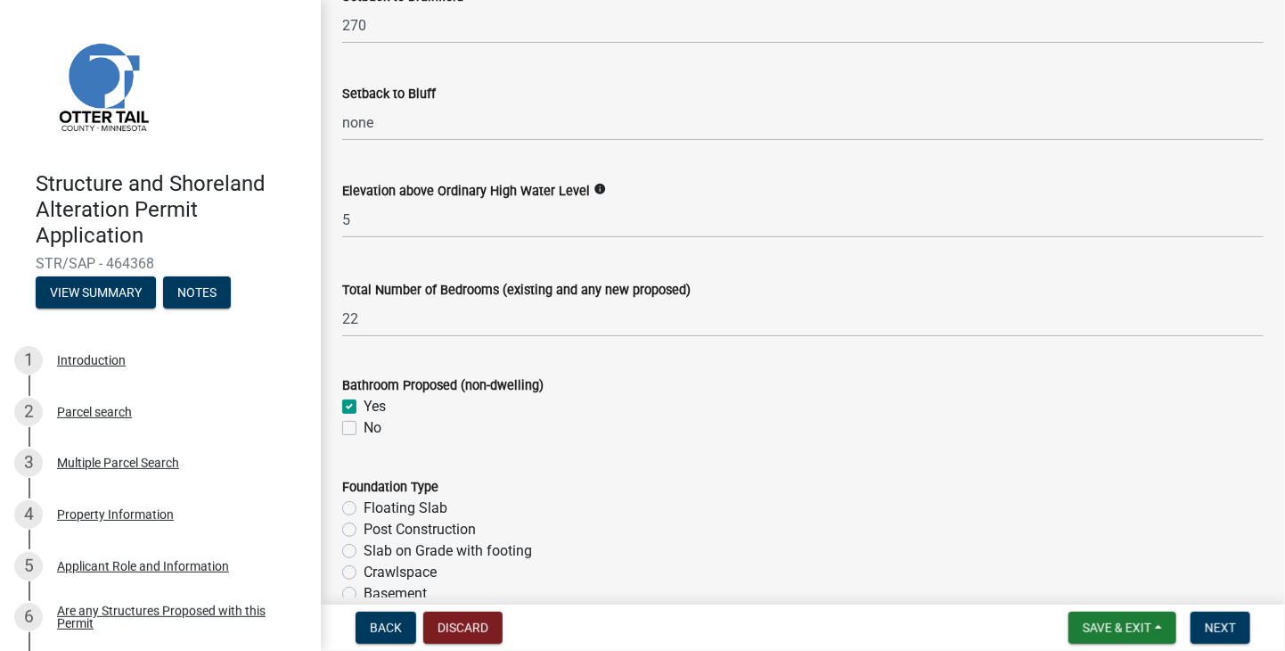
scroll to position [1961, 0]
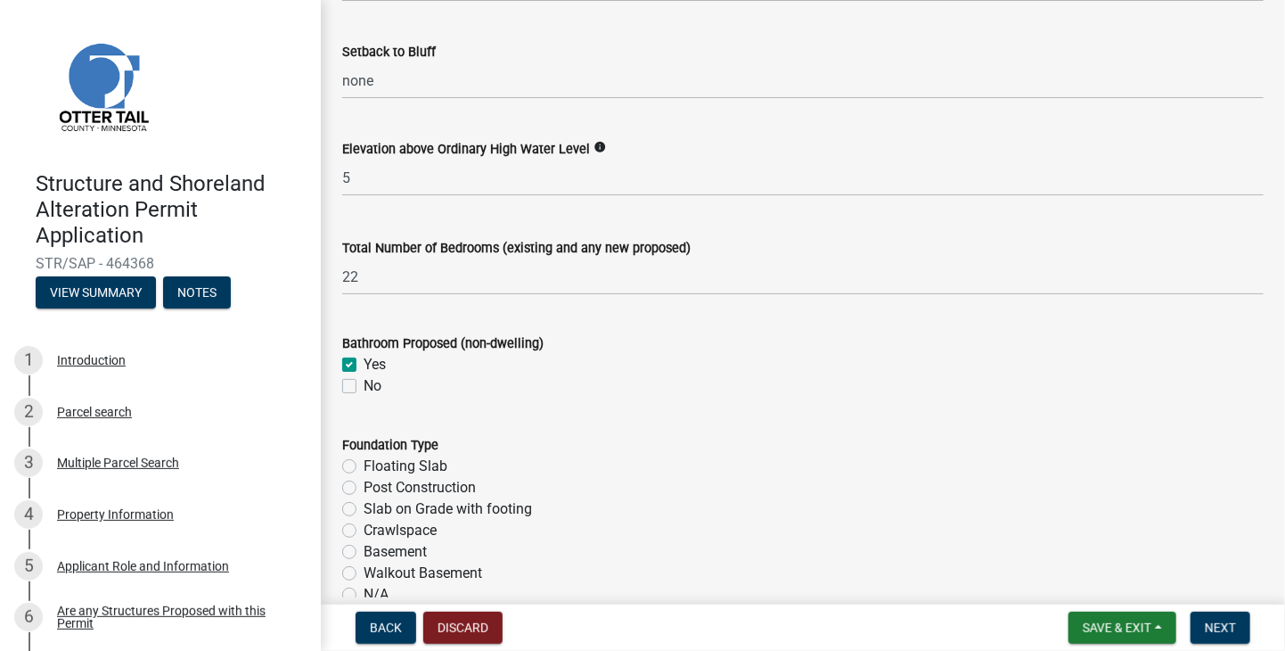
click at [364, 468] on label "Floating Slab" at bounding box center [406, 465] width 84 height 21
click at [364, 467] on input "Floating Slab" at bounding box center [370, 461] width 12 height 12
radio input "true"
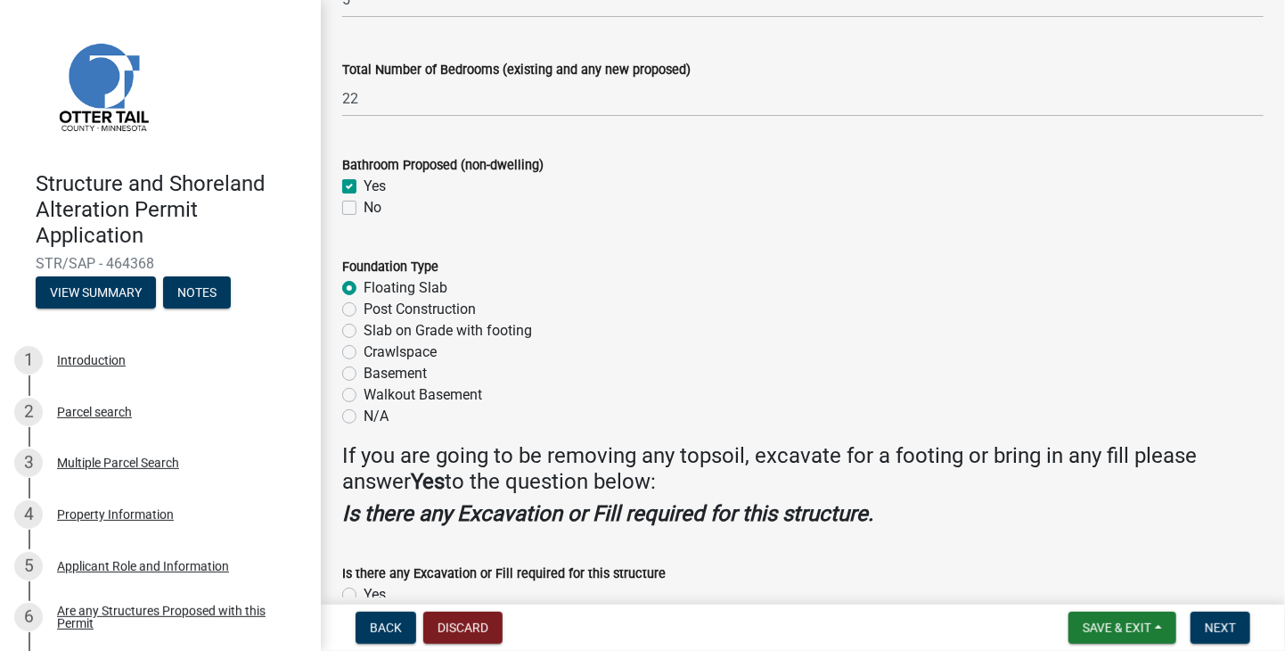
scroll to position [2228, 0]
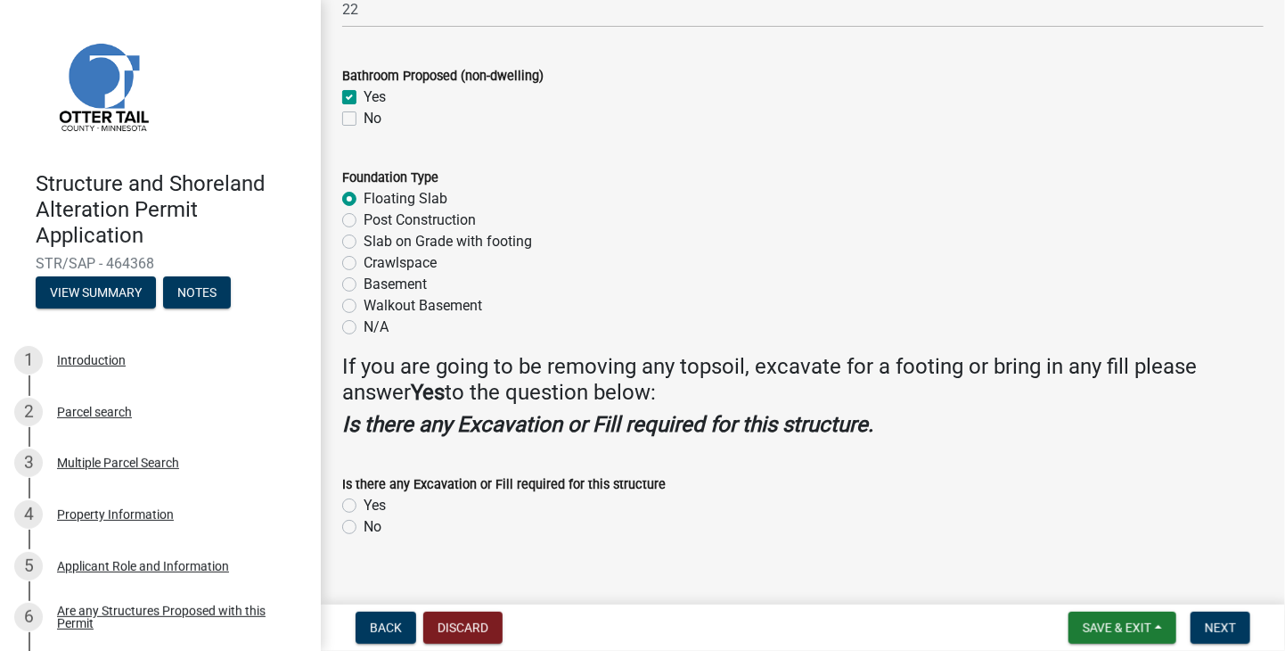
click at [364, 529] on label "No" at bounding box center [373, 526] width 18 height 21
click at [364, 528] on input "No" at bounding box center [370, 522] width 12 height 12
radio input "true"
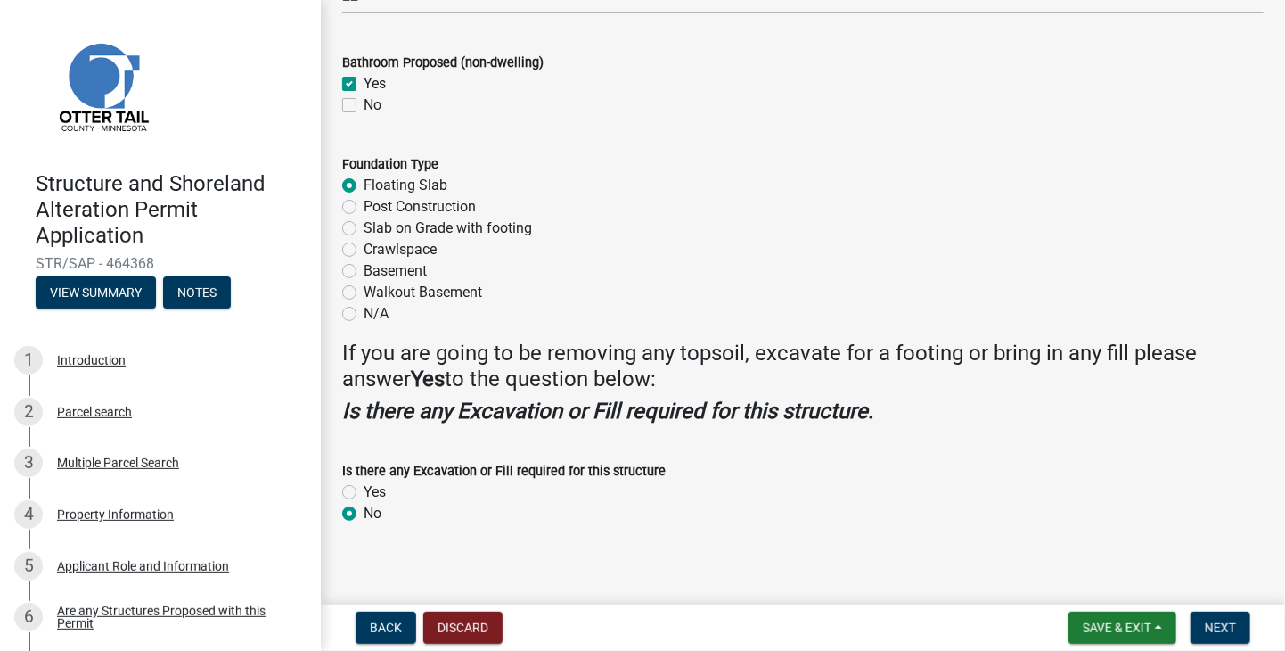
scroll to position [2253, 0]
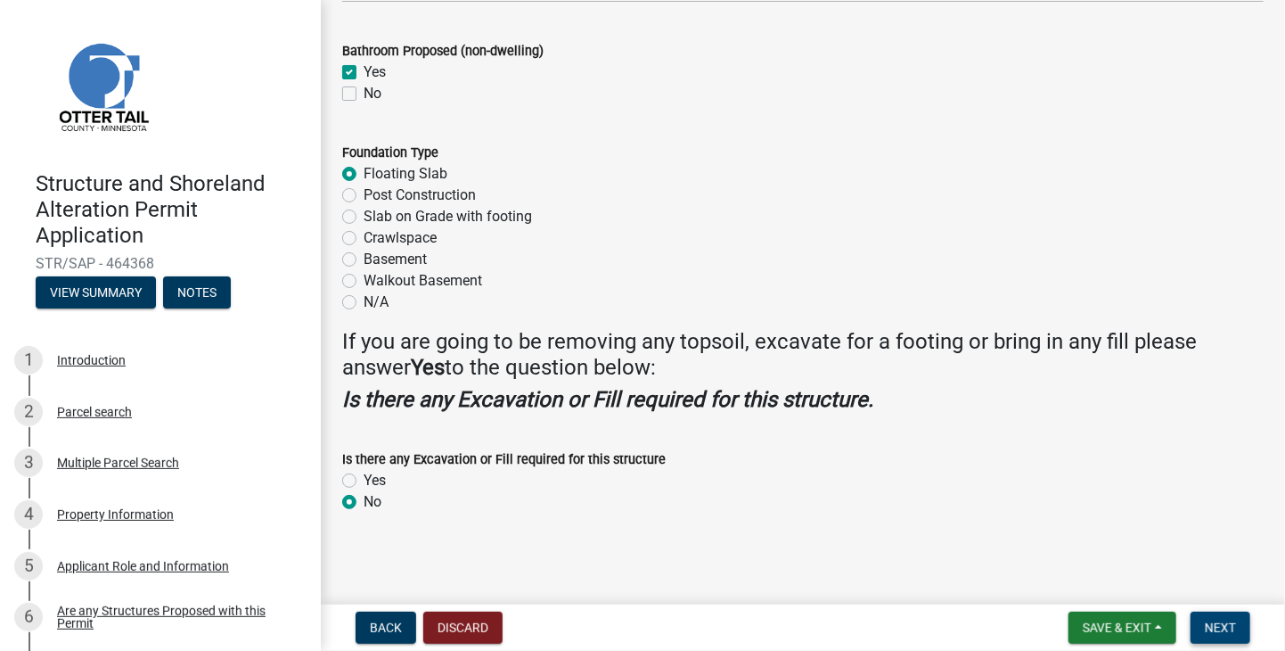
click at [1225, 628] on span "Next" at bounding box center [1220, 627] width 31 height 14
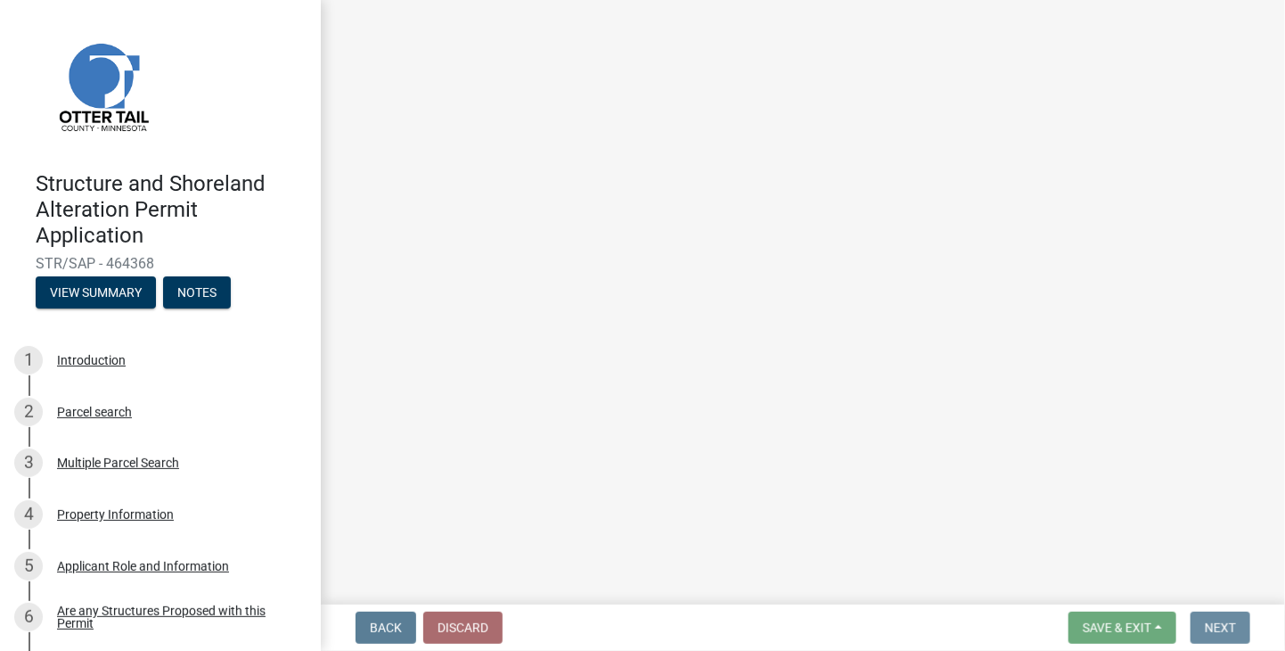
scroll to position [0, 0]
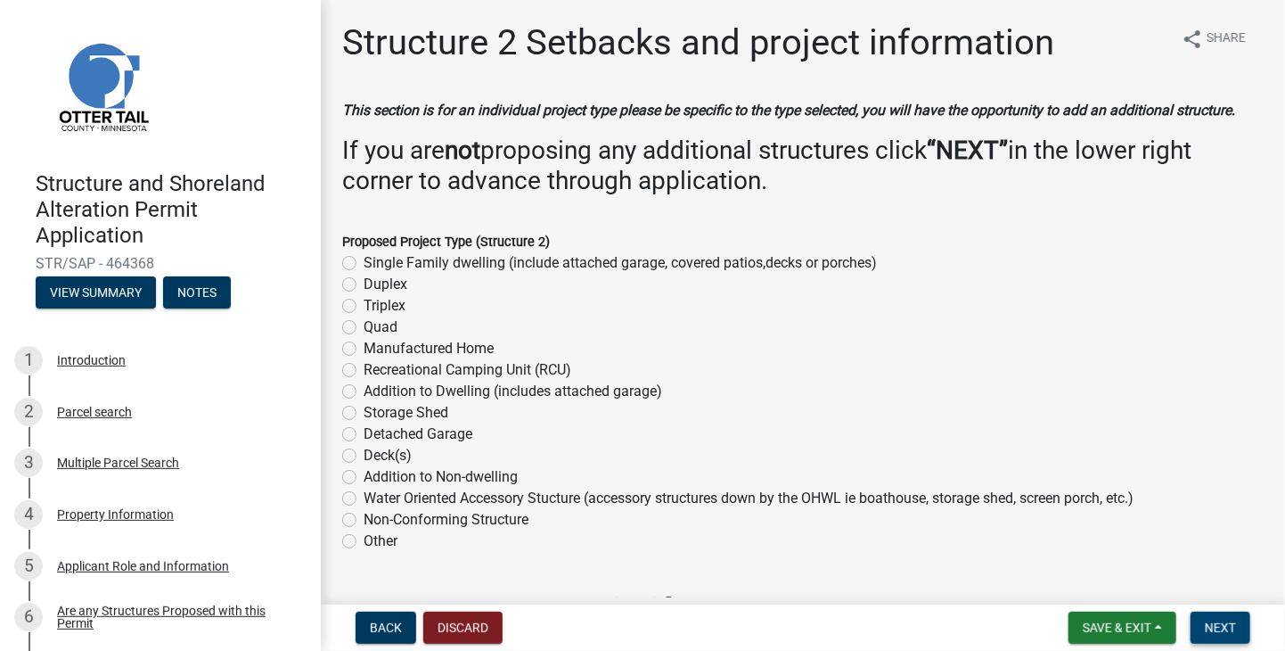
click at [1230, 627] on span "Next" at bounding box center [1220, 627] width 31 height 14
click at [1226, 627] on span "Next" at bounding box center [1220, 627] width 31 height 14
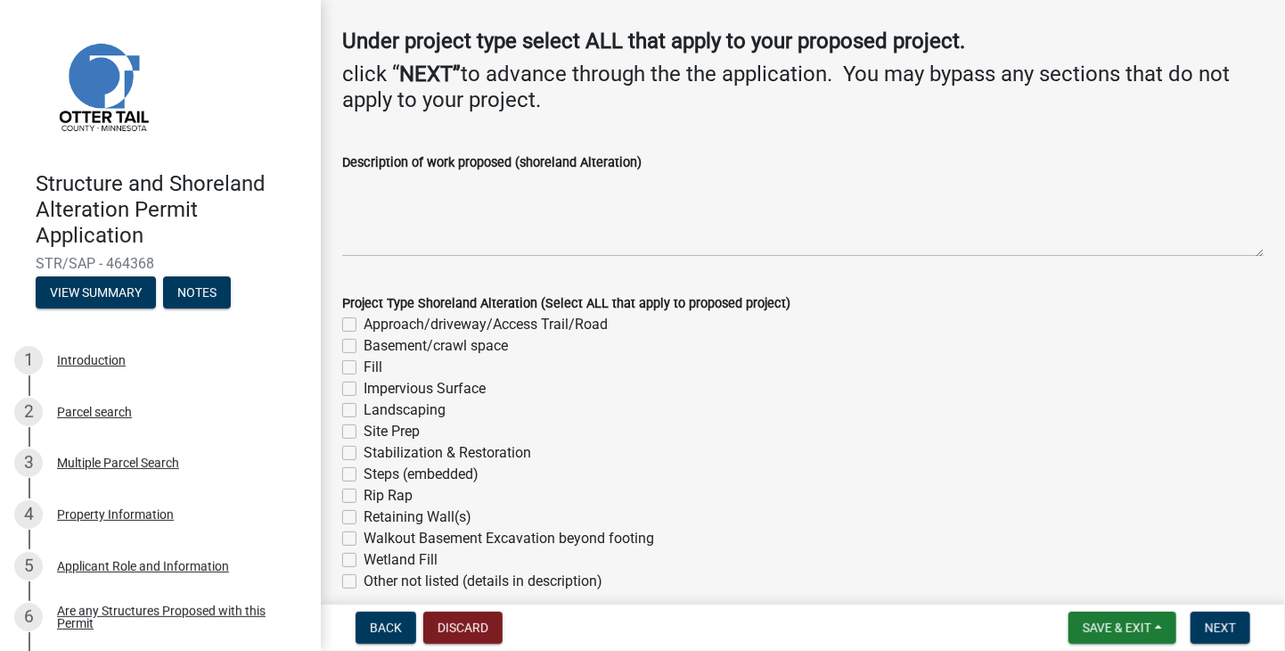
scroll to position [178, 0]
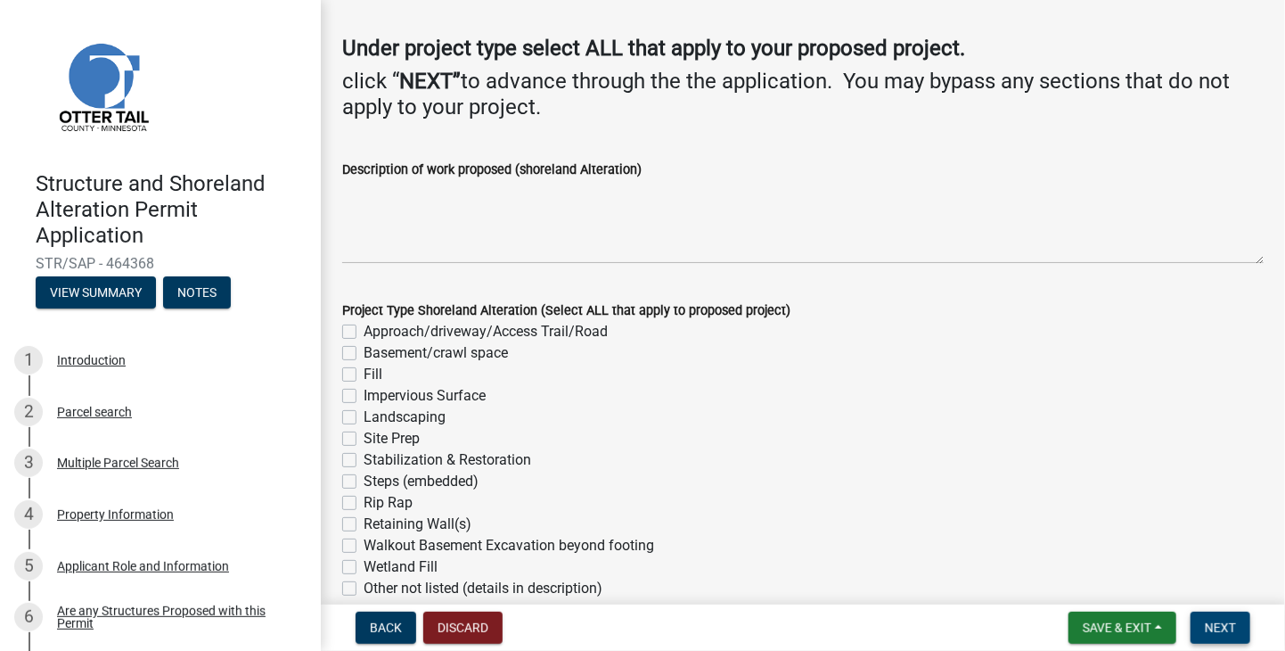
click at [1223, 629] on span "Next" at bounding box center [1220, 627] width 31 height 14
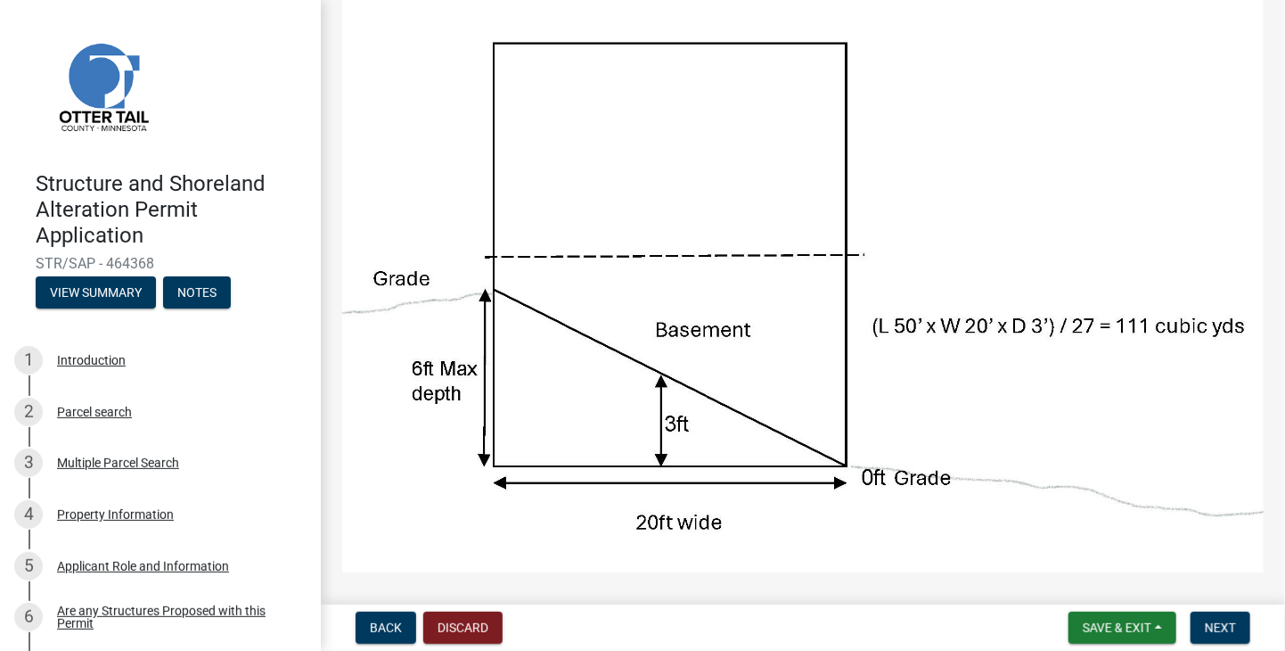
scroll to position [267, 0]
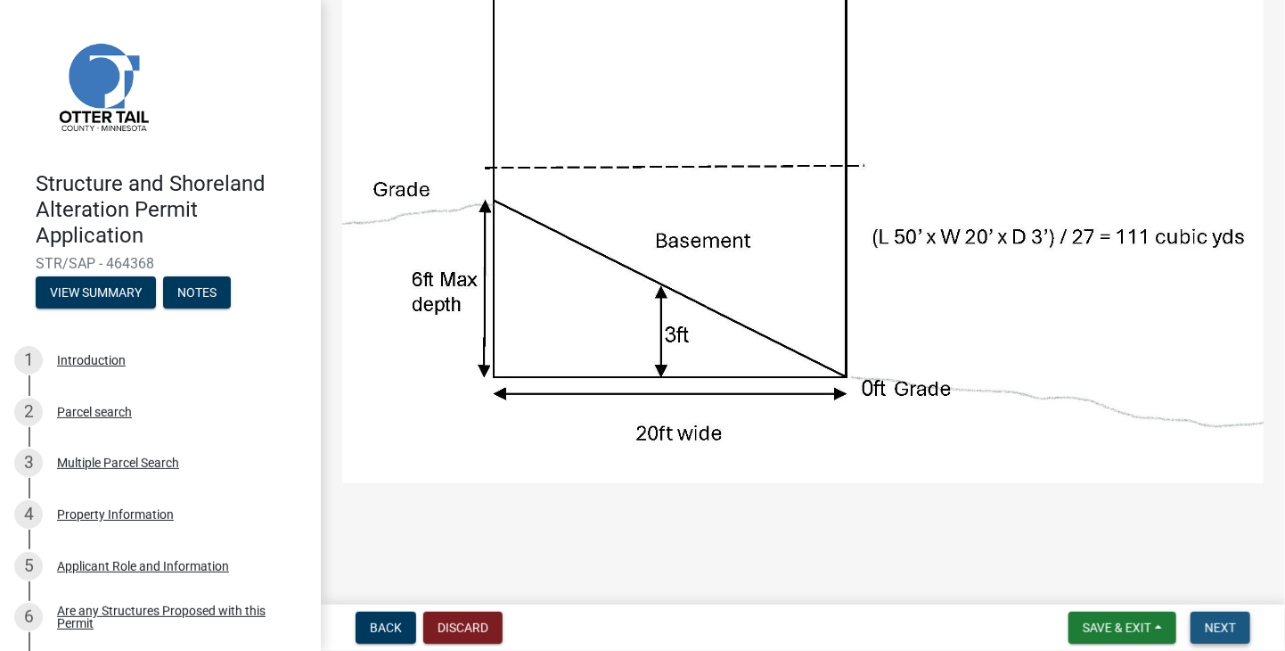
click at [1225, 636] on button "Next" at bounding box center [1221, 627] width 60 height 32
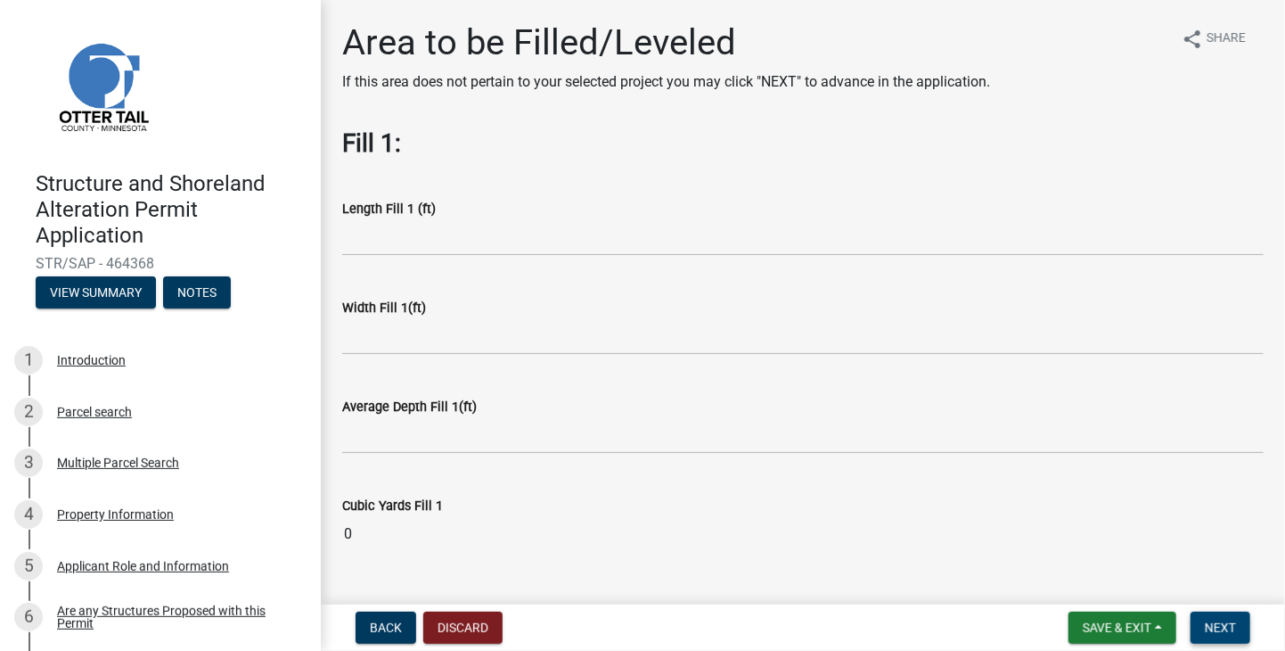
click at [1224, 627] on span "Next" at bounding box center [1220, 627] width 31 height 14
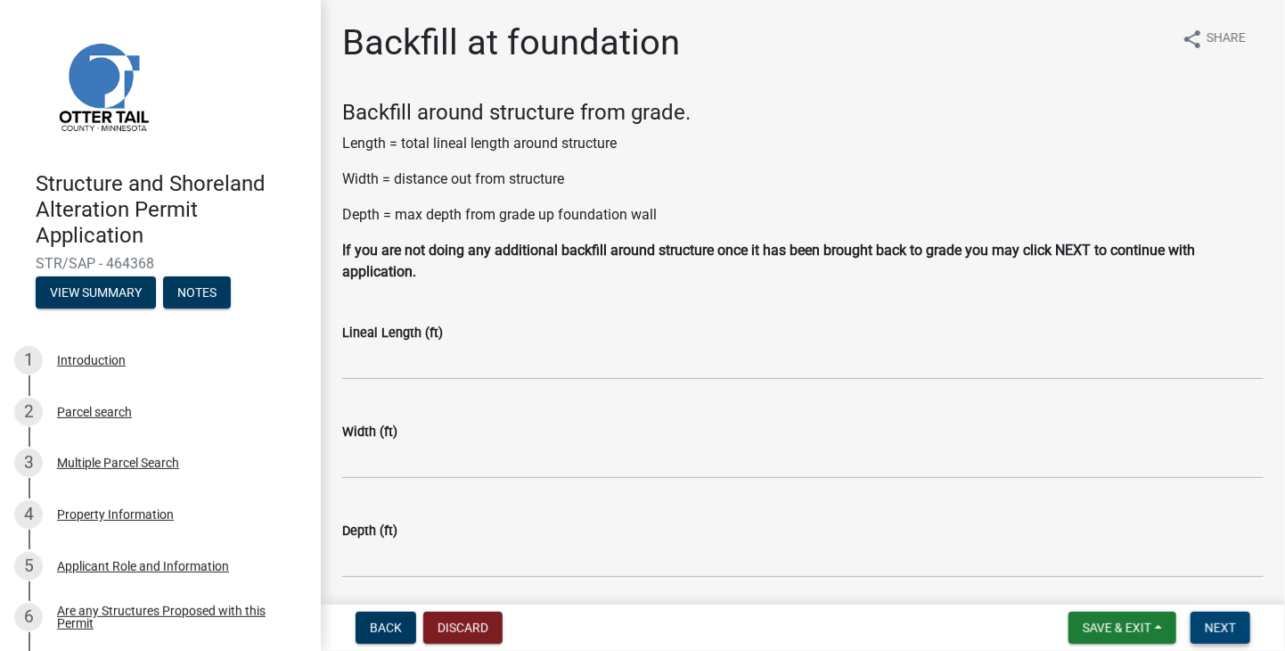
click at [1223, 633] on span "Next" at bounding box center [1220, 627] width 31 height 14
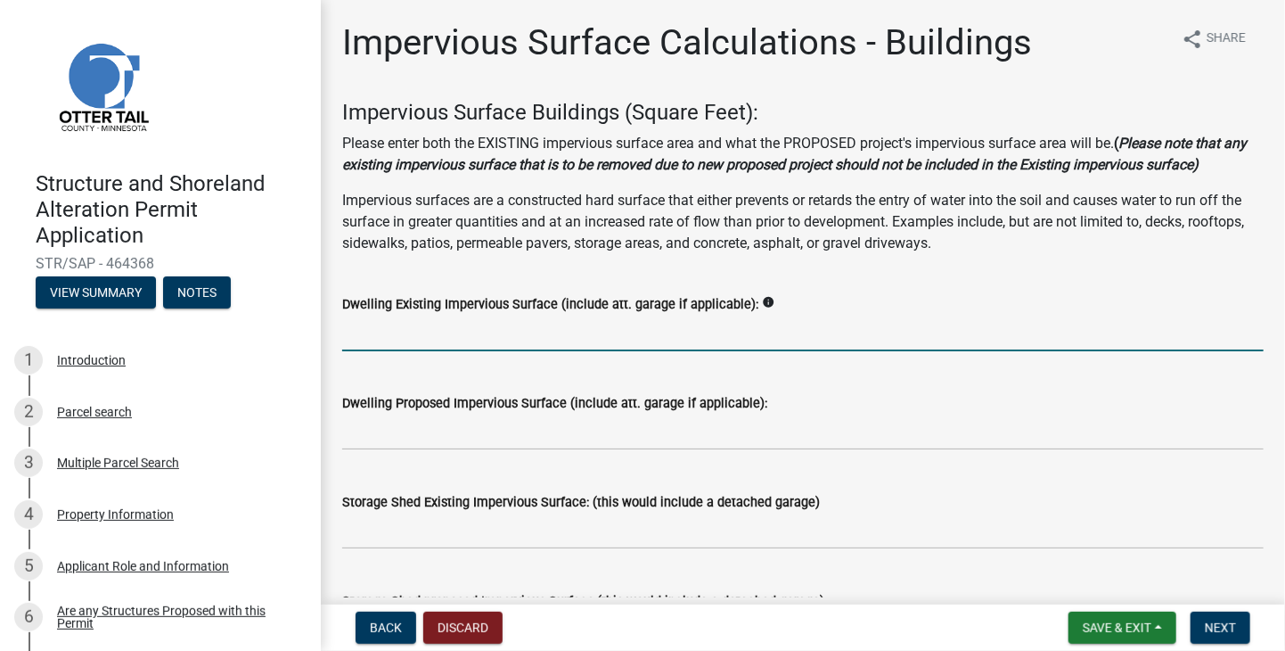
click at [406, 329] on input "text" at bounding box center [803, 333] width 922 height 37
type input "5846"
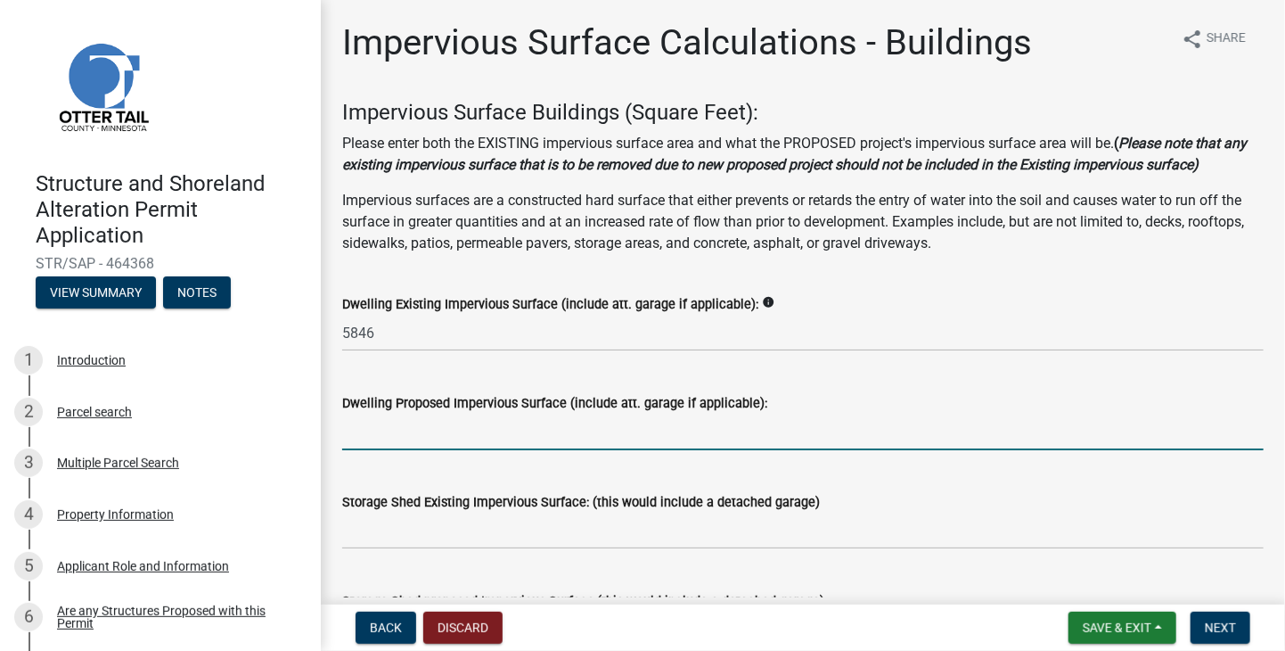
click at [398, 439] on input "text" at bounding box center [803, 432] width 922 height 37
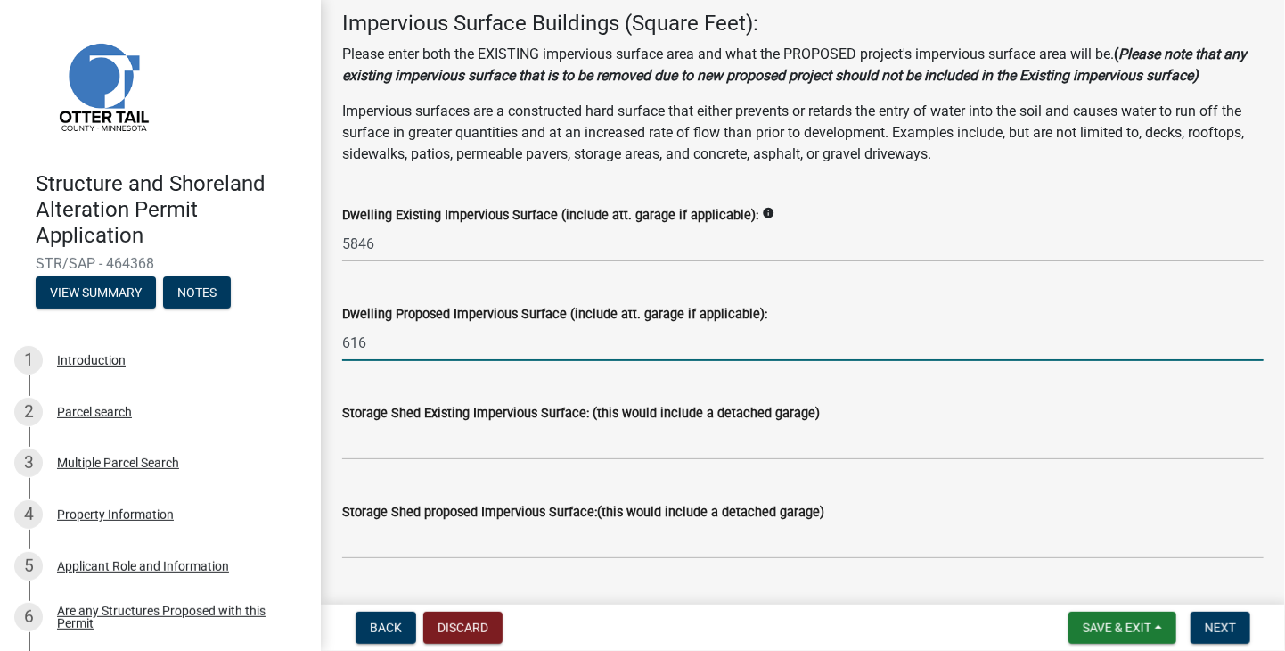
type input "616"
click at [415, 444] on input "text" at bounding box center [803, 441] width 922 height 37
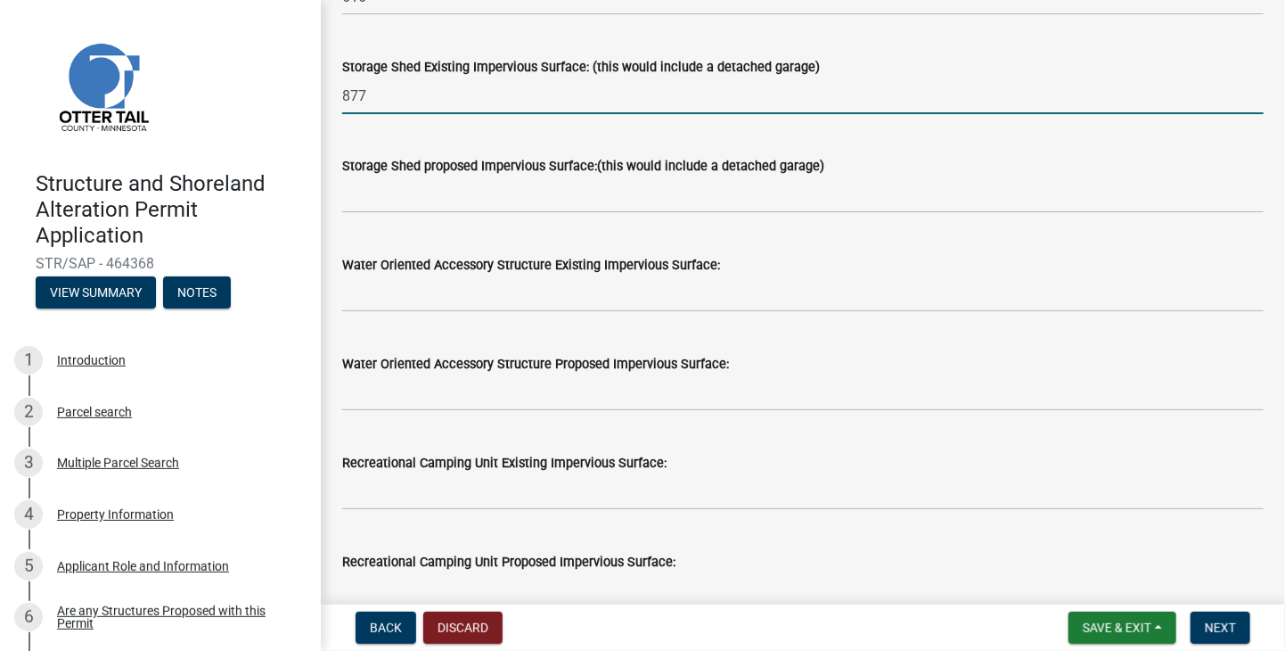
scroll to position [446, 0]
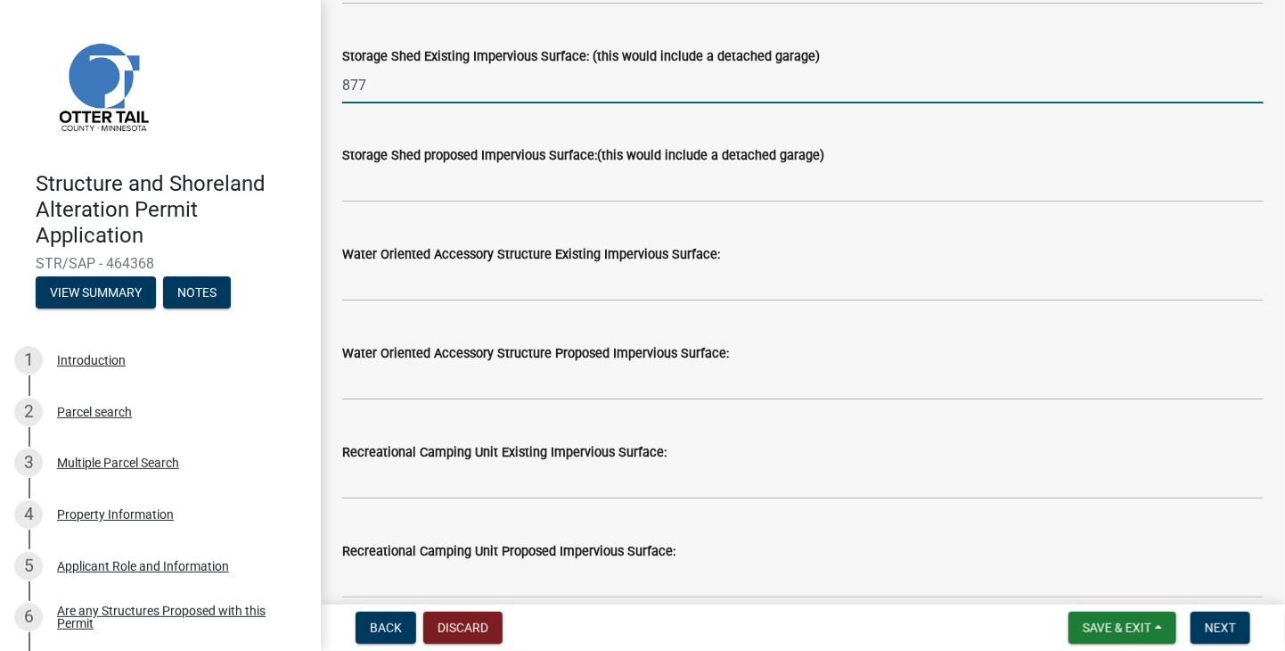
type input "877"
click at [389, 487] on input "text" at bounding box center [803, 481] width 922 height 37
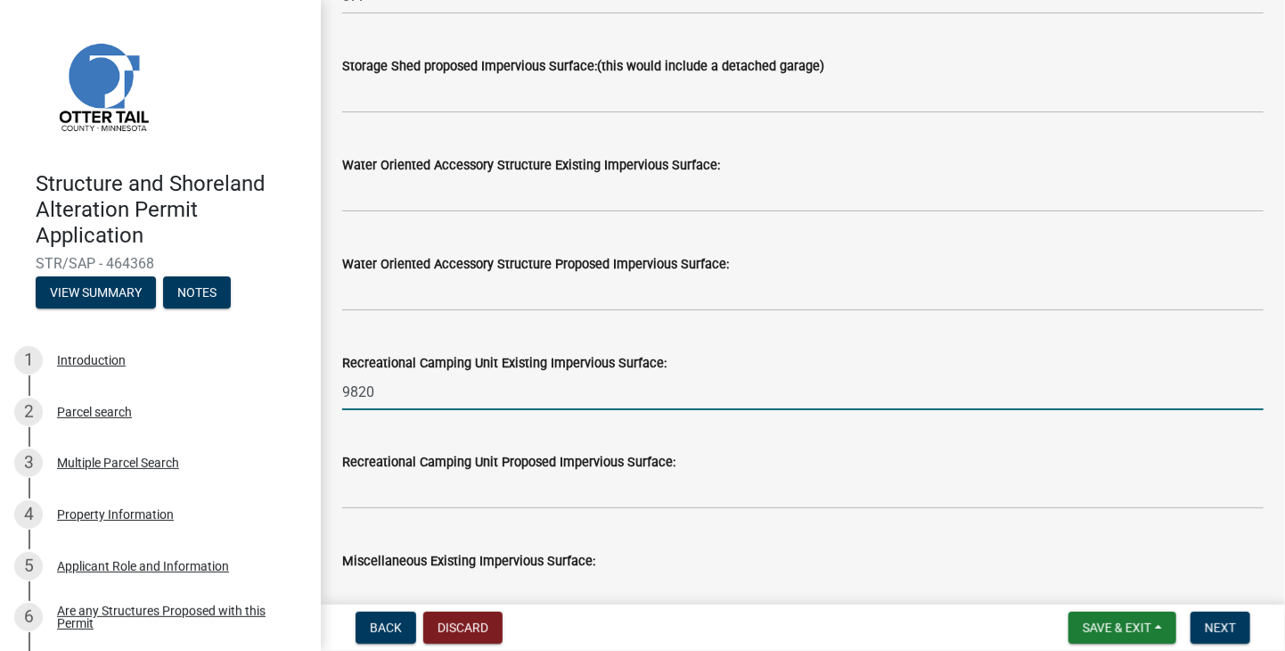
scroll to position [624, 0]
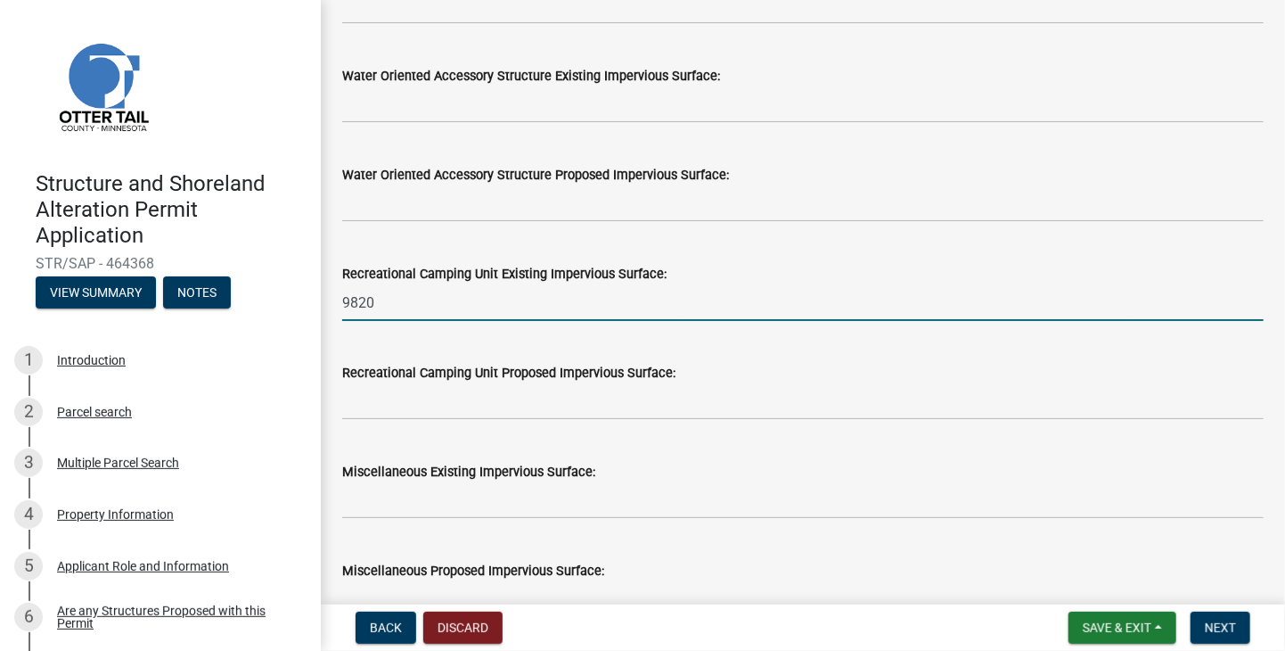
type input "9820"
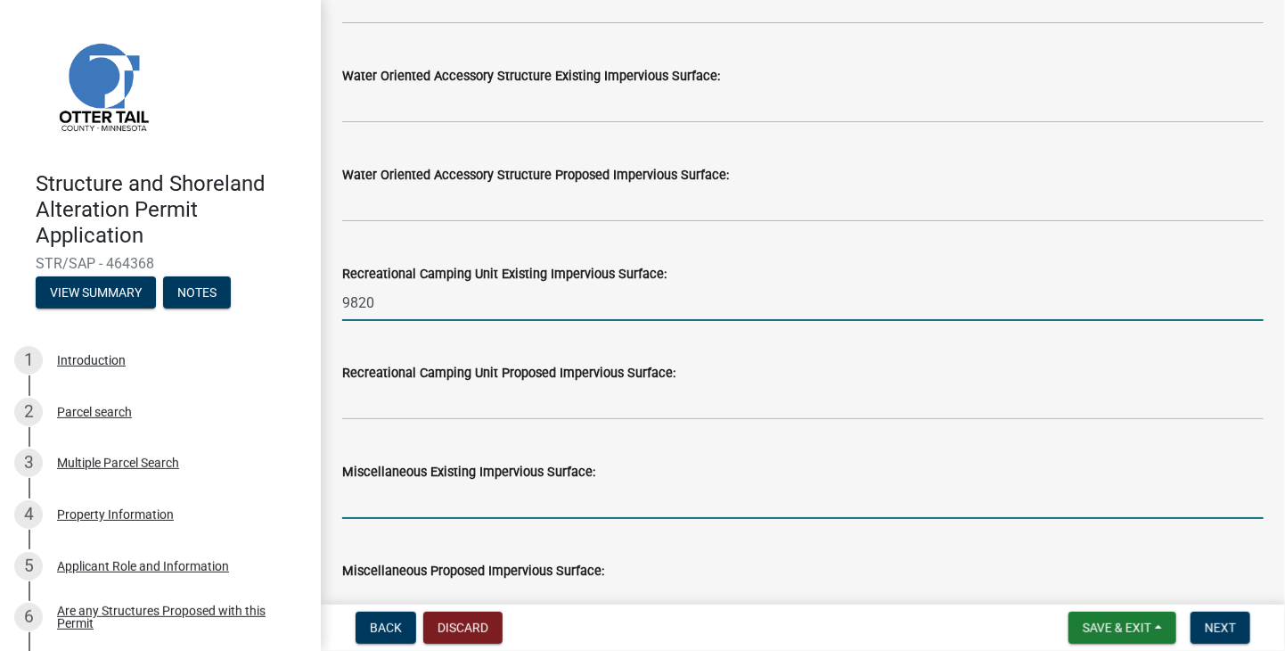
click at [397, 497] on input "text" at bounding box center [803, 500] width 922 height 37
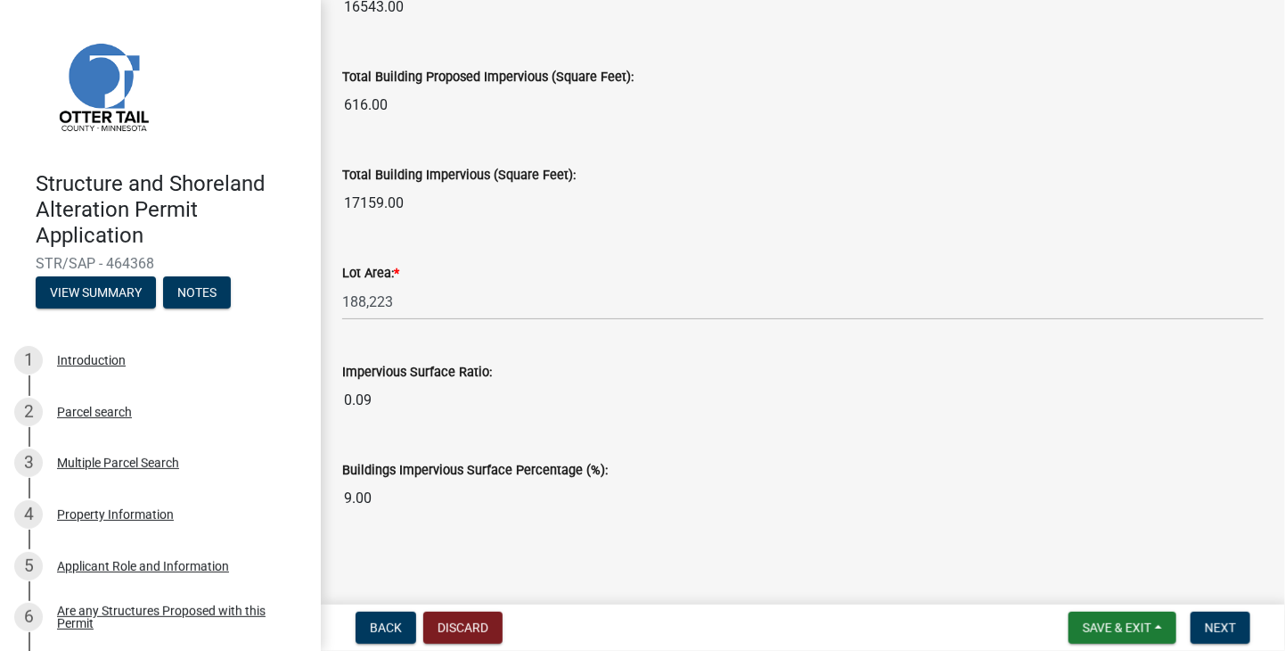
scroll to position [1390, 0]
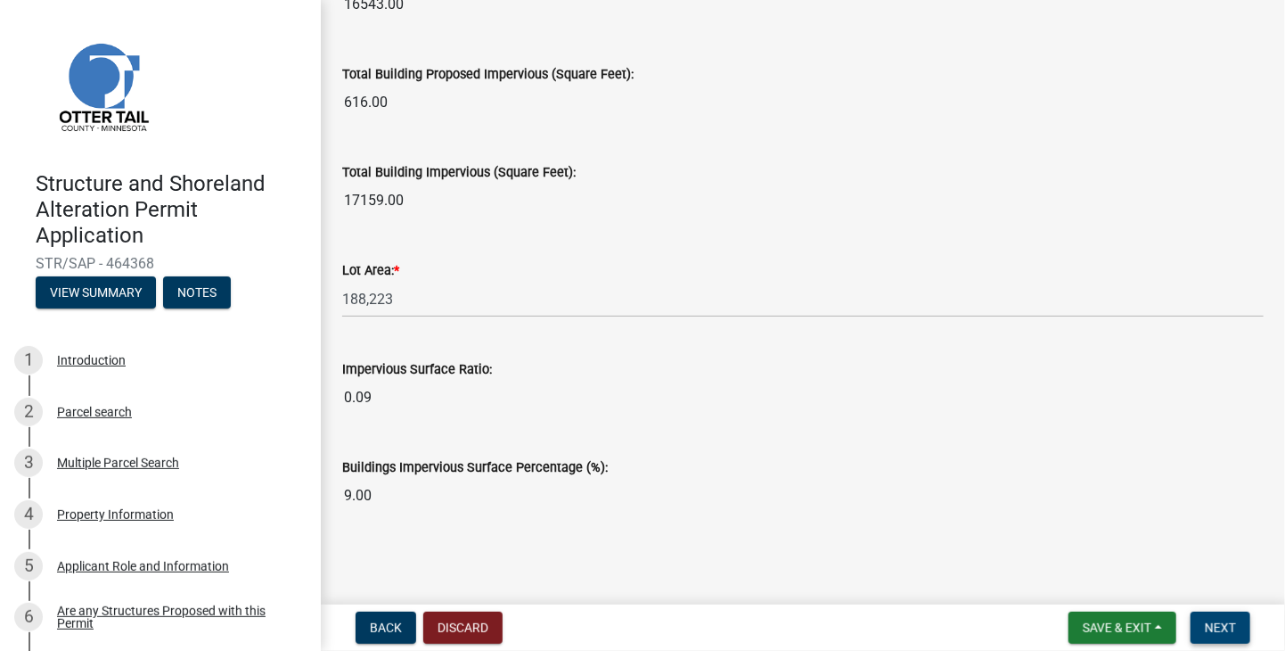
type input "820"
click at [1226, 632] on span "Next" at bounding box center [1220, 627] width 31 height 14
click at [1218, 623] on span "Next" at bounding box center [1220, 627] width 31 height 14
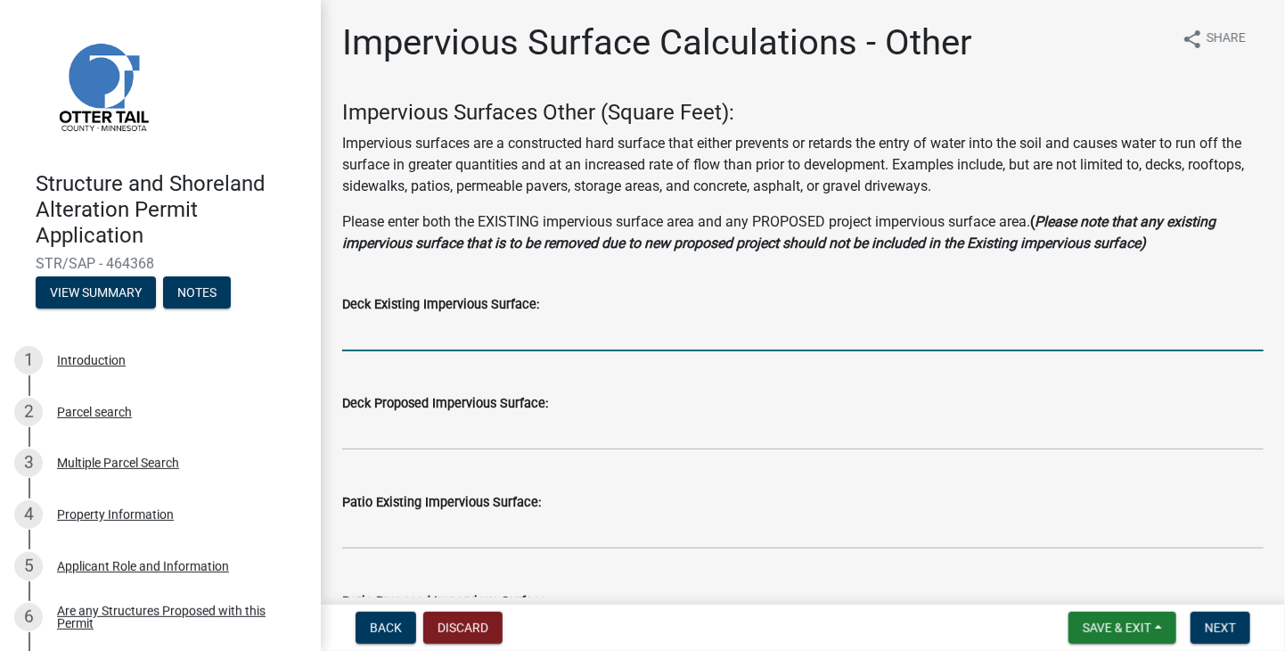
click at [392, 340] on input "text" at bounding box center [803, 333] width 922 height 37
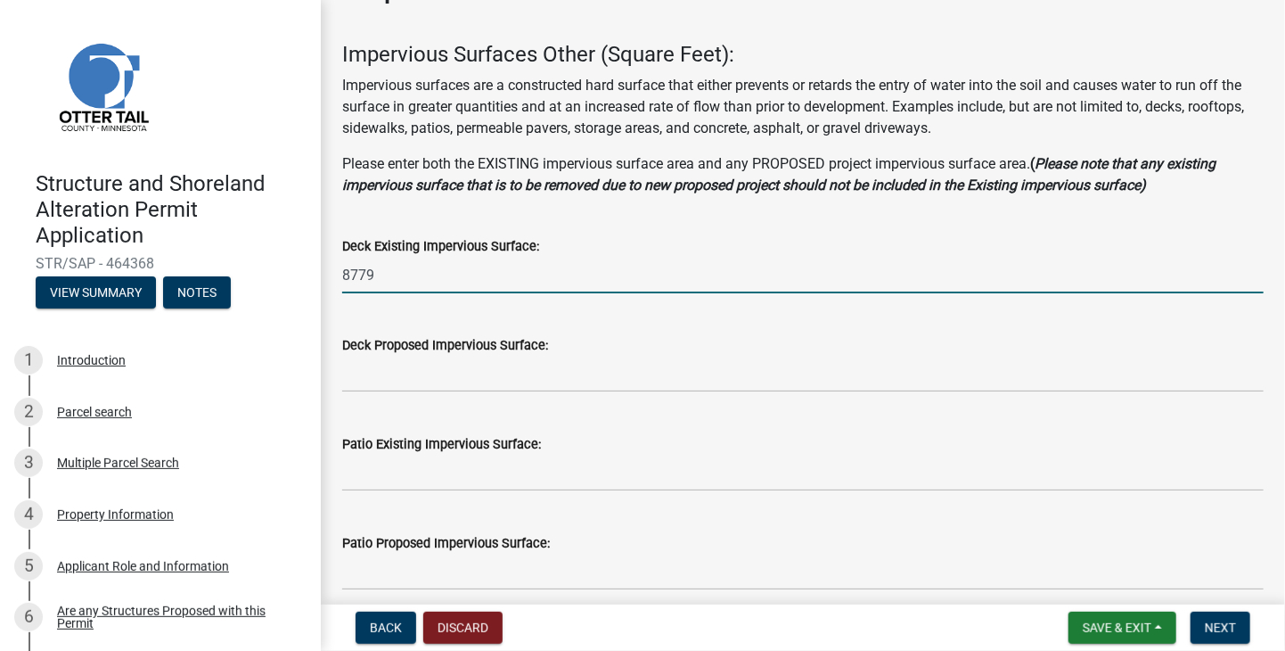
scroll to position [89, 0]
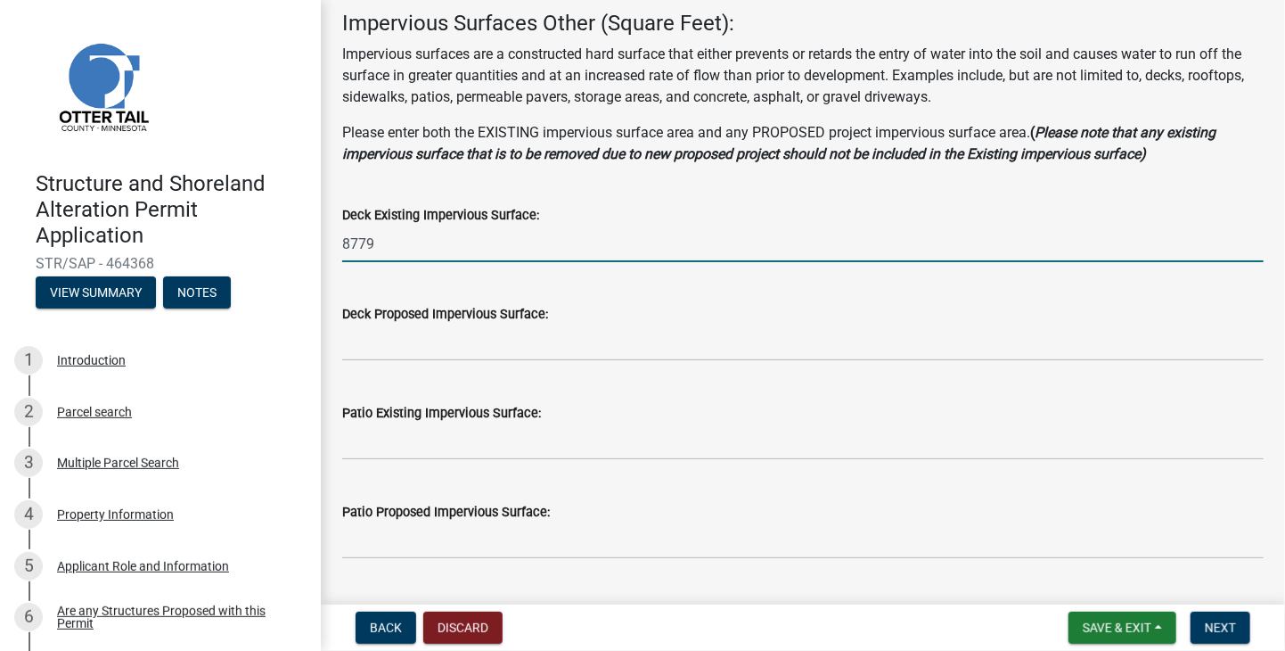
type input "8779"
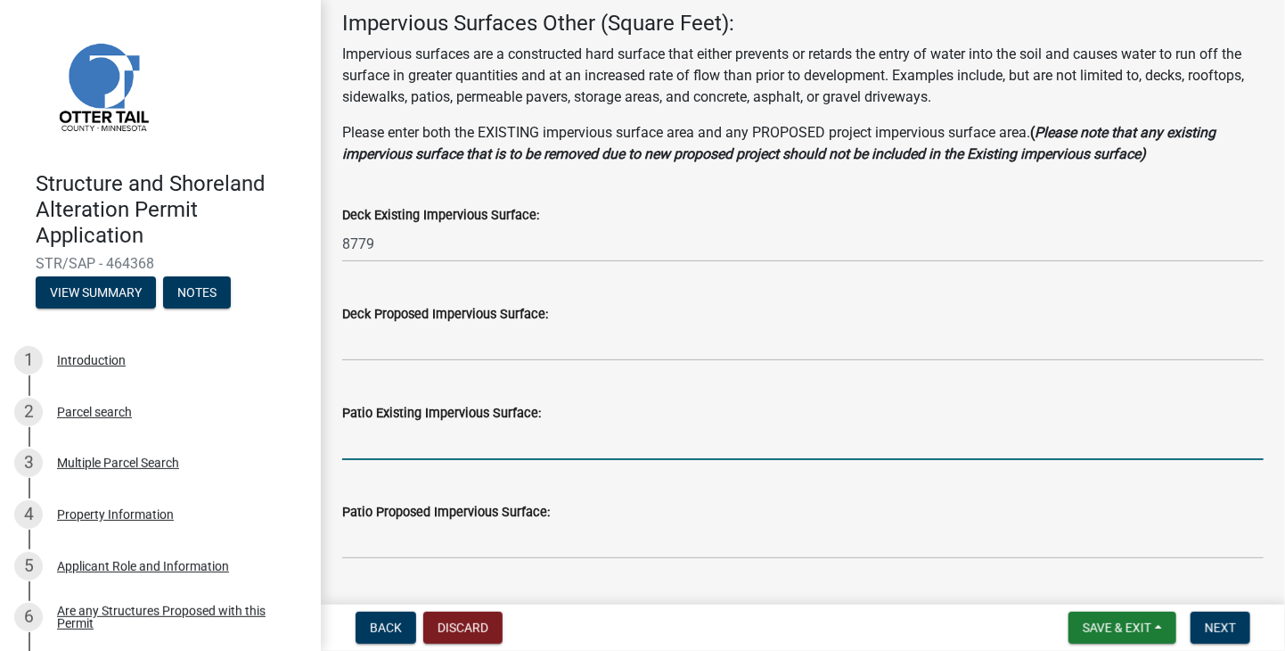
click at [373, 443] on input "text" at bounding box center [803, 441] width 922 height 37
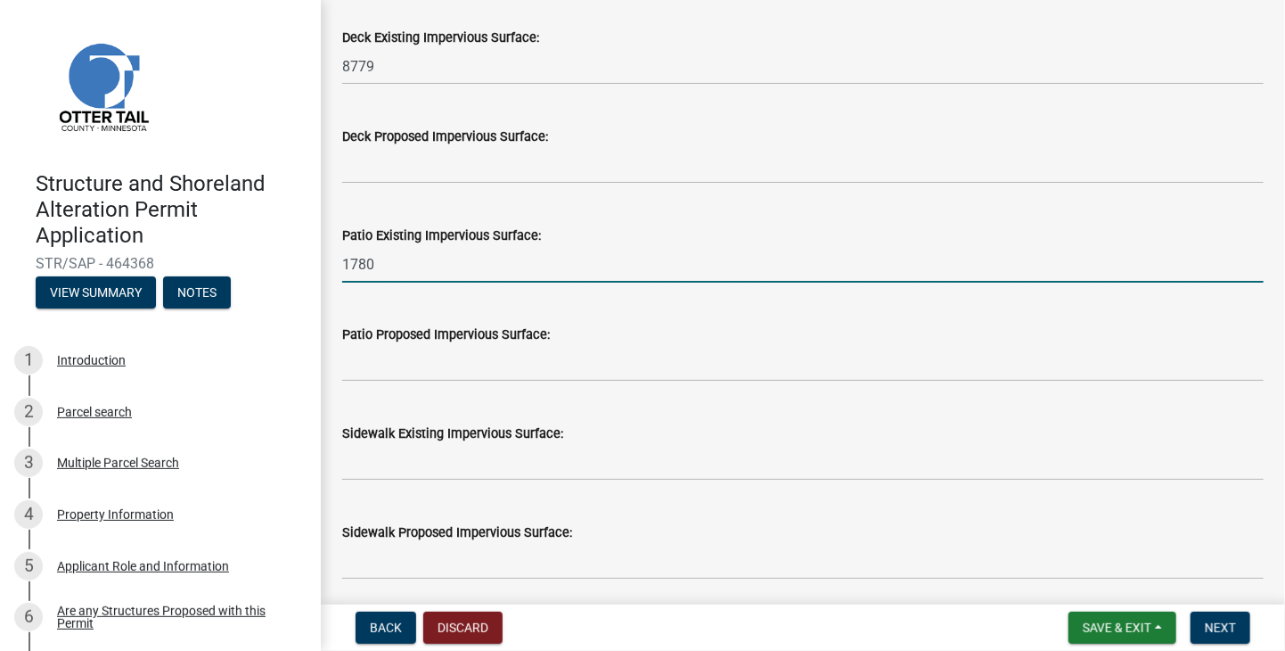
scroll to position [267, 0]
type input "1780"
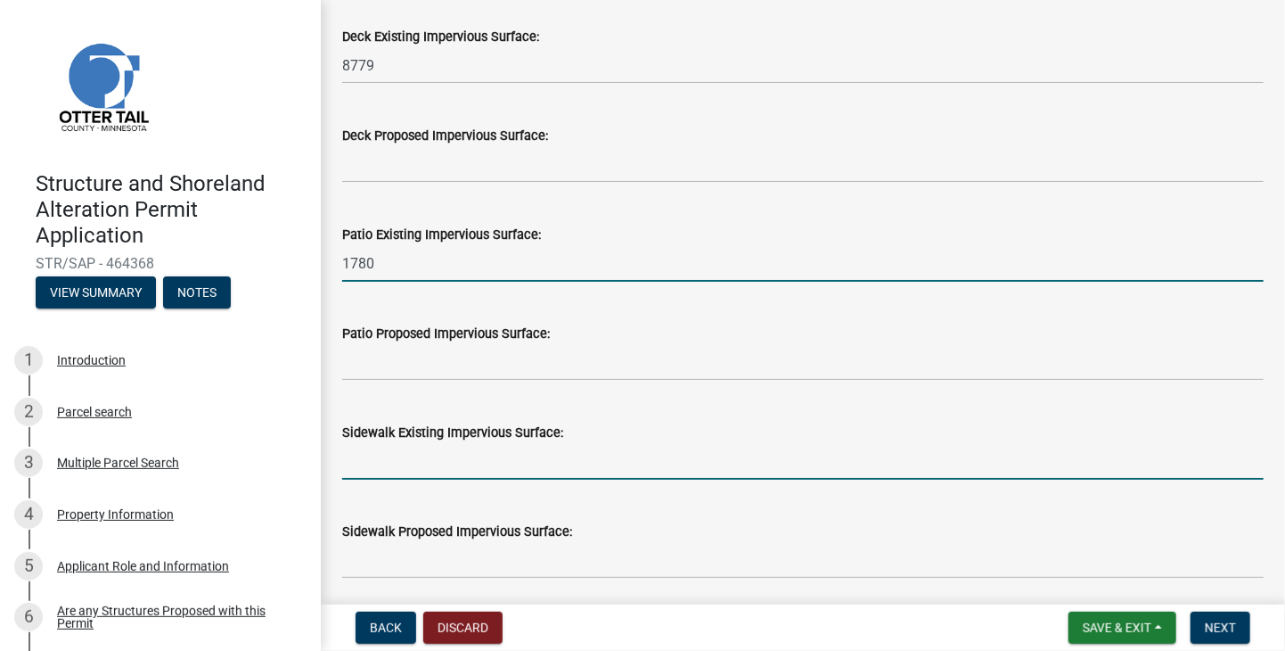
click at [372, 466] on input "text" at bounding box center [803, 461] width 922 height 37
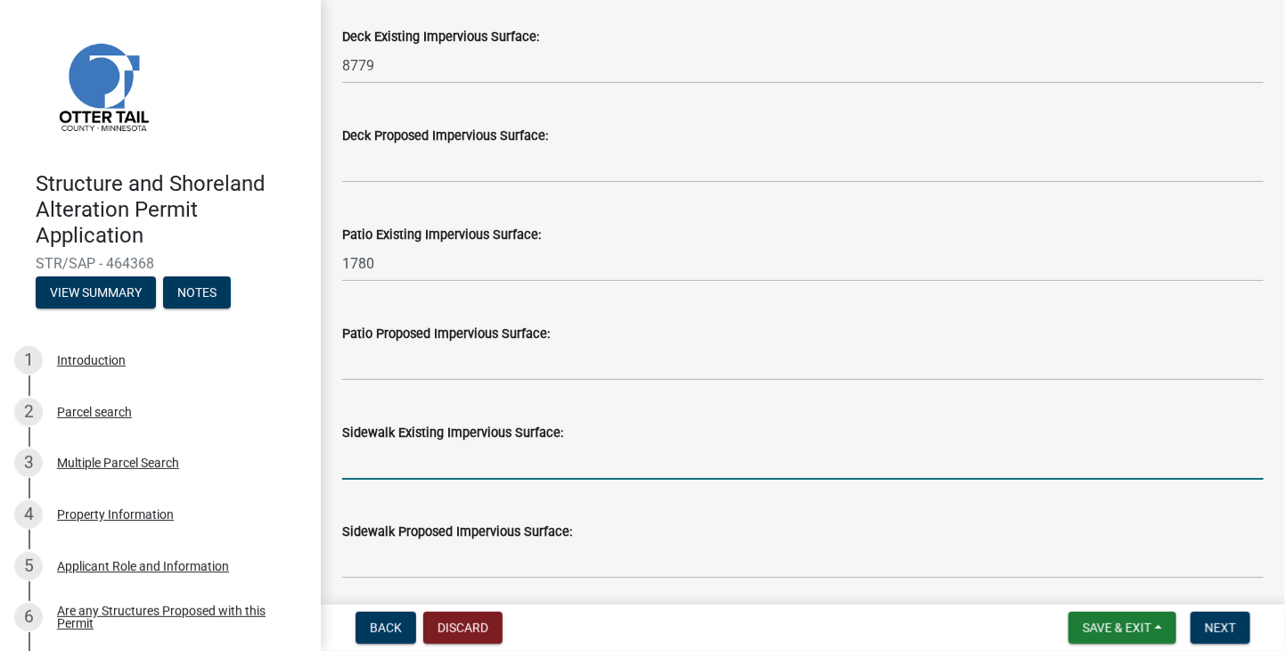
type input "0.15"
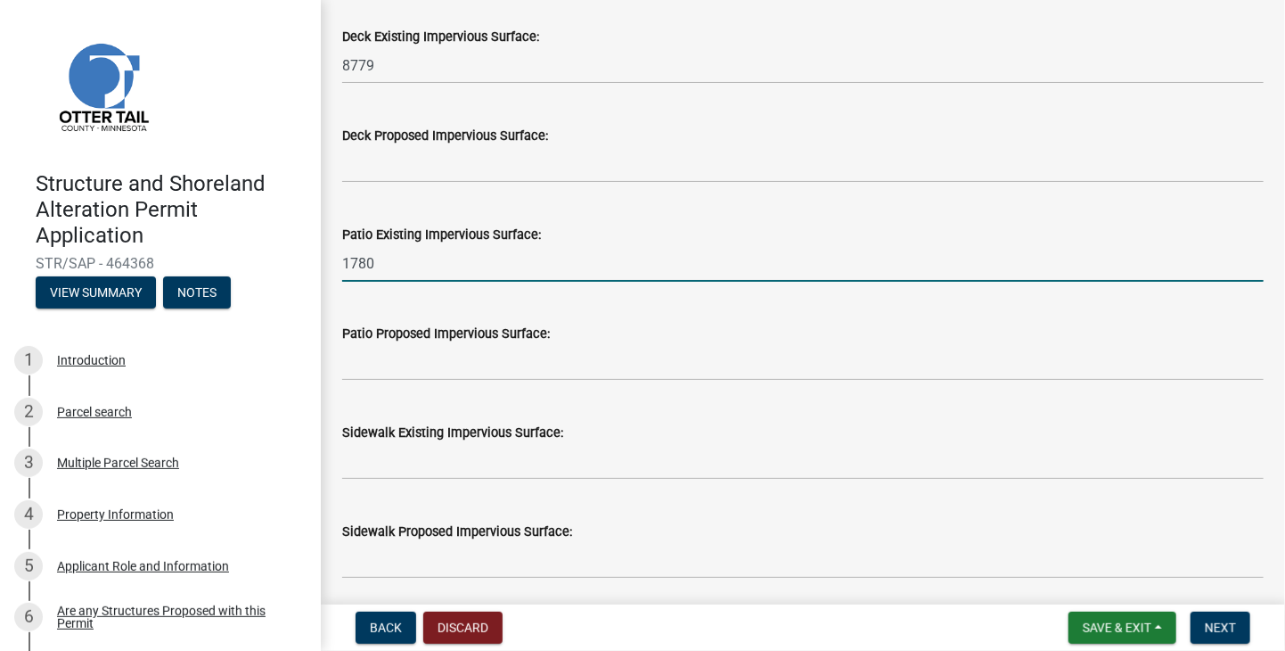
click at [375, 261] on input "1780" at bounding box center [803, 263] width 922 height 37
type input "1"
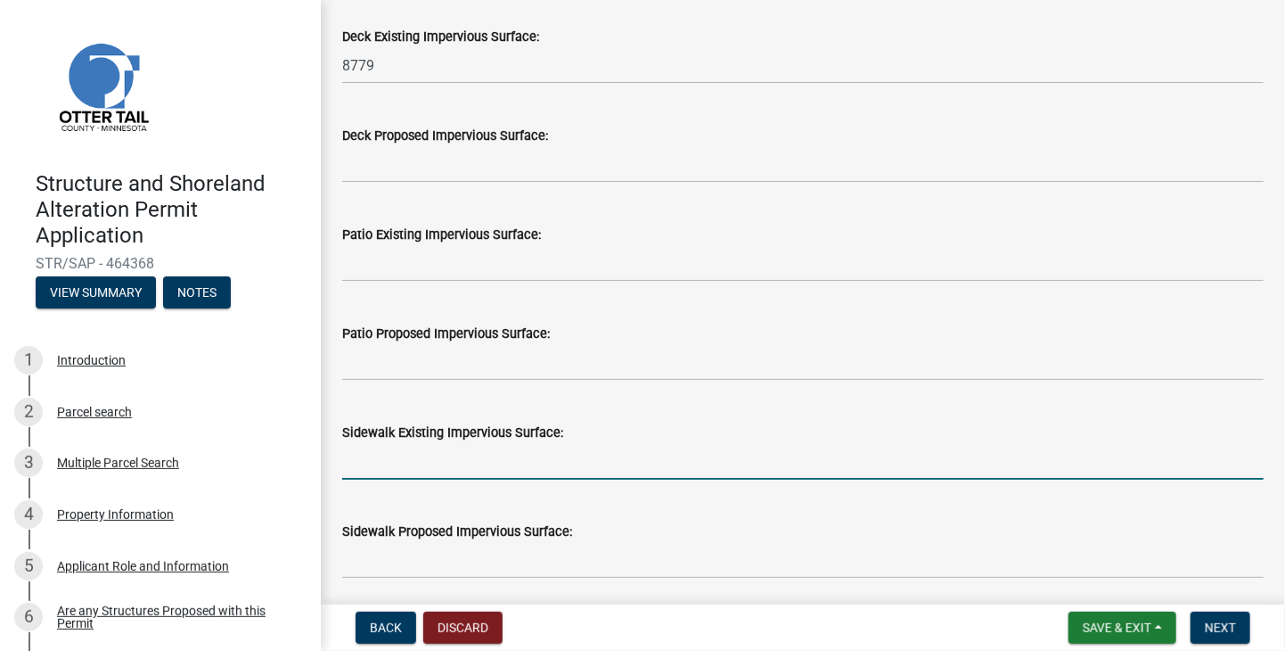
click at [384, 453] on input "text" at bounding box center [803, 461] width 922 height 37
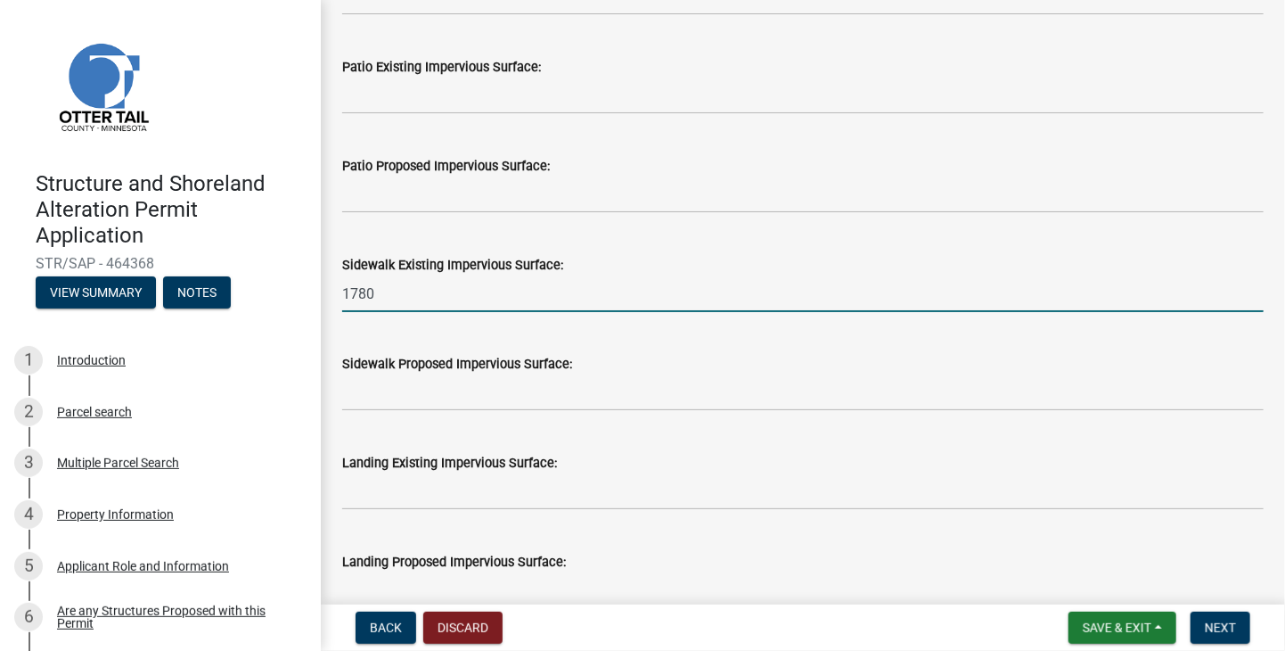
scroll to position [535, 0]
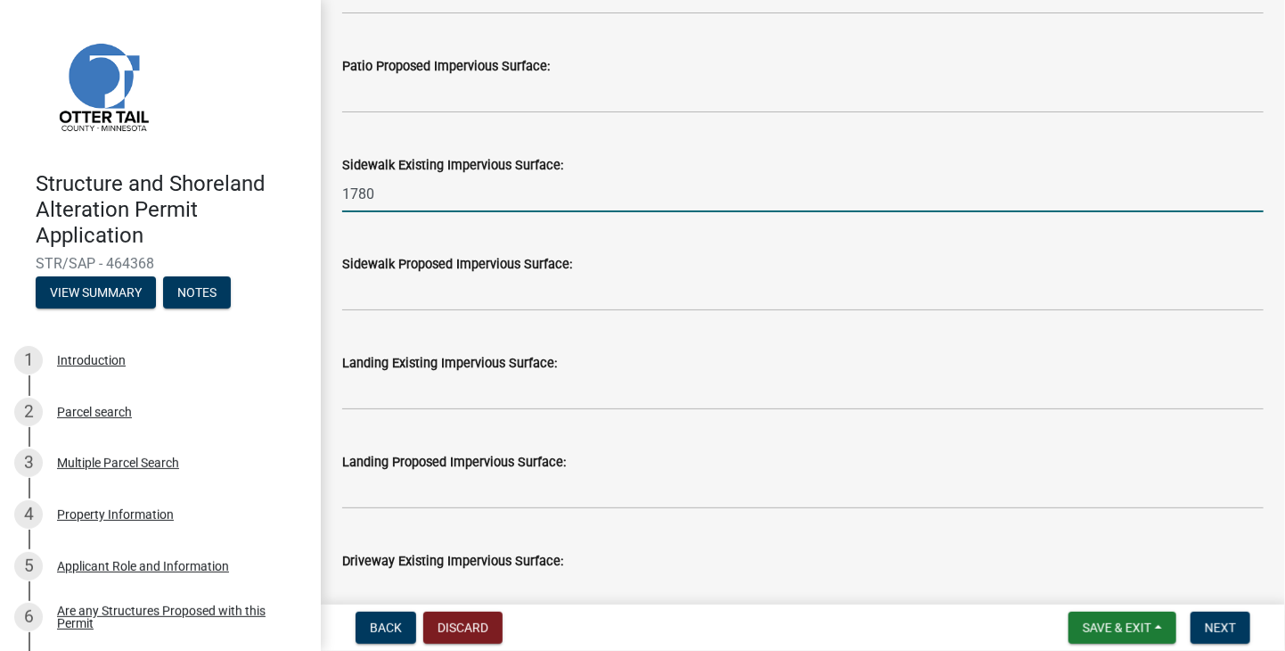
type input "1780"
click at [435, 390] on input "text" at bounding box center [803, 391] width 922 height 37
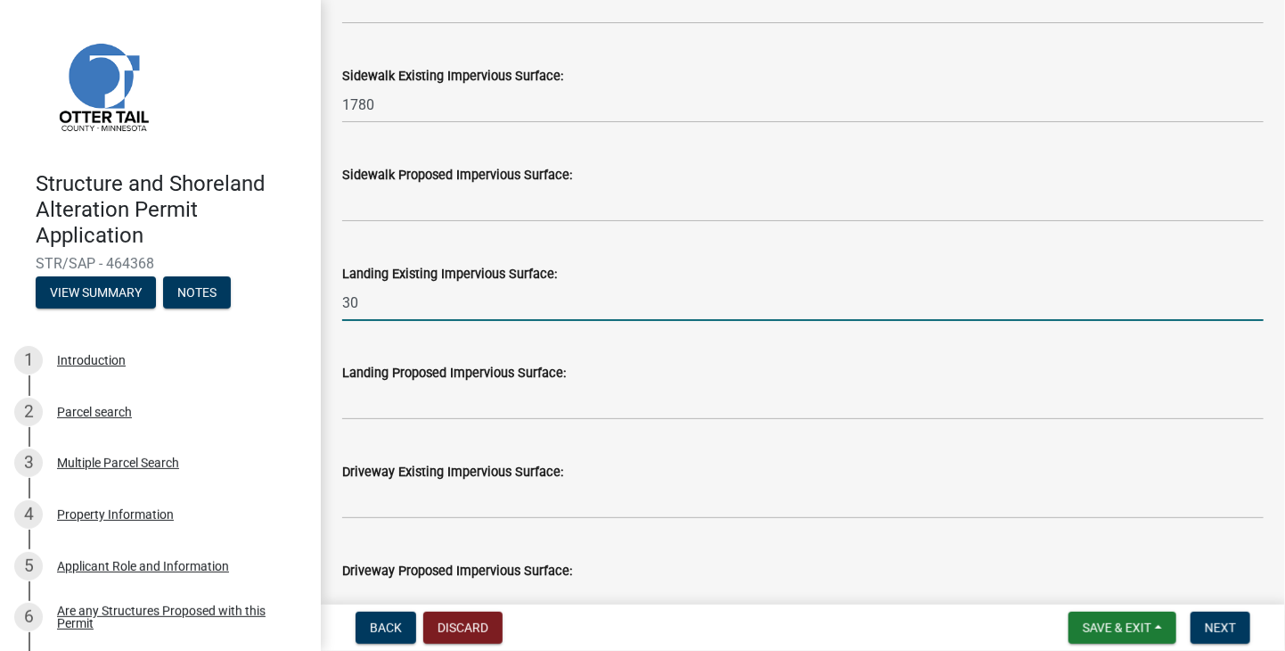
scroll to position [713, 0]
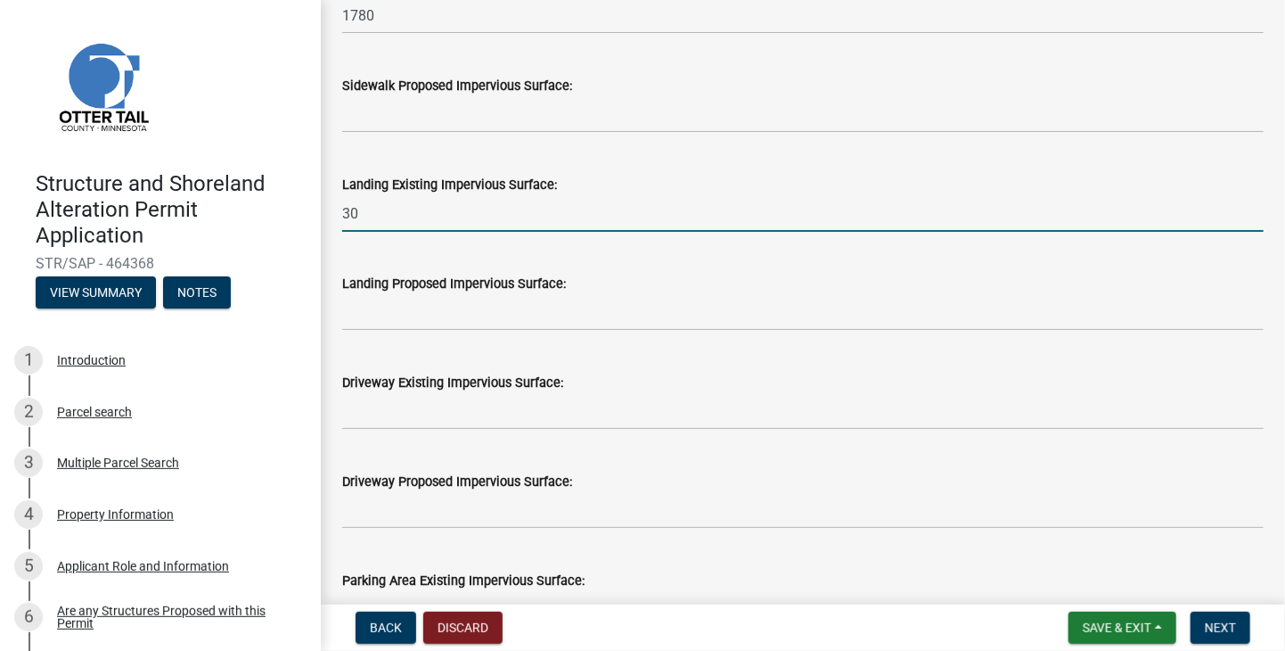
type input "30"
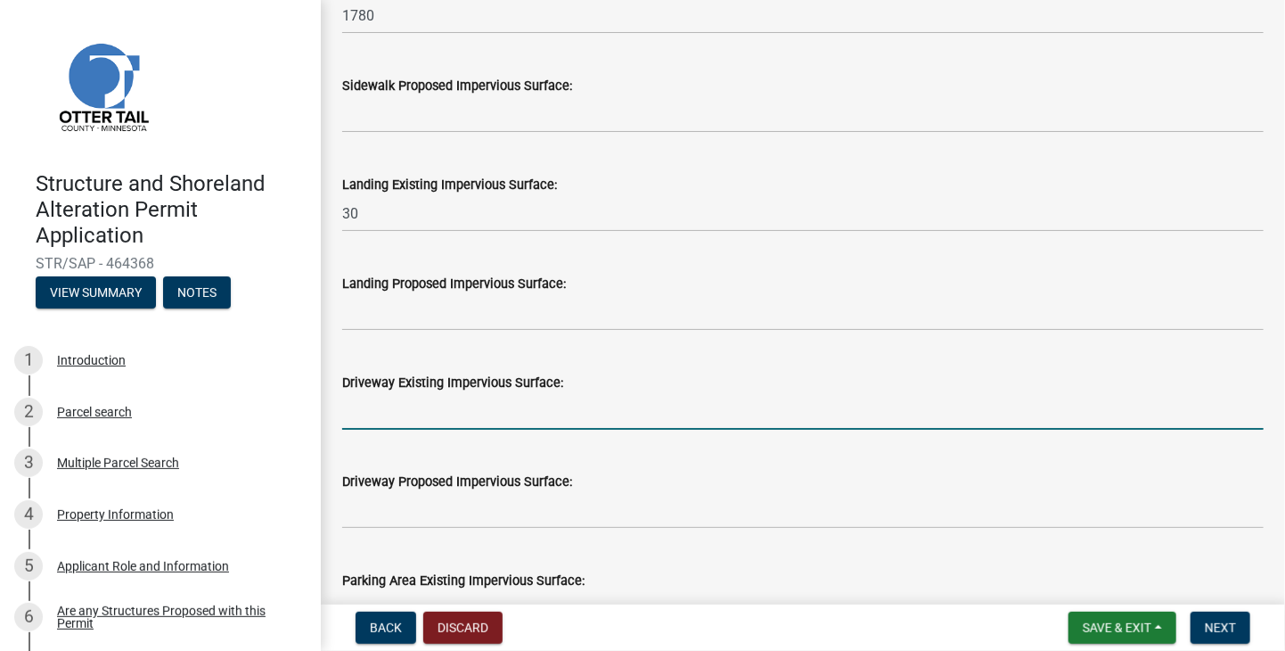
click at [371, 412] on input "text" at bounding box center [803, 411] width 922 height 37
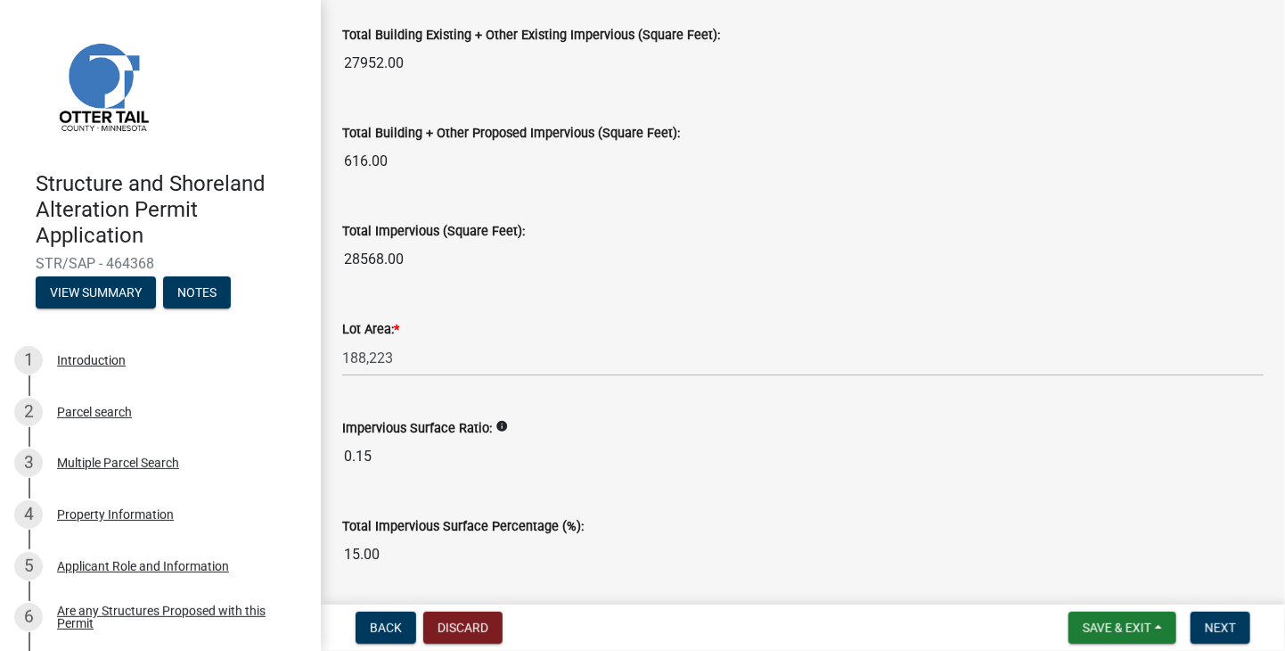
scroll to position [2108, 0]
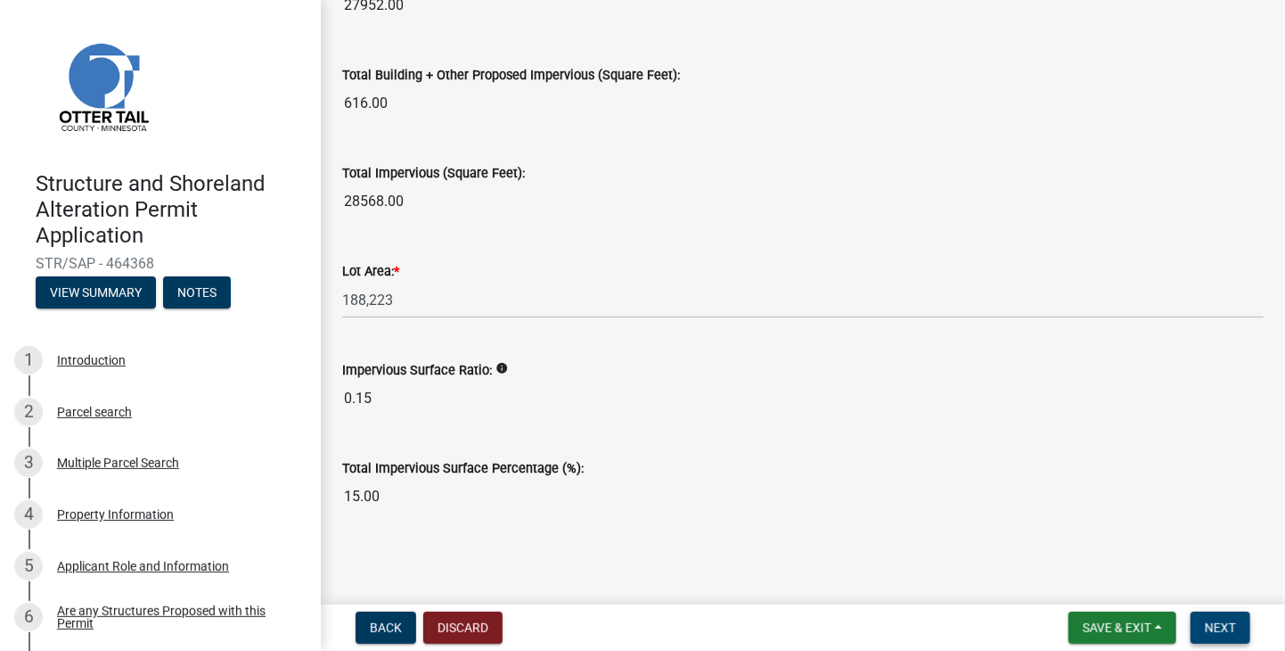
type input "18178"
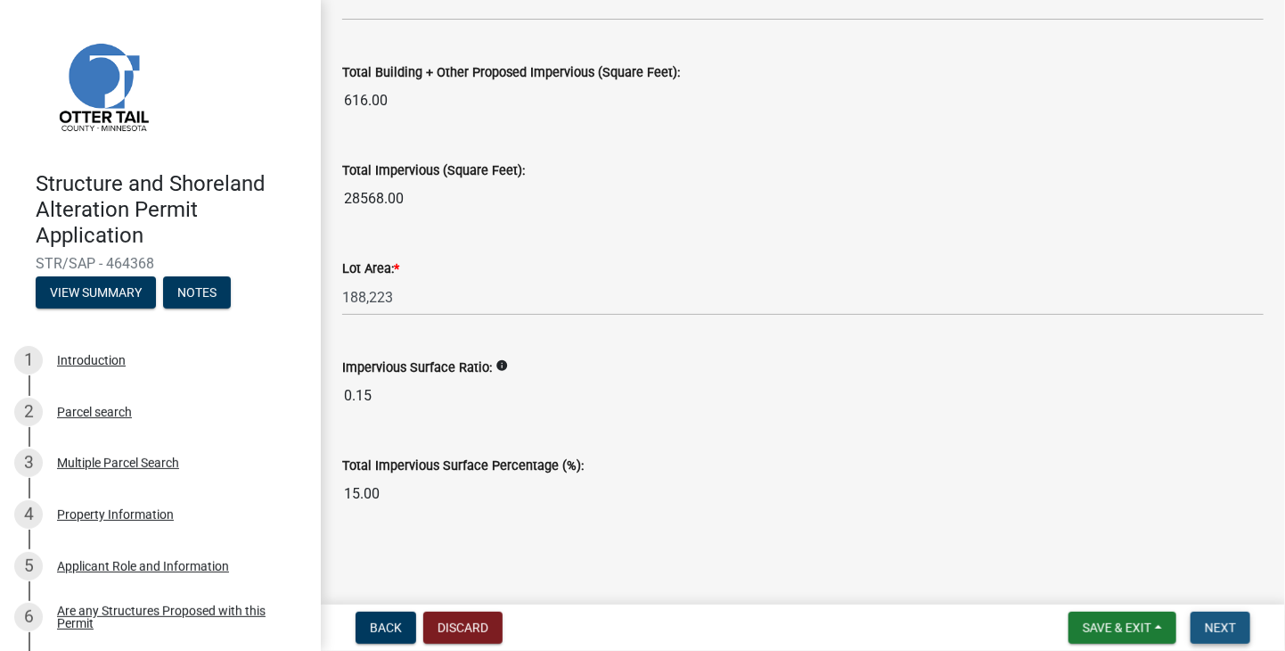
click at [1236, 622] on button "Next" at bounding box center [1221, 627] width 60 height 32
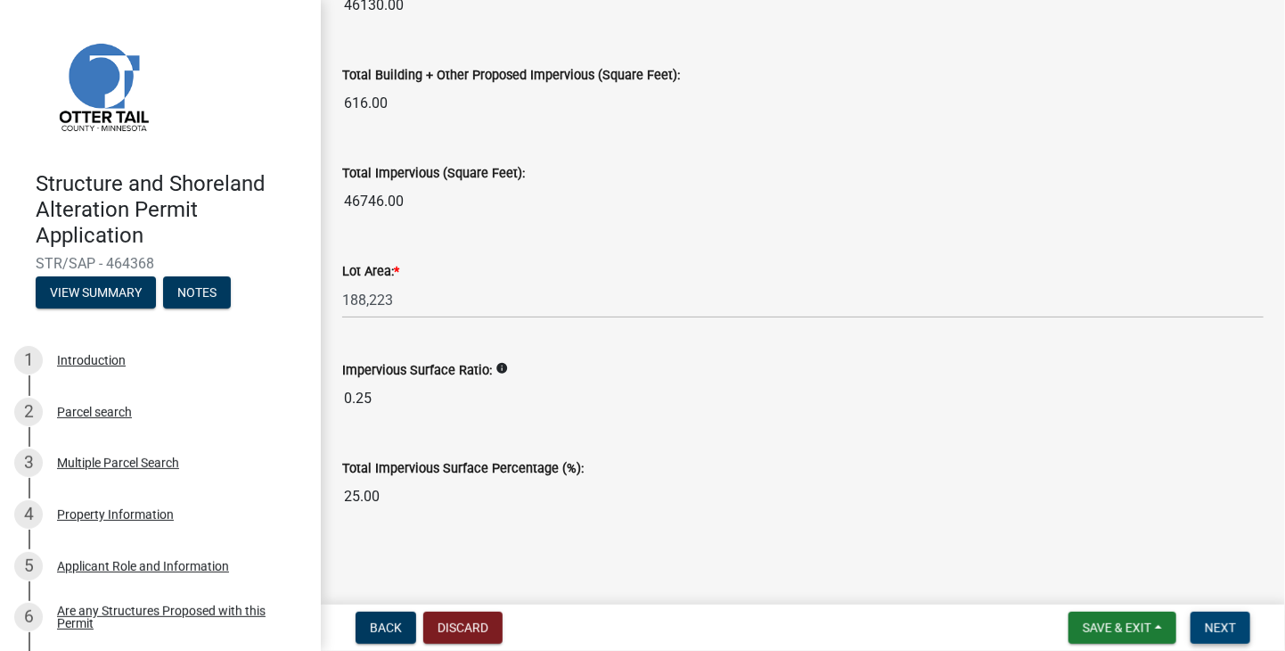
click at [1219, 629] on span "Next" at bounding box center [1220, 627] width 31 height 14
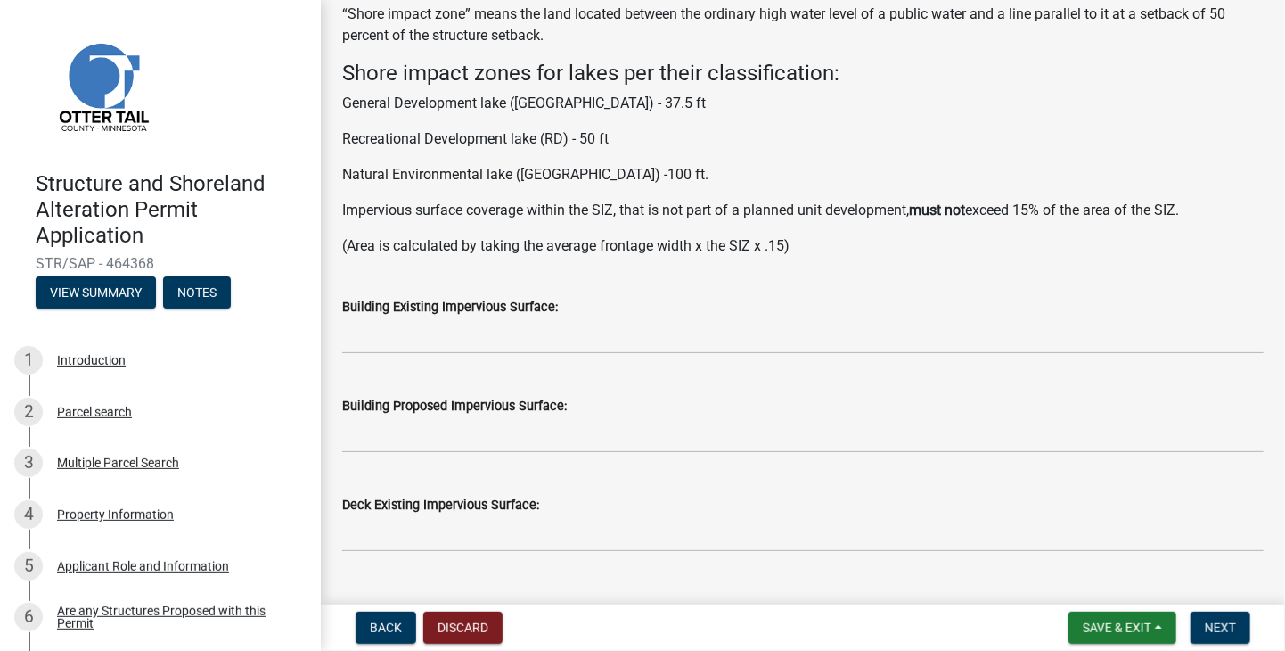
scroll to position [178, 0]
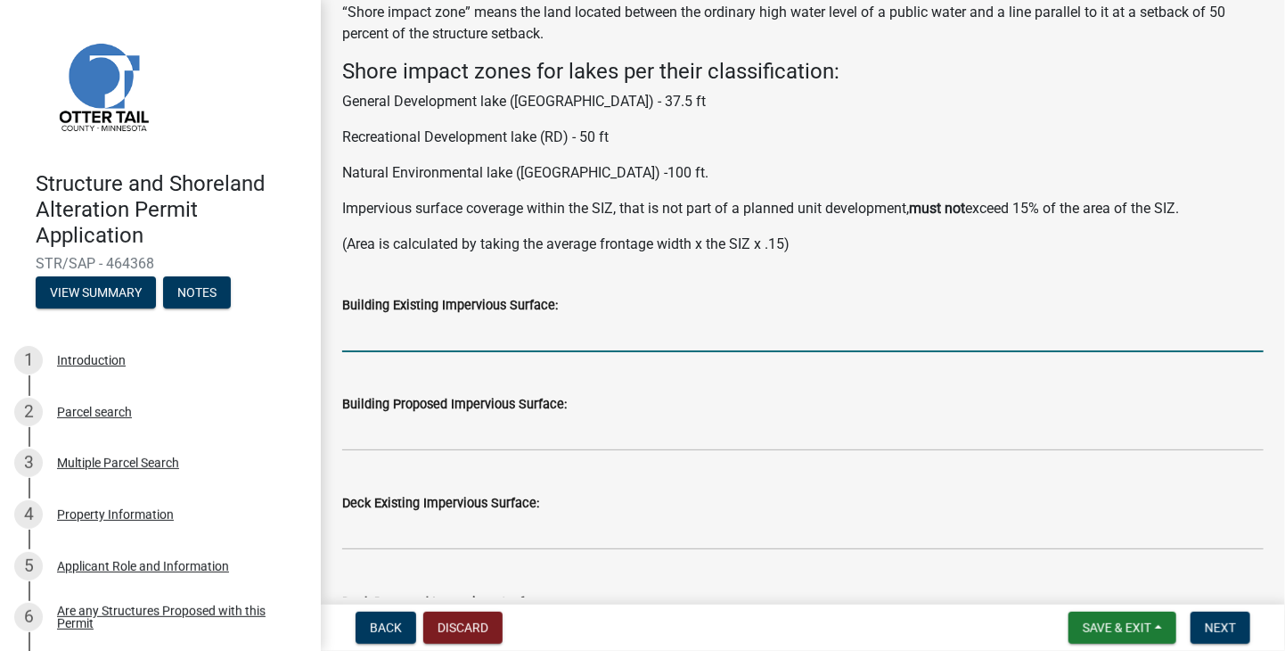
click at [453, 332] on input "text" at bounding box center [803, 334] width 922 height 37
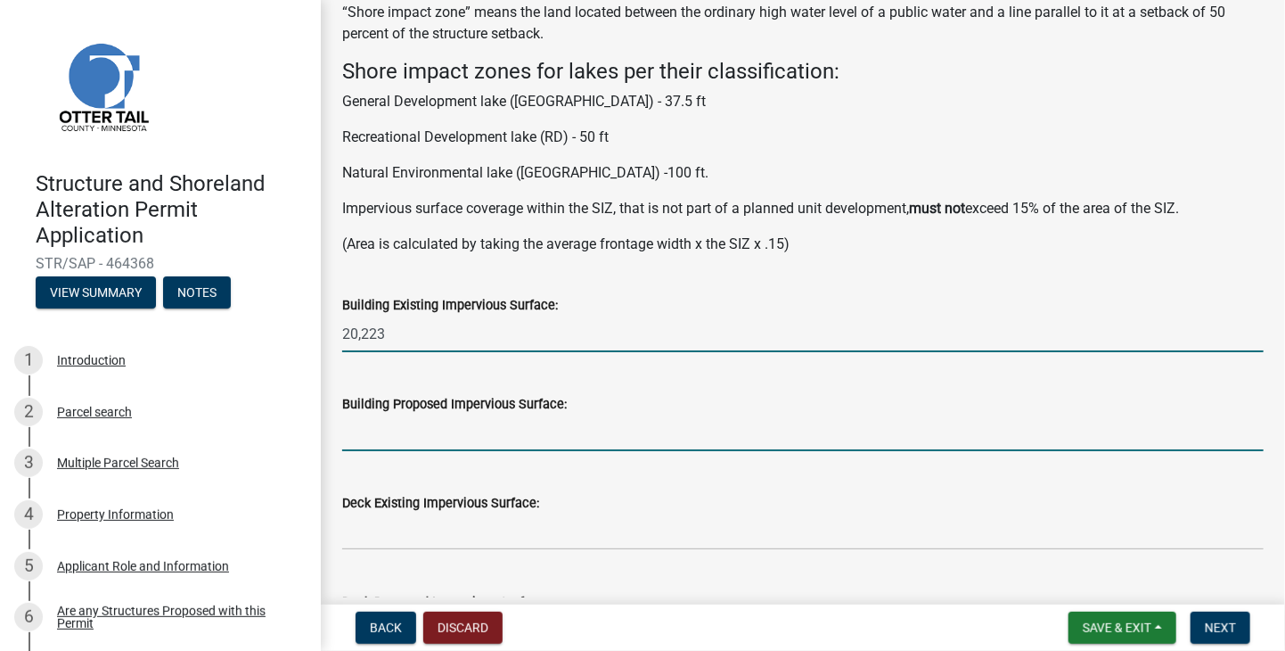
type input "20223"
click at [424, 436] on input "text" at bounding box center [803, 432] width 922 height 37
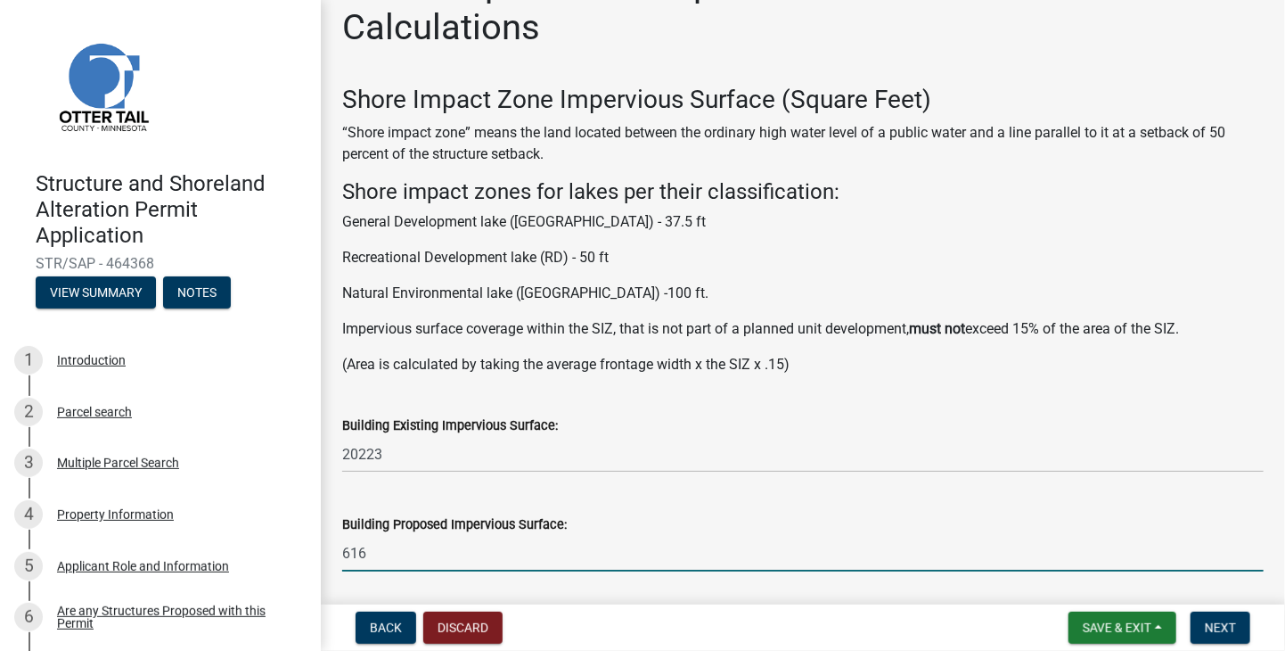
scroll to position [89, 0]
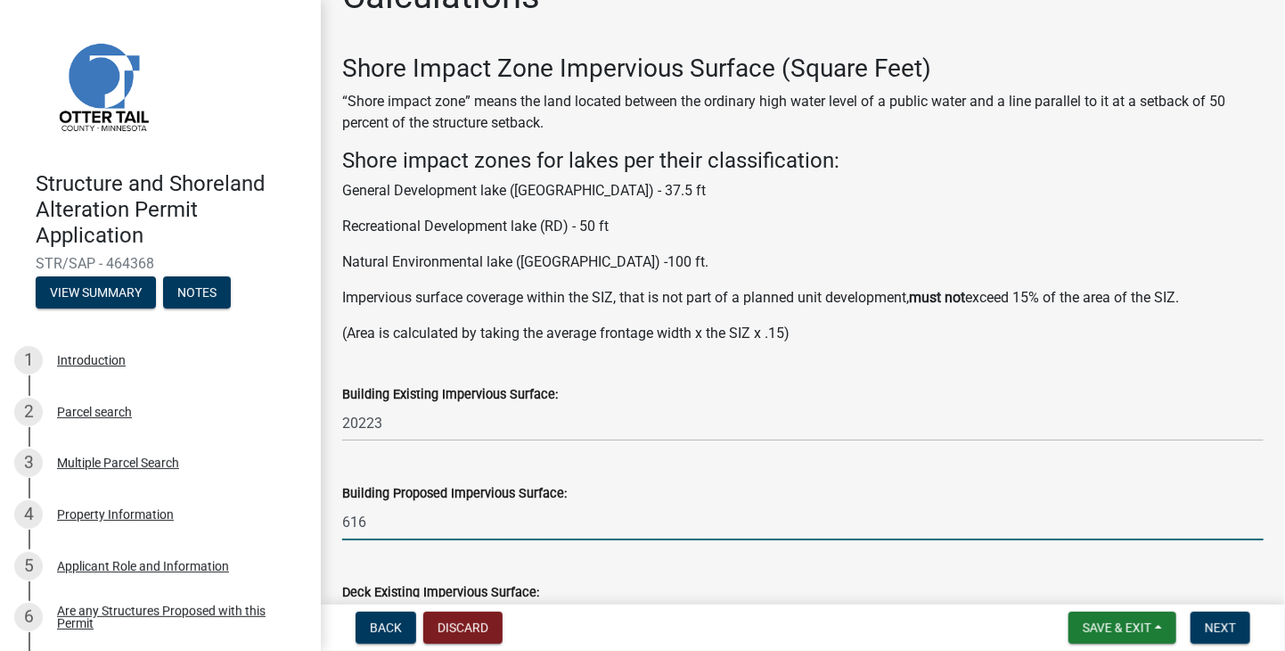
type input "616"
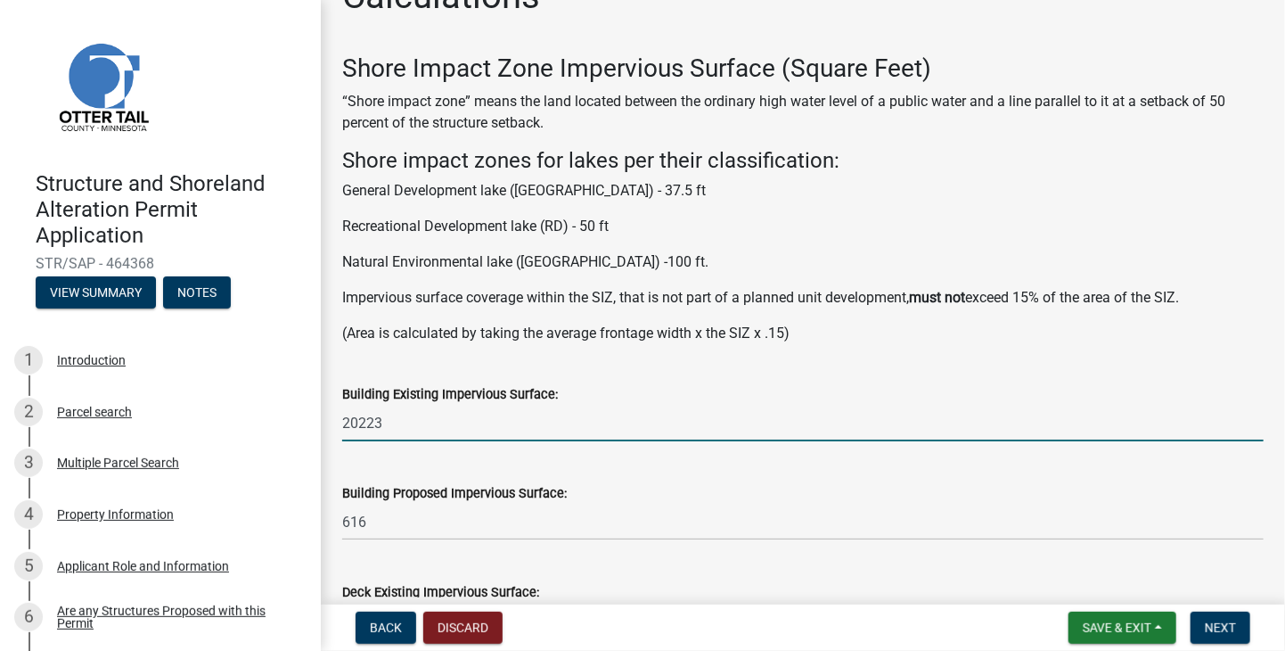
click at [392, 426] on input "20223" at bounding box center [803, 423] width 922 height 37
type input "2"
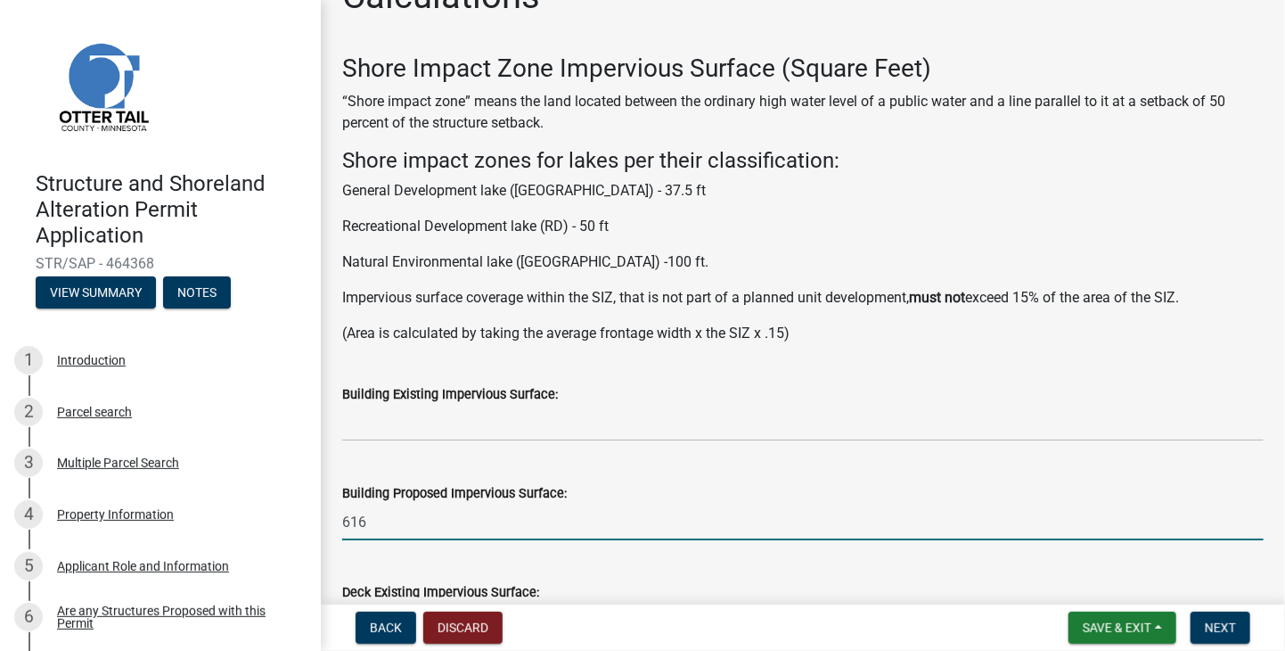
click at [377, 523] on input "616" at bounding box center [803, 522] width 922 height 37
type input "6"
click at [1219, 625] on span "Next" at bounding box center [1220, 627] width 31 height 14
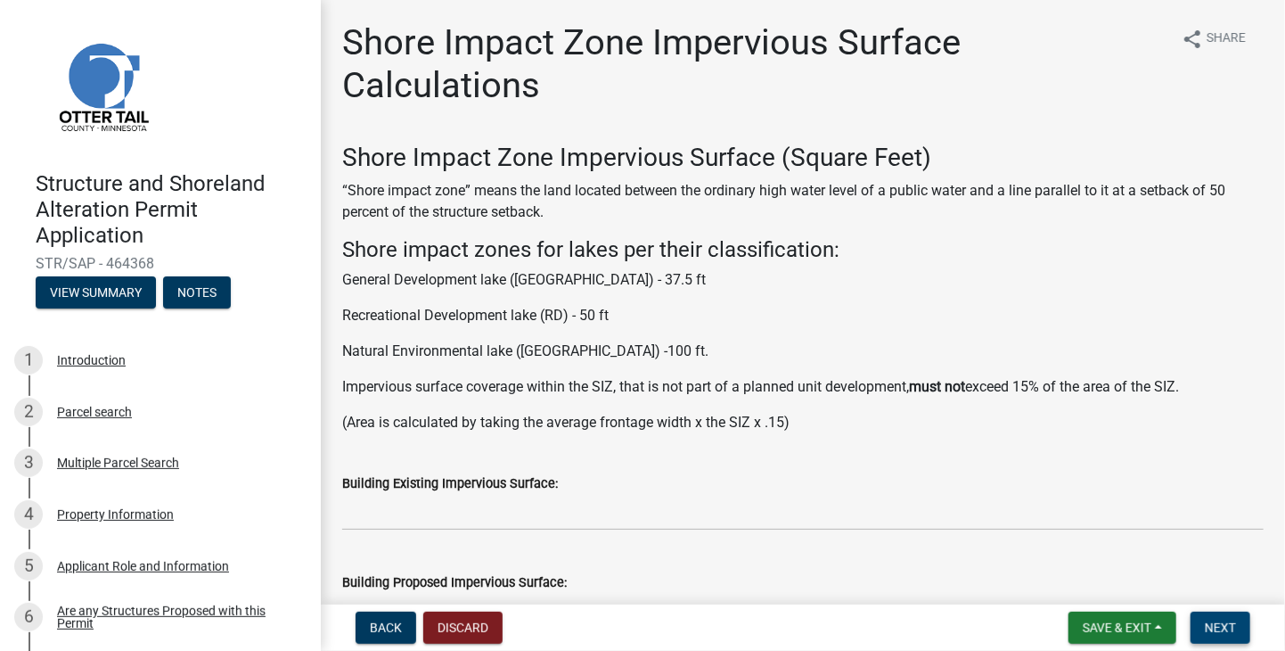
scroll to position [178, 0]
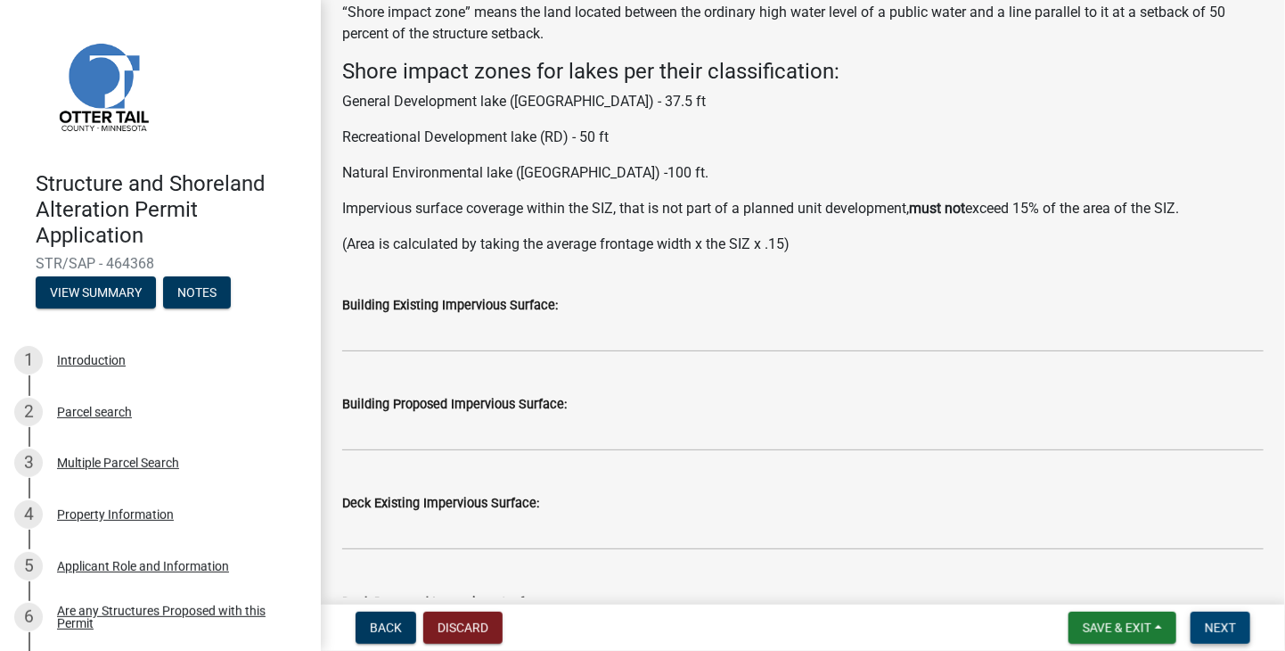
click at [1223, 632] on span "Next" at bounding box center [1220, 627] width 31 height 14
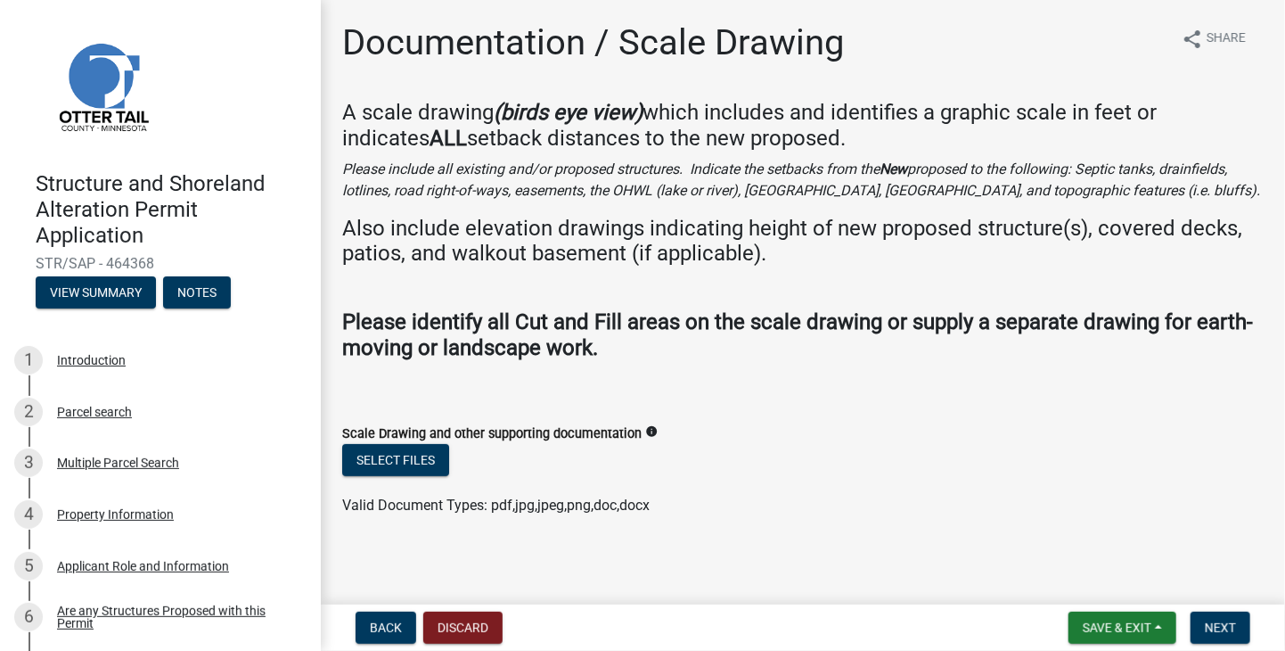
scroll to position [4, 0]
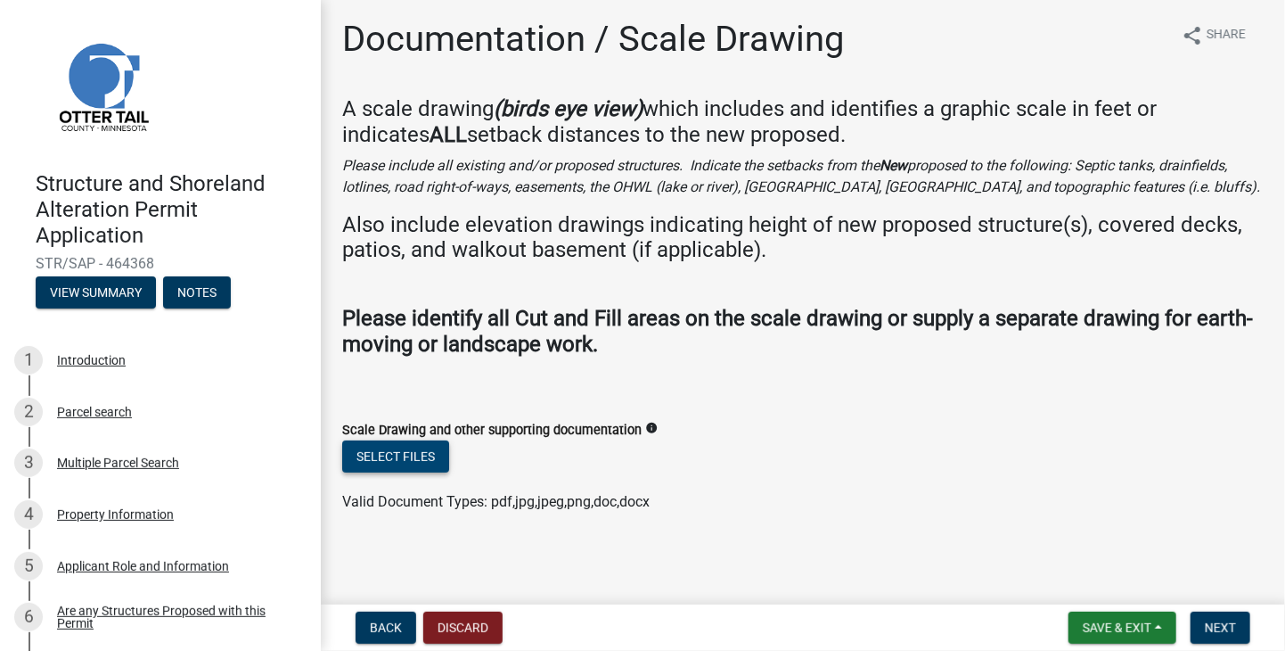
click at [405, 460] on button "Select files" at bounding box center [395, 456] width 107 height 32
click at [410, 458] on button "Select files" at bounding box center [395, 456] width 107 height 32
click at [415, 457] on button "Select files" at bounding box center [395, 456] width 107 height 32
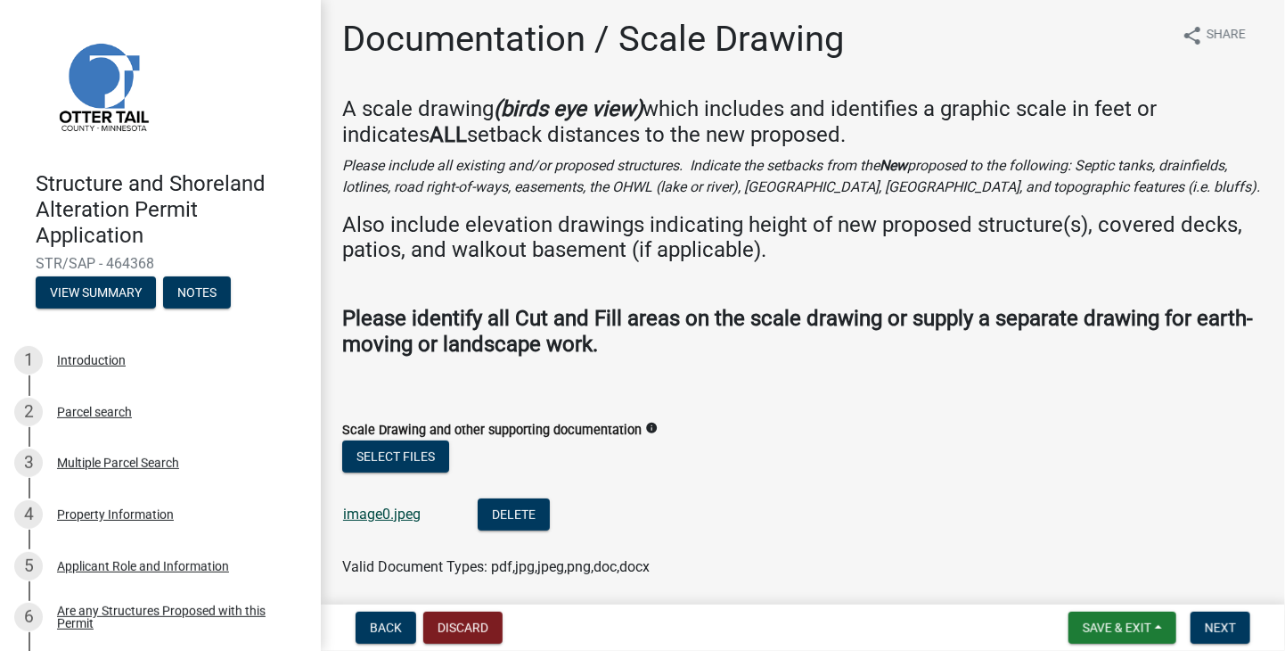
click at [370, 518] on link "image0.jpeg" at bounding box center [382, 513] width 78 height 17
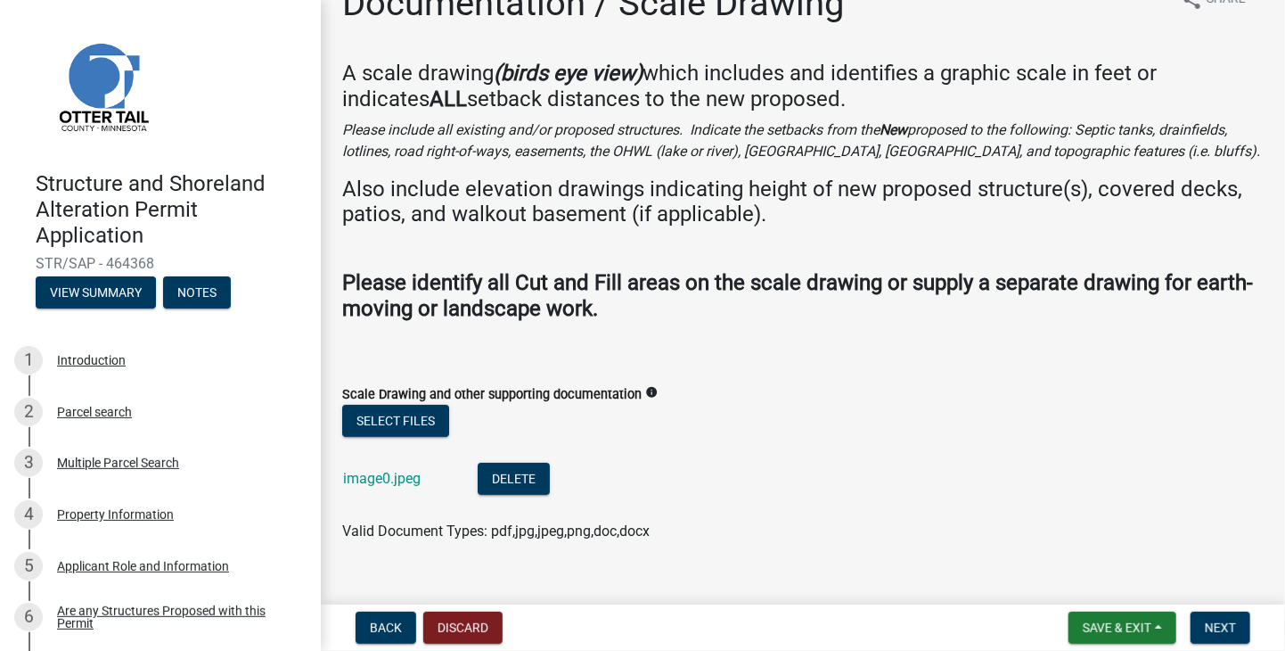
scroll to position [69, 0]
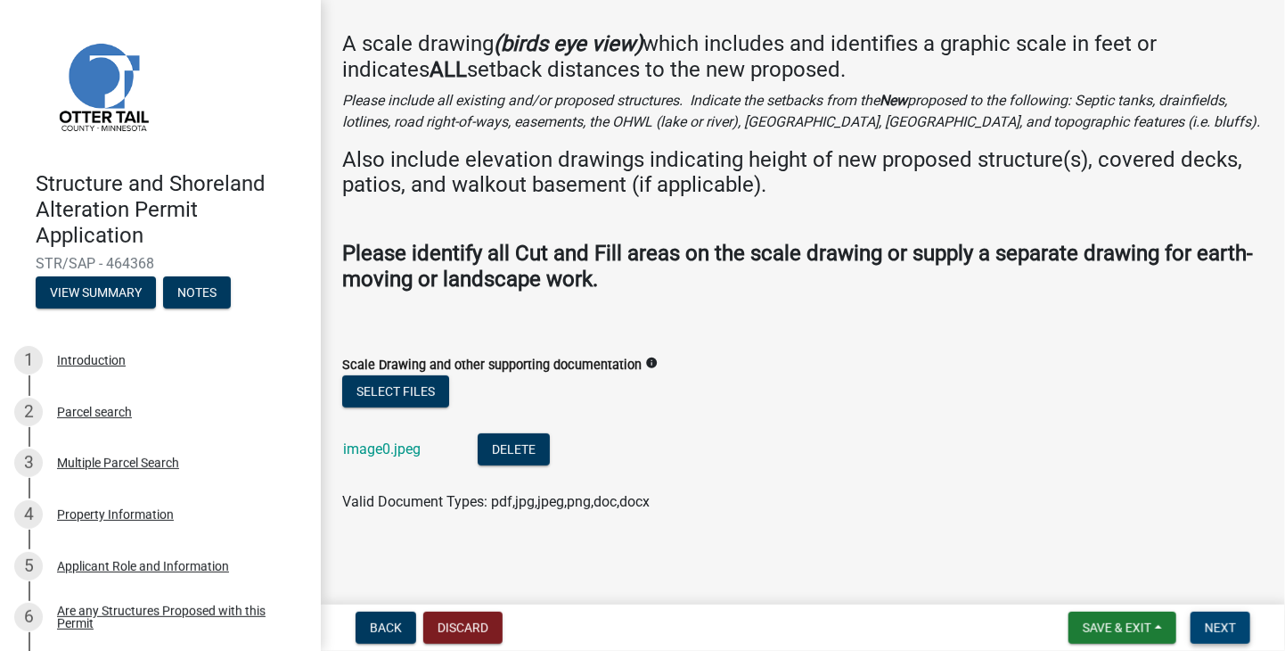
click at [1218, 628] on span "Next" at bounding box center [1220, 627] width 31 height 14
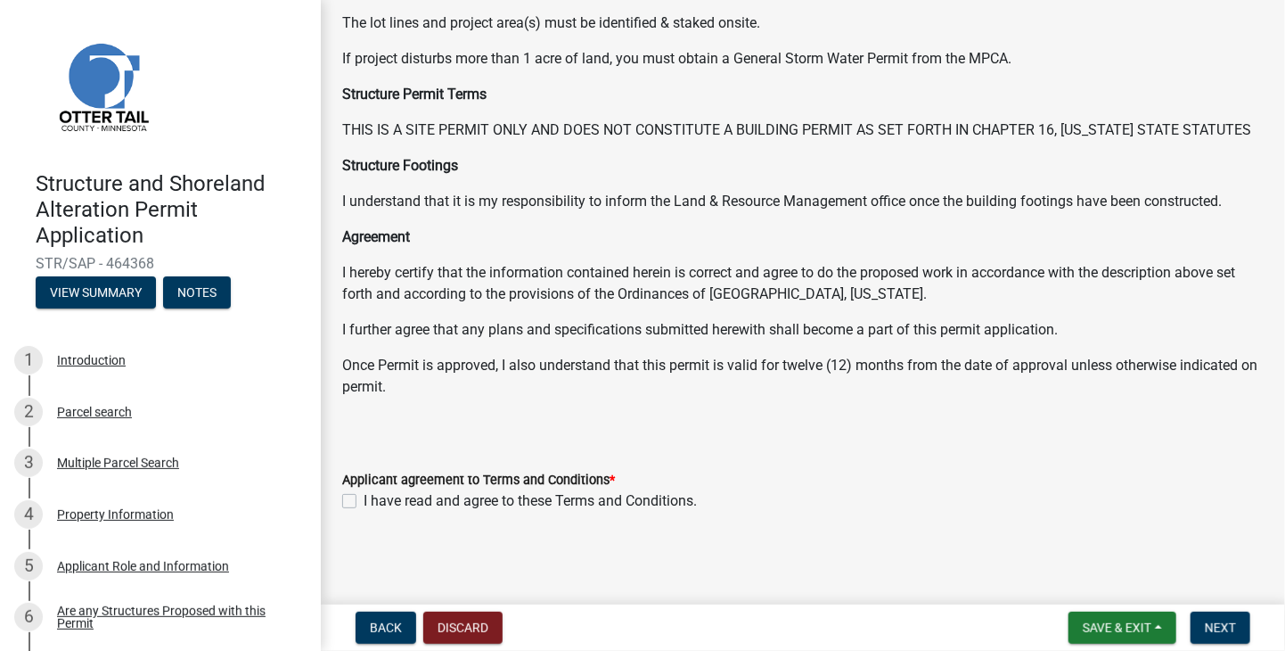
scroll to position [234, 0]
click at [364, 500] on label "I have read and agree to these Terms and Conditions." at bounding box center [530, 500] width 333 height 21
click at [364, 500] on input "I have read and agree to these Terms and Conditions." at bounding box center [370, 496] width 12 height 12
checkbox input "true"
click at [1223, 631] on span "Next" at bounding box center [1220, 627] width 31 height 14
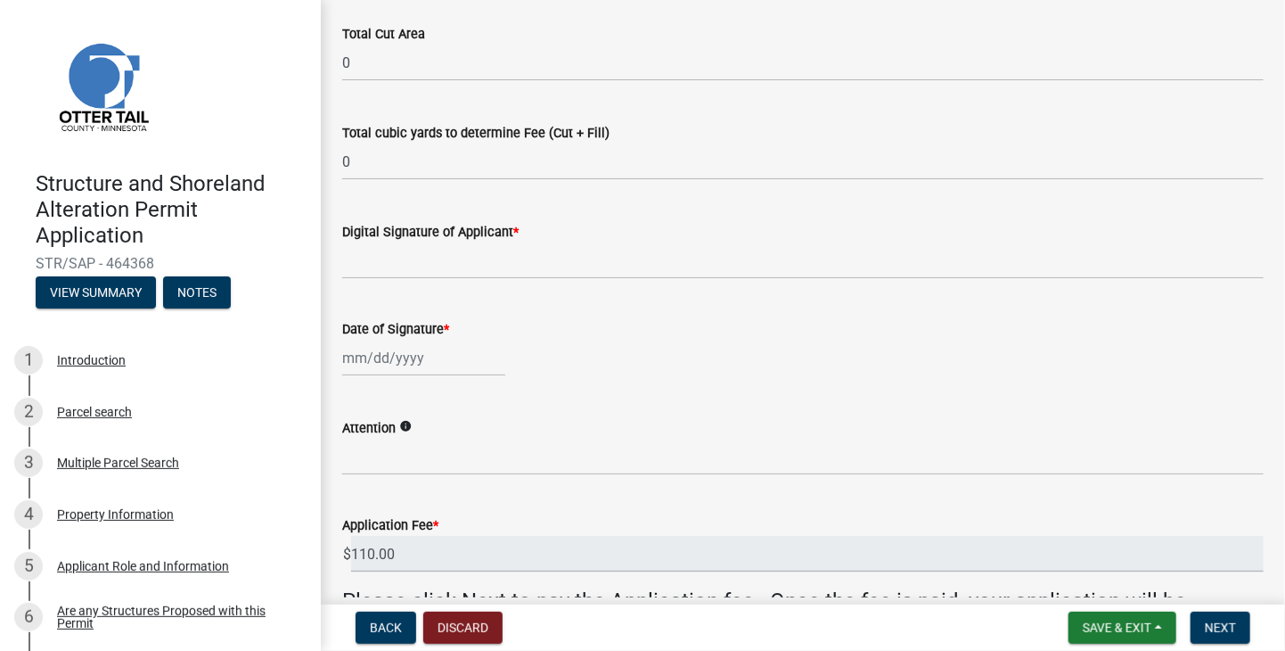
scroll to position [301, 0]
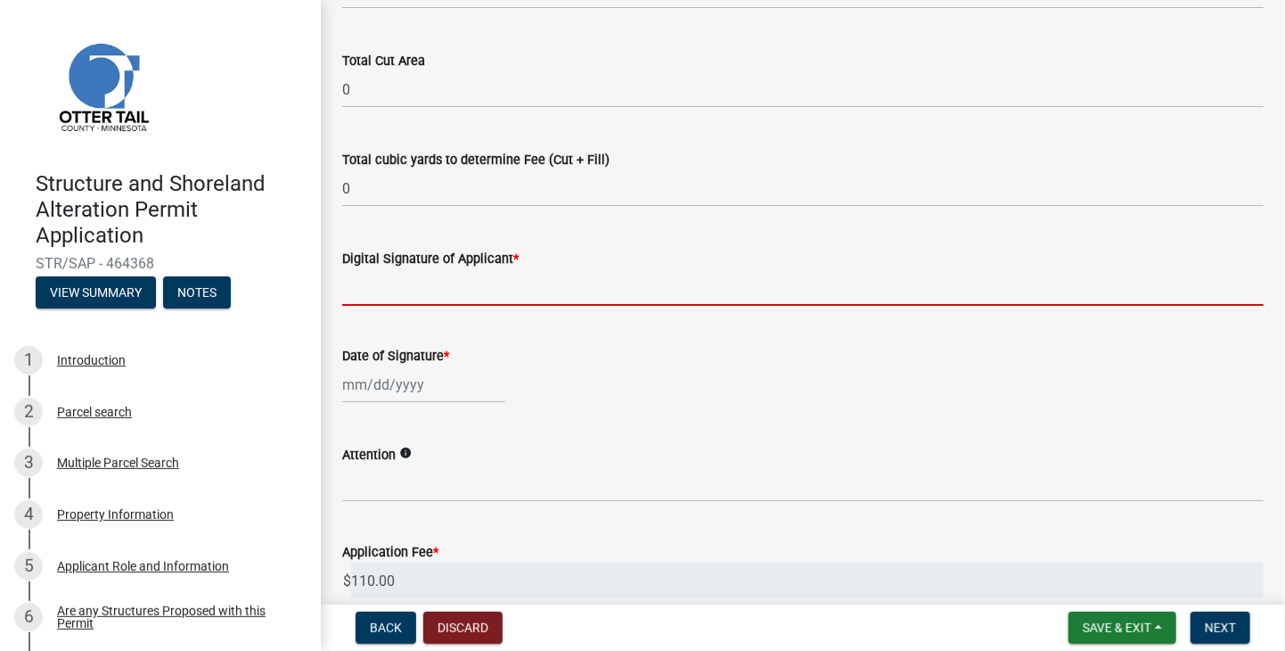
click at [371, 283] on input "Digital Signature of Applicant *" at bounding box center [803, 287] width 922 height 37
type input "Jeremy Bladow"
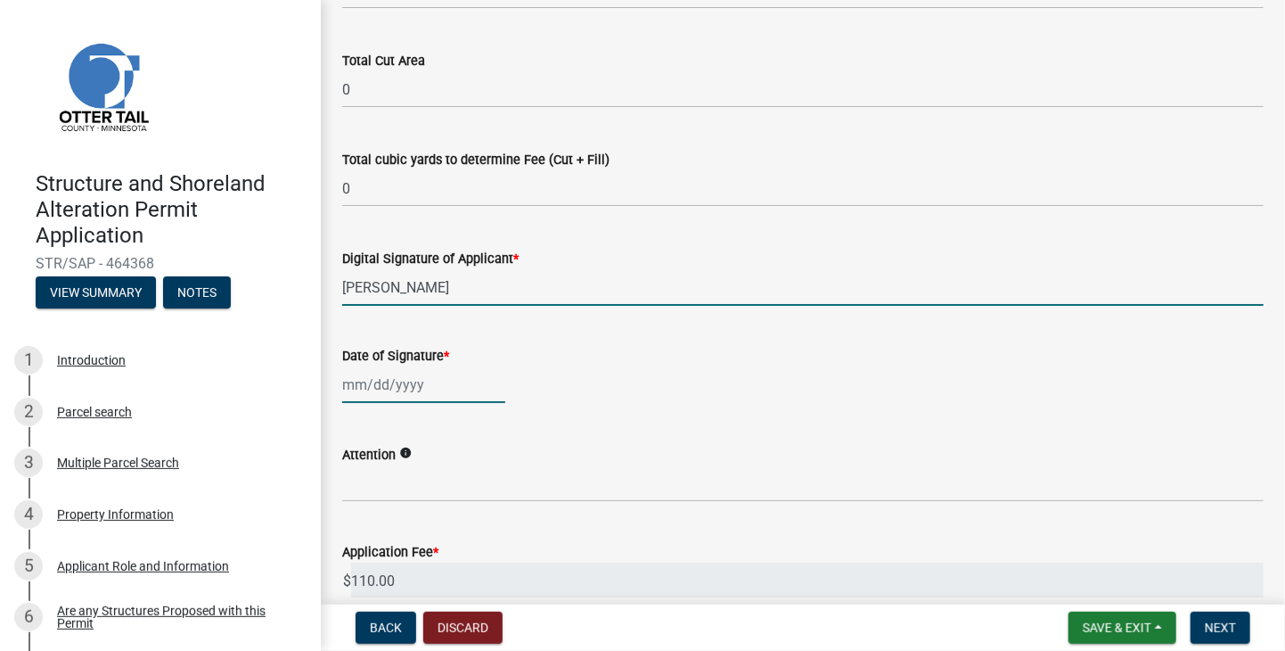
click at [384, 388] on div at bounding box center [423, 384] width 163 height 37
select select "8"
select select "2025"
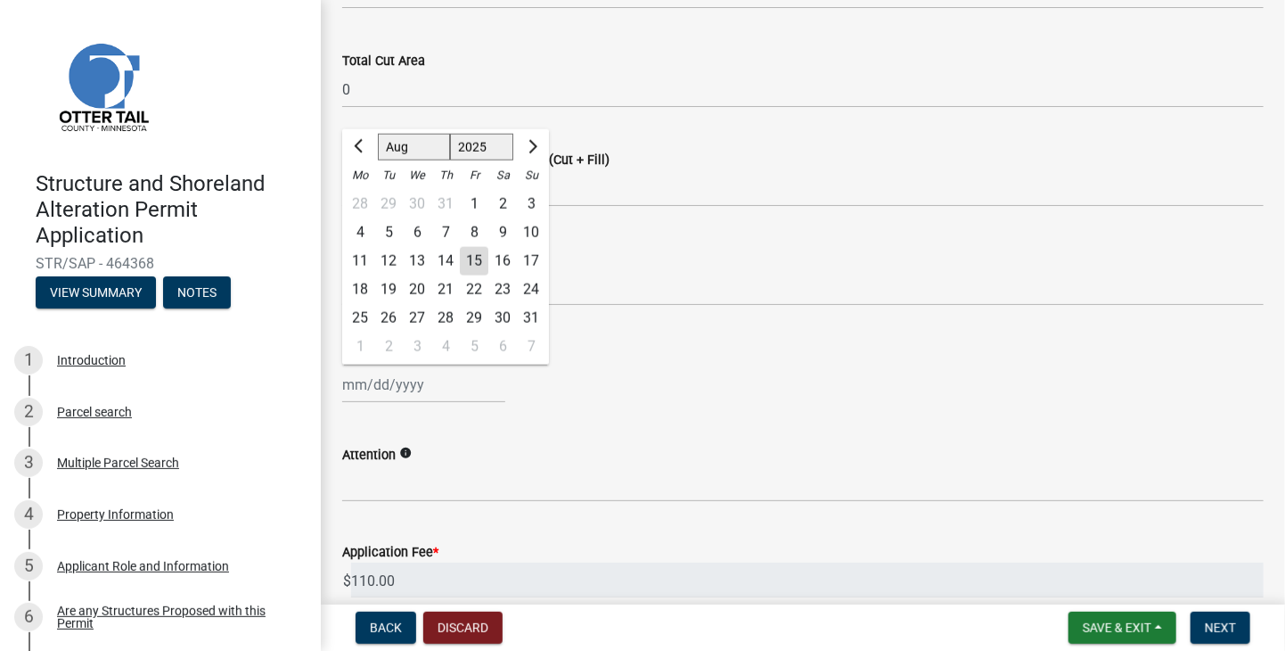
click at [478, 267] on div "15" at bounding box center [474, 261] width 29 height 29
type input "08/15/2025"
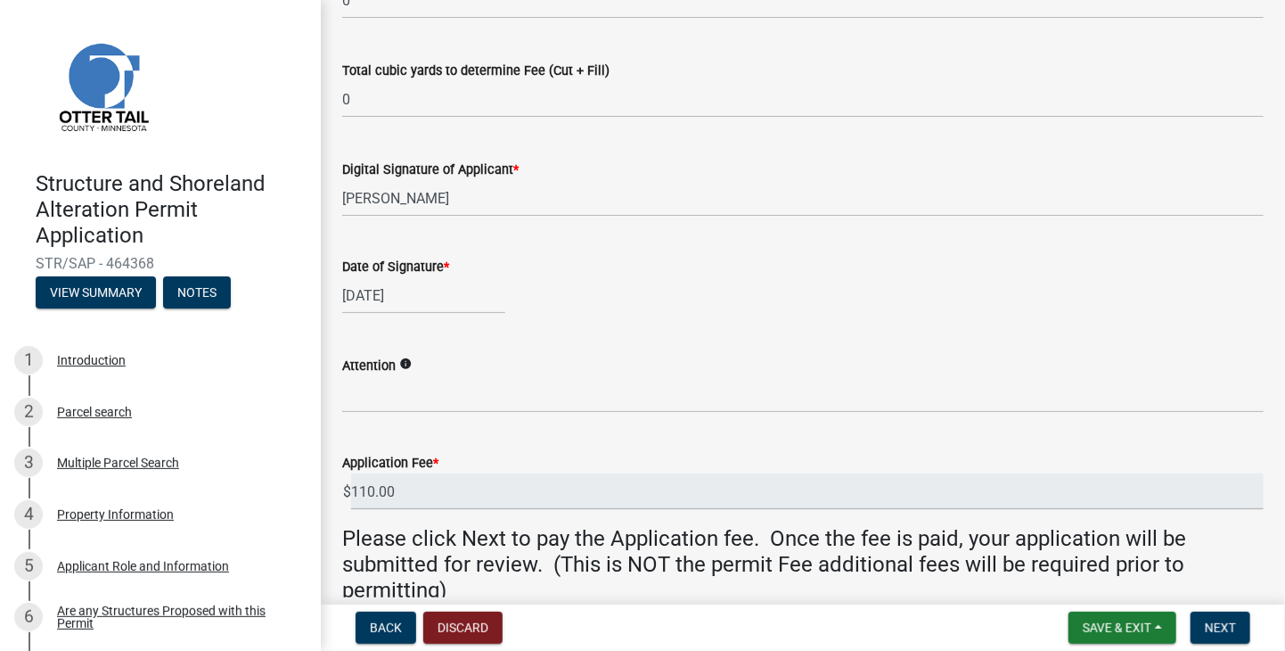
scroll to position [480, 0]
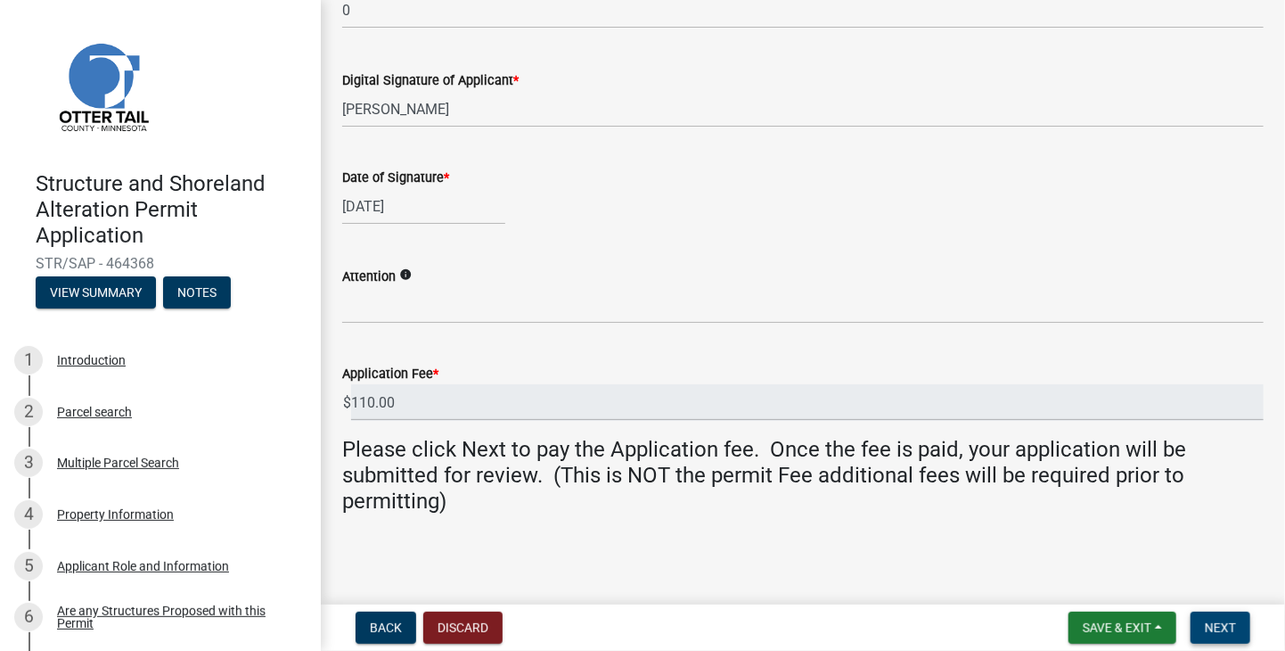
click at [1223, 630] on span "Next" at bounding box center [1220, 627] width 31 height 14
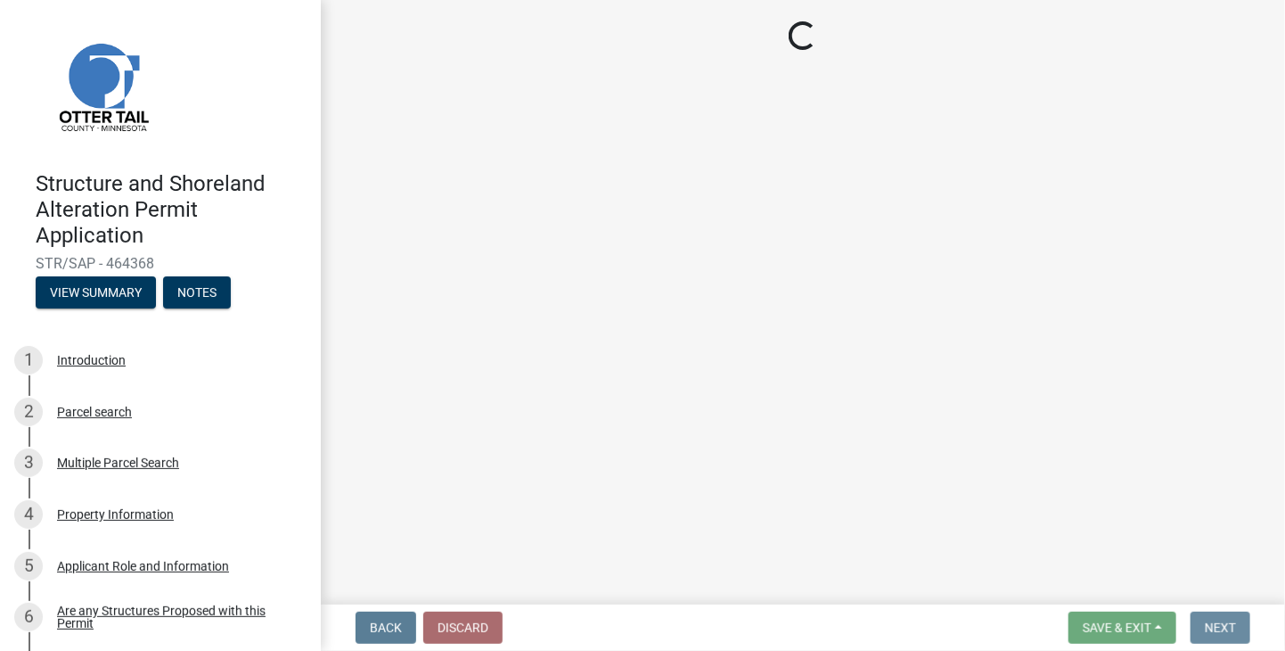
scroll to position [0, 0]
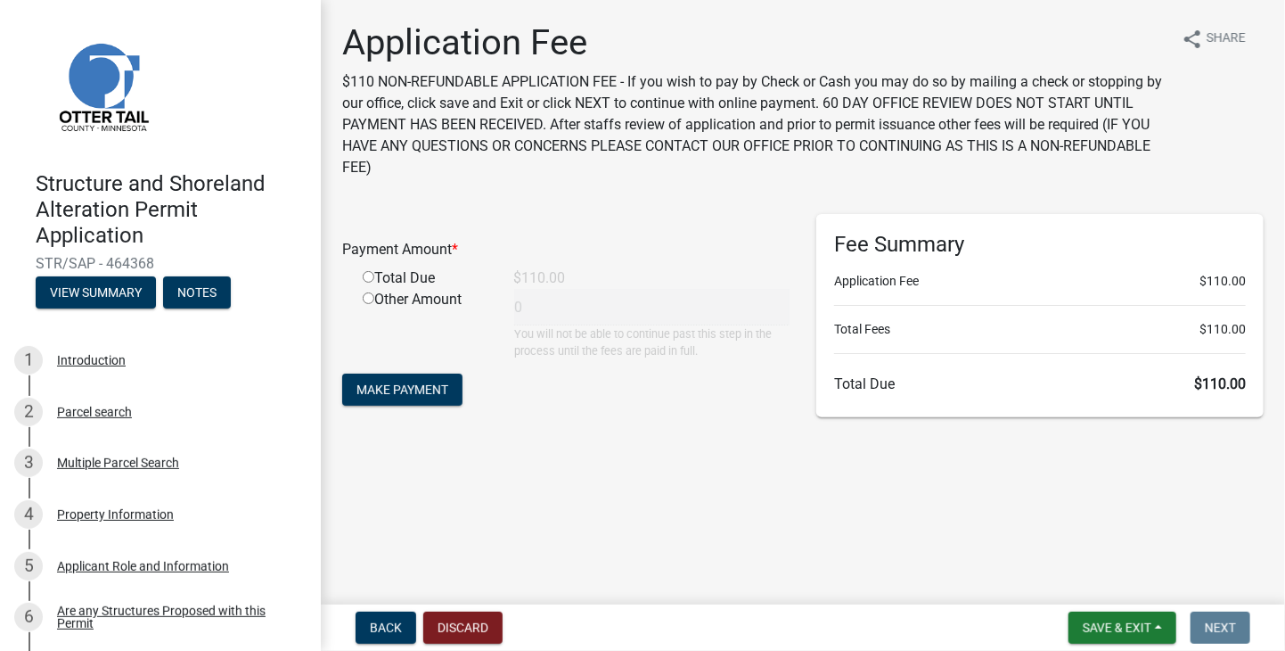
click at [365, 277] on input "radio" at bounding box center [369, 277] width 12 height 12
radio input "true"
type input "110"
click at [399, 392] on span "Make Payment" at bounding box center [403, 389] width 92 height 14
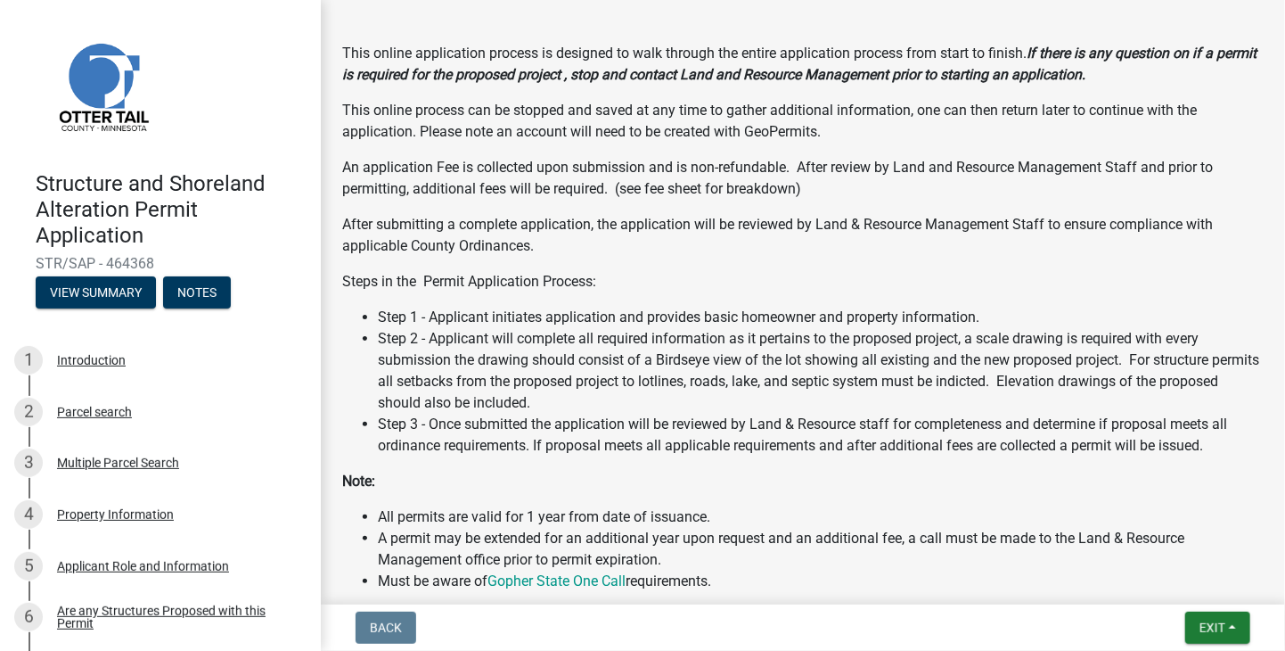
scroll to position [624, 0]
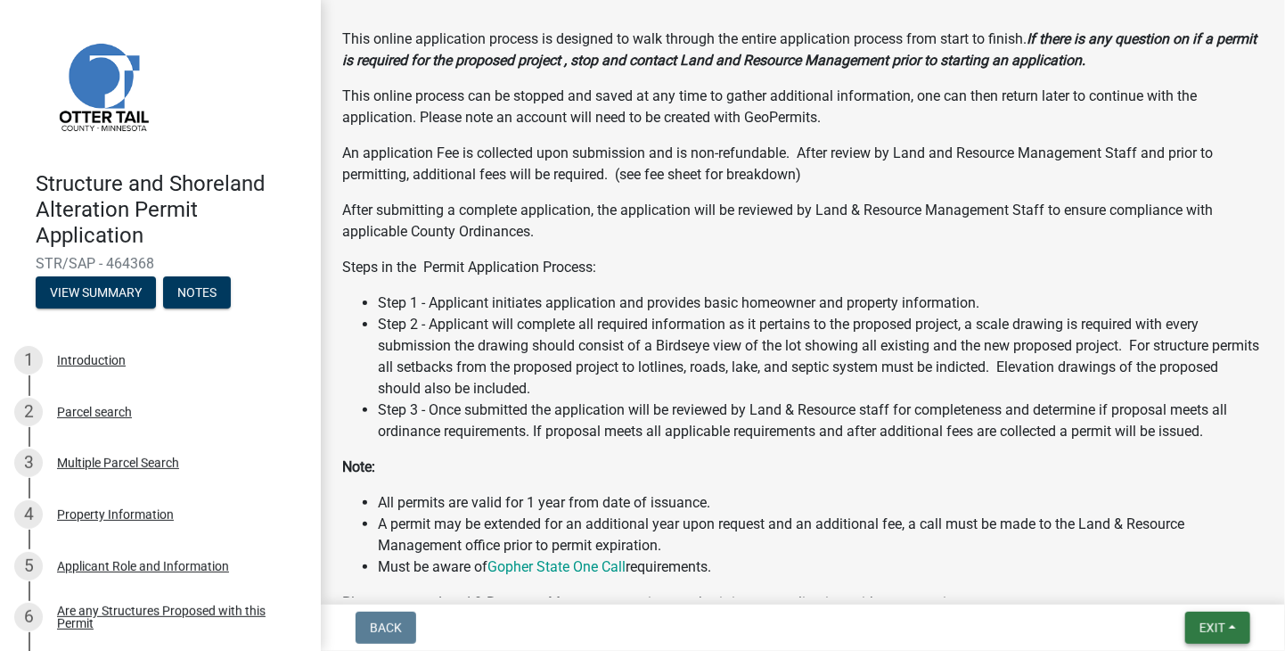
click at [1220, 629] on span "Exit" at bounding box center [1213, 627] width 26 height 14
click at [1144, 585] on button "Save & Exit" at bounding box center [1180, 581] width 143 height 43
